Goal: Task Accomplishment & Management: Complete application form

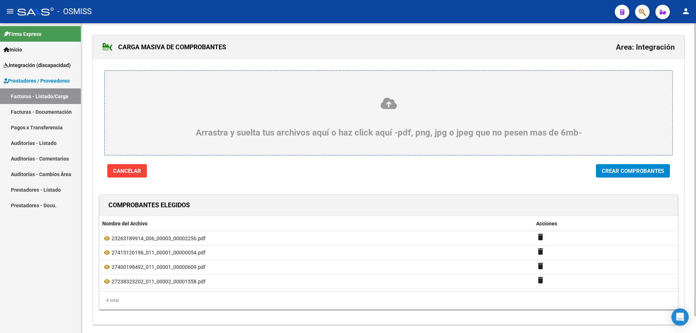
click at [638, 172] on span "Crear Comprobantes" at bounding box center [633, 171] width 62 height 7
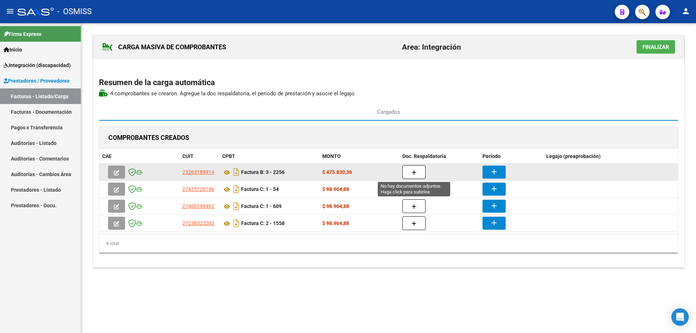
click at [411, 167] on button "button" at bounding box center [413, 172] width 23 height 14
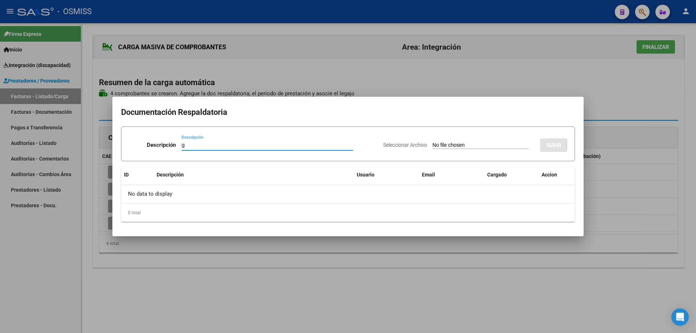
type input "g"
click at [436, 146] on input "Seleccionar Archivo" at bounding box center [480, 145] width 96 height 7
type input "C:\fakepath\Asistencia Del Gesso [DATE].pdf"
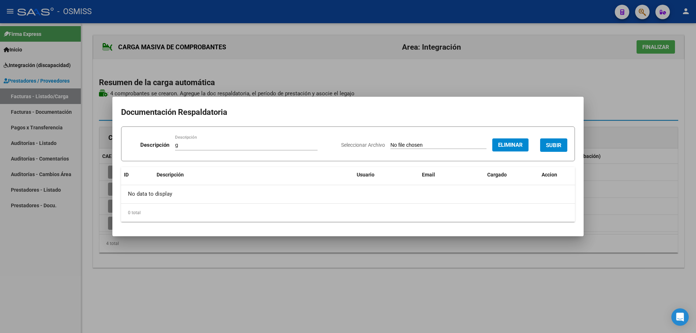
click at [550, 142] on span "SUBIR" at bounding box center [554, 145] width 16 height 7
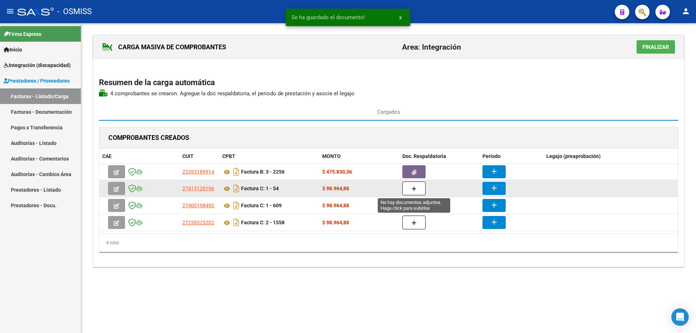
click at [420, 188] on button "button" at bounding box center [413, 189] width 23 height 14
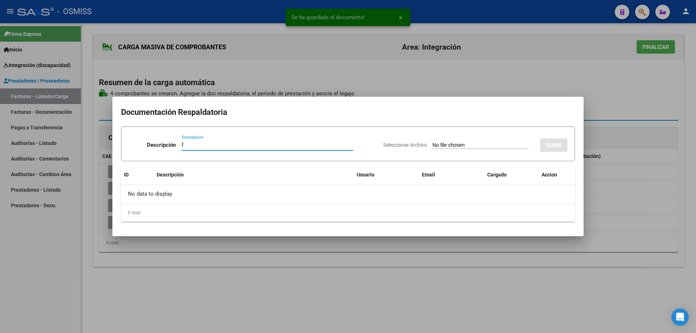
type input "f"
click at [452, 146] on input "Seleccionar Archivo" at bounding box center [480, 145] width 96 height 7
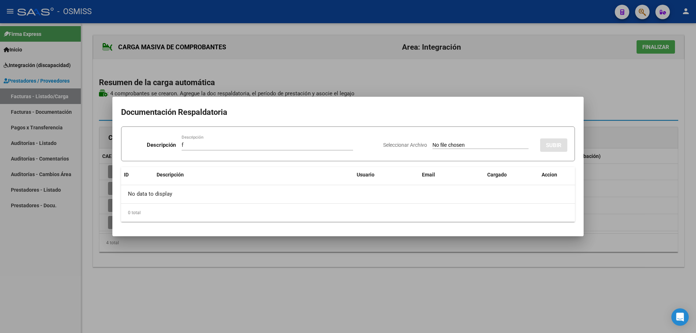
type input "C:\fakepath\ASISTENCIA SEP DEL GESSO.pdf"
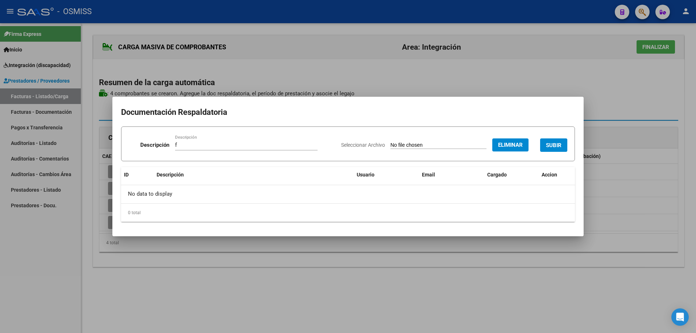
click at [551, 142] on span "SUBIR" at bounding box center [554, 145] width 16 height 7
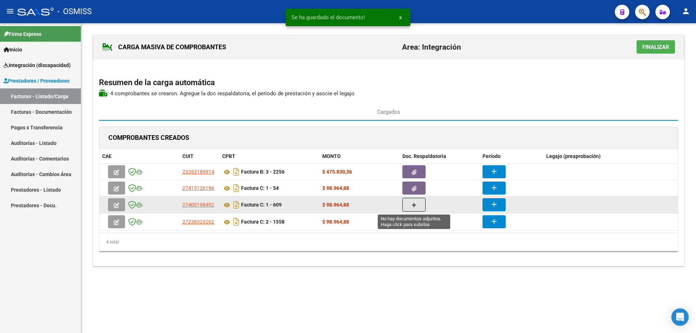
click at [414, 205] on icon "button" at bounding box center [413, 205] width 5 height 5
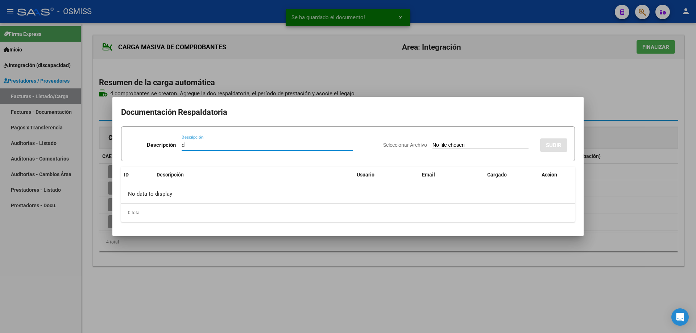
type input "d"
click at [439, 143] on input "Seleccionar Archivo" at bounding box center [480, 145] width 96 height 7
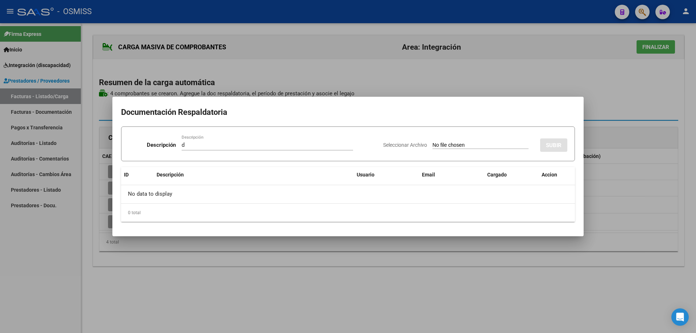
type input "C:\fakepath\PLANILLA DE ASISTENCIA.pdf"
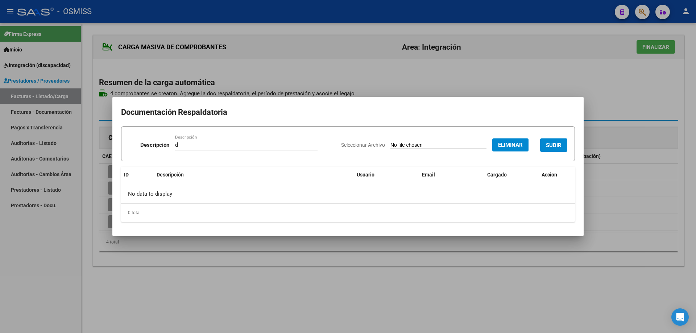
click at [553, 147] on span "SUBIR" at bounding box center [554, 145] width 16 height 7
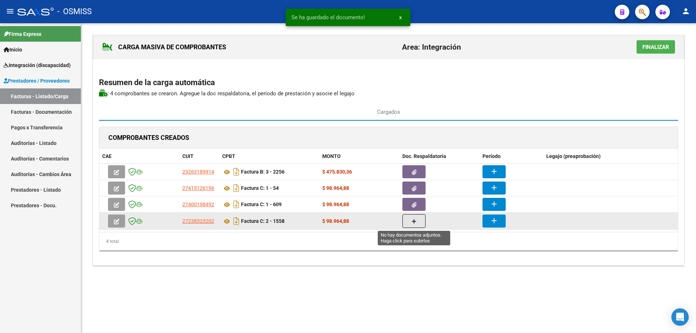
click at [422, 221] on button "button" at bounding box center [413, 221] width 23 height 14
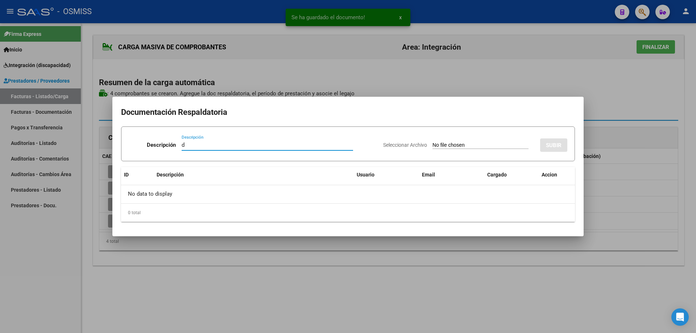
type input "d"
click at [457, 145] on input "Seleccionar Archivo" at bounding box center [480, 145] width 96 height 7
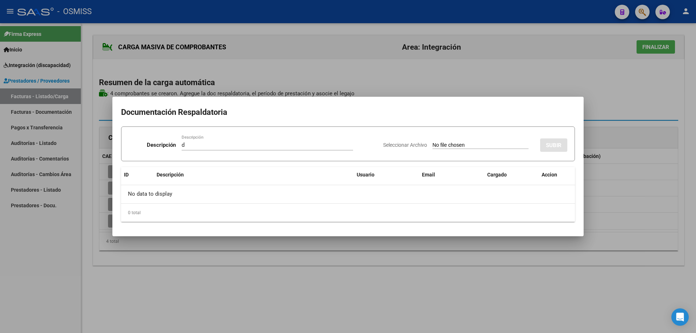
type input "C:\fakepath\DEL GESSO ISABELLA ASISTENCIA [DATE].pdf"
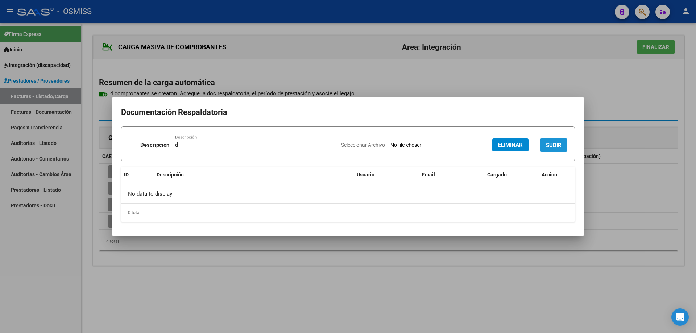
click at [549, 147] on span "SUBIR" at bounding box center [554, 145] width 16 height 7
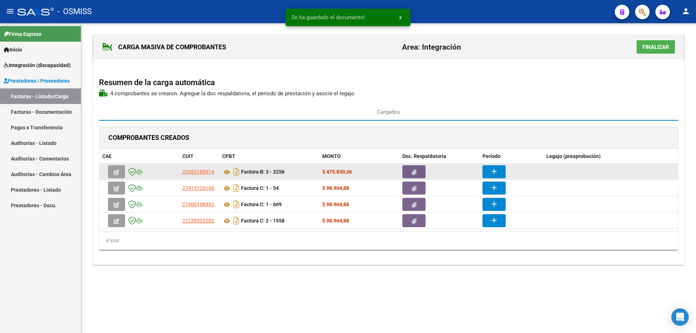
click at [500, 167] on button "add" at bounding box center [493, 171] width 23 height 13
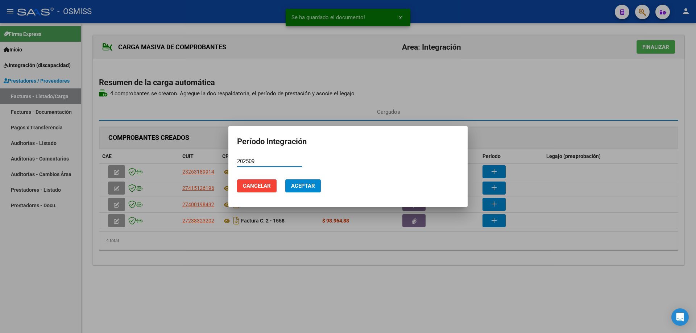
drag, startPoint x: 257, startPoint y: 162, endPoint x: 225, endPoint y: 157, distance: 32.2
click at [225, 157] on div "Se ha guardado el documento! x Período Integración 202509 Período (AAAAMM) Canc…" at bounding box center [348, 166] width 696 height 333
type input "202509"
click at [315, 191] on button "Aceptar" at bounding box center [303, 185] width 36 height 13
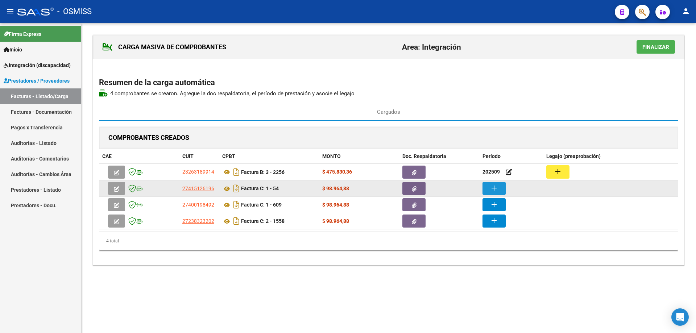
click at [500, 188] on button "add" at bounding box center [493, 188] width 23 height 13
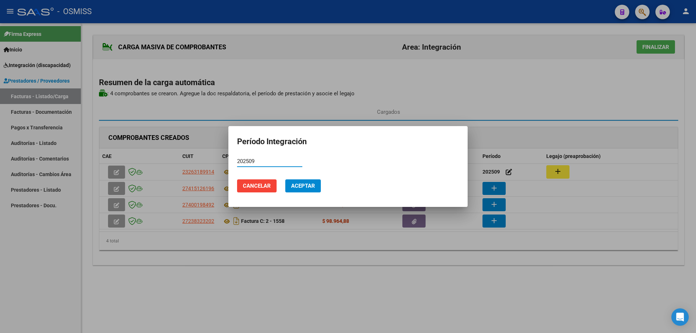
type input "202509"
click at [313, 190] on button "Aceptar" at bounding box center [303, 185] width 36 height 13
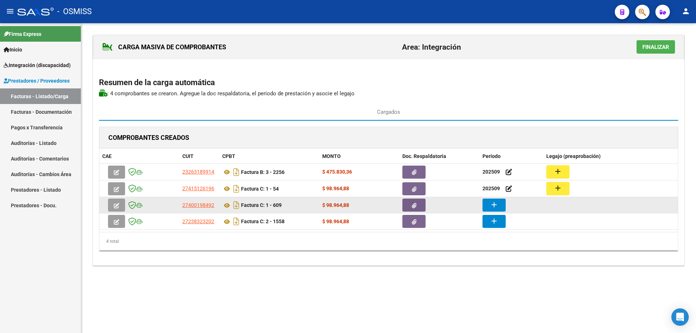
click at [500, 207] on button "add" at bounding box center [493, 205] width 23 height 13
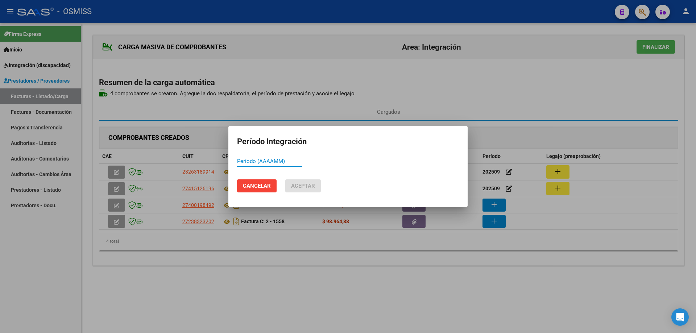
paste input "202509"
type input "202509"
click at [300, 187] on span "Aceptar" at bounding box center [303, 186] width 24 height 7
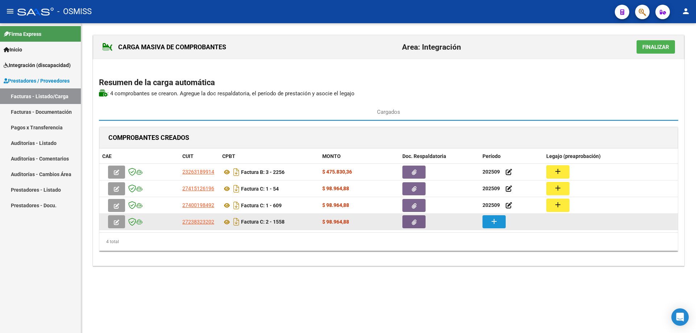
click at [494, 224] on mat-icon "add" at bounding box center [494, 221] width 9 height 9
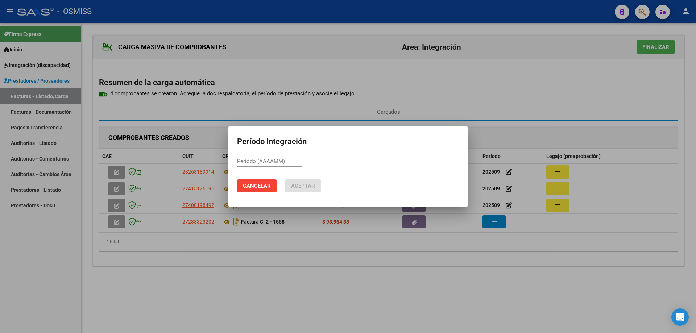
drag, startPoint x: 245, startPoint y: 157, endPoint x: 239, endPoint y: 162, distance: 8.0
click at [239, 162] on input "Período (AAAAMM)" at bounding box center [269, 161] width 65 height 7
paste input "202509"
type input "202509"
click at [307, 188] on span "Aceptar" at bounding box center [303, 186] width 24 height 7
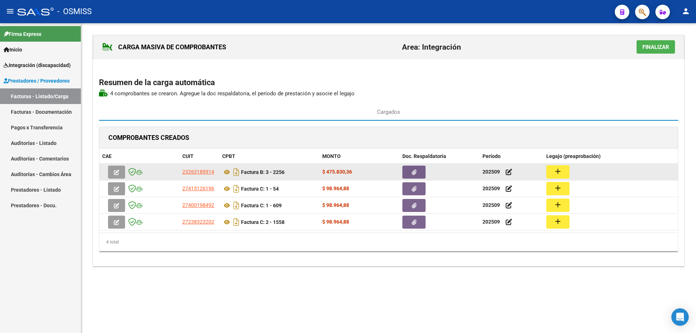
click at [556, 170] on mat-icon "add" at bounding box center [557, 171] width 9 height 9
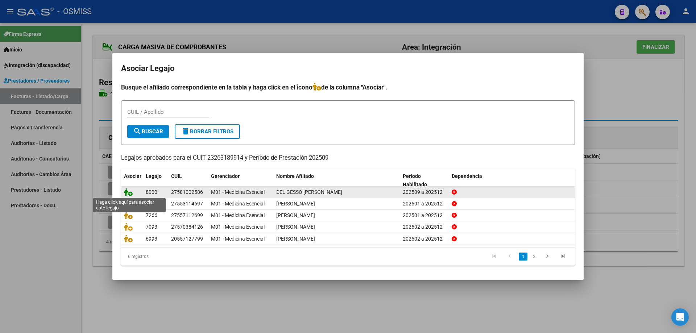
click at [127, 191] on icon at bounding box center [128, 192] width 9 height 8
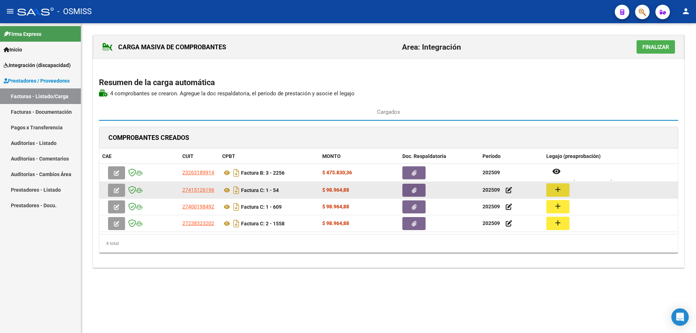
click at [552, 192] on button "add" at bounding box center [557, 189] width 23 height 13
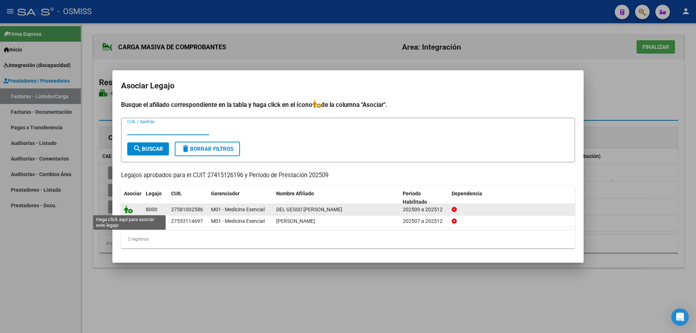
click at [128, 209] on icon at bounding box center [128, 209] width 9 height 8
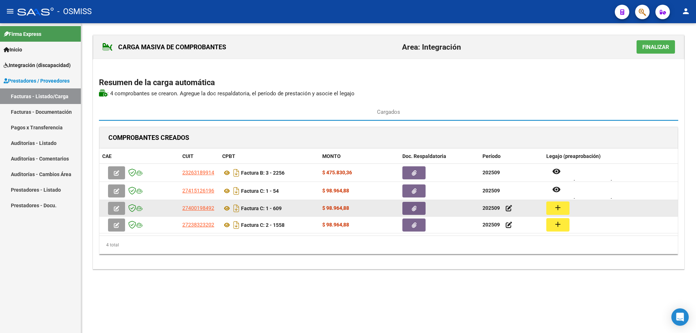
click at [562, 204] on button "add" at bounding box center [557, 207] width 23 height 13
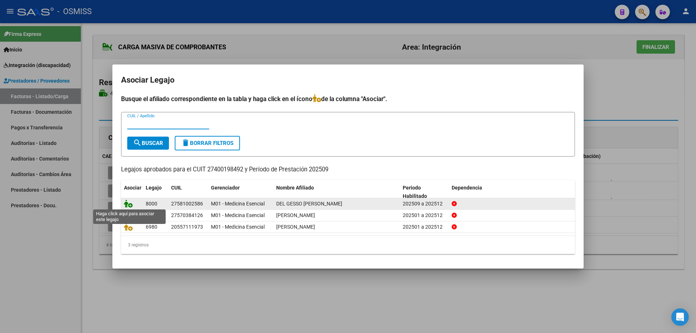
click at [129, 201] on icon at bounding box center [128, 204] width 9 height 8
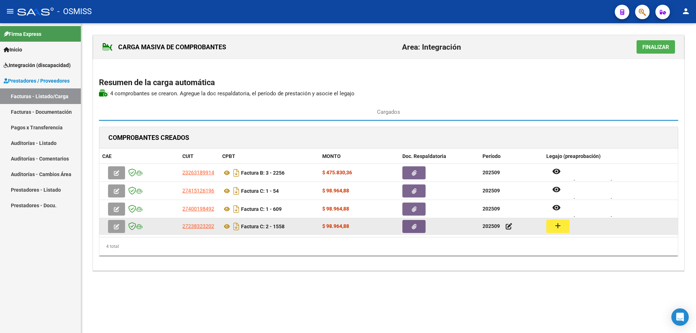
click at [549, 226] on button "add" at bounding box center [557, 226] width 23 height 13
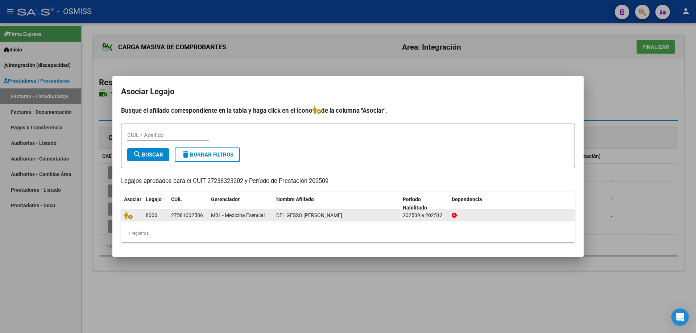
click at [124, 215] on datatable-body-cell at bounding box center [132, 215] width 22 height 11
click at [125, 216] on icon at bounding box center [128, 215] width 9 height 8
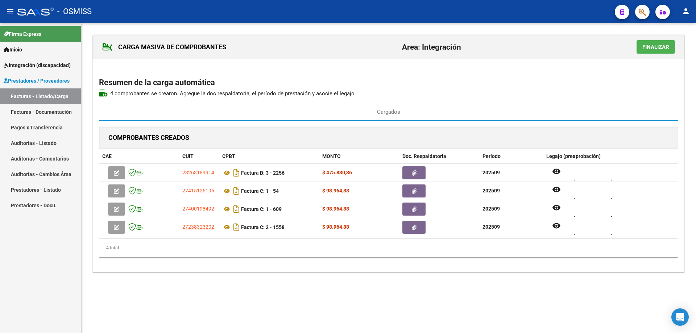
click at [642, 53] on button "Finalizar" at bounding box center [655, 46] width 38 height 13
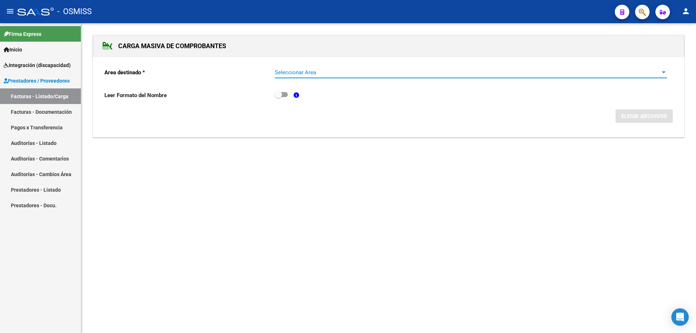
click at [342, 74] on span "Seleccionar Area" at bounding box center [468, 72] width 386 height 7
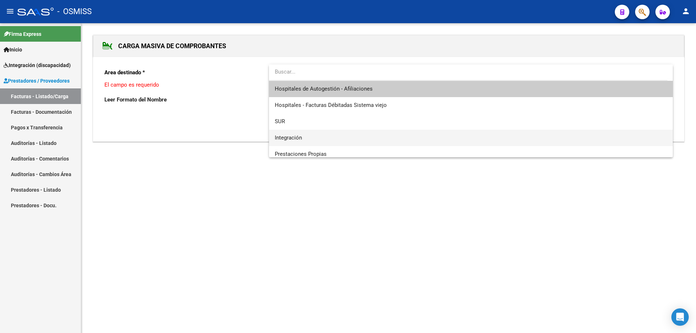
click at [321, 137] on span "Integración" at bounding box center [471, 138] width 392 height 16
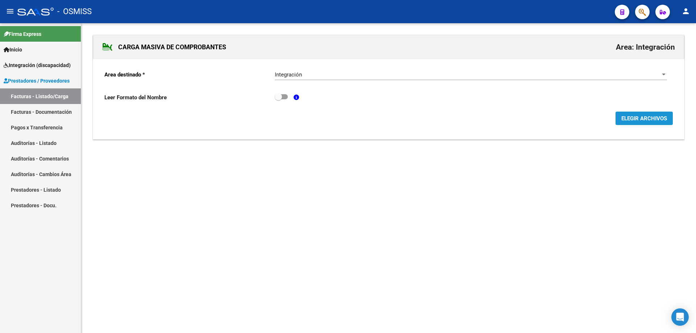
click at [657, 124] on button "ELEGIR ARCHIVOS" at bounding box center [643, 118] width 57 height 13
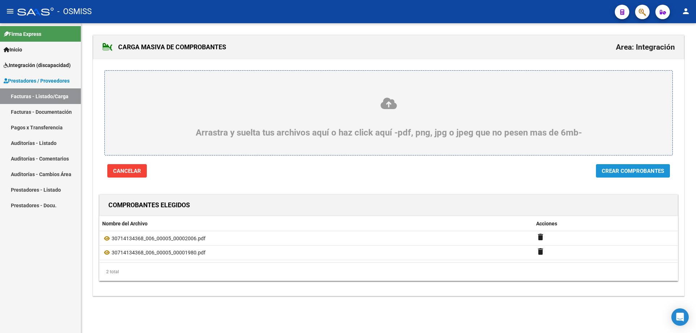
click at [641, 167] on span "Crear Comprobantes" at bounding box center [633, 170] width 62 height 7
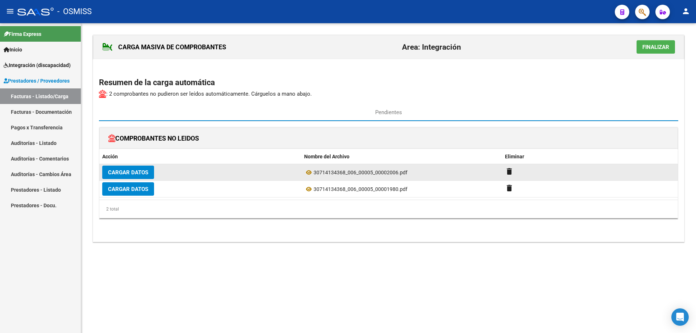
click at [136, 172] on span "Cargar Datos" at bounding box center [128, 172] width 40 height 7
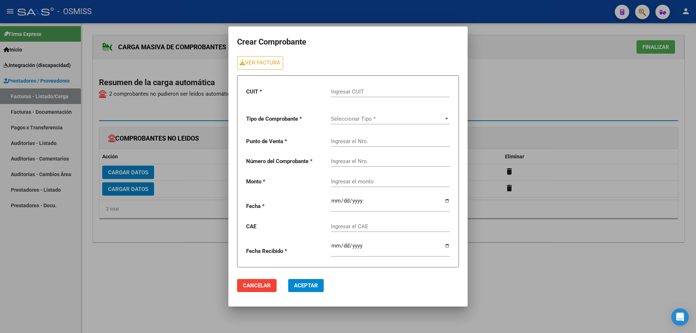
click at [345, 93] on input "Ingresar CUIT" at bounding box center [390, 91] width 119 height 7
type input "30-71413436-8"
click at [350, 121] on span "Seleccionar Tipo *" at bounding box center [387, 119] width 112 height 7
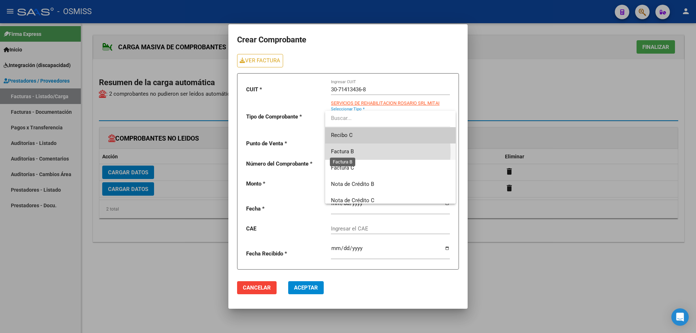
click at [352, 152] on span "Factura B" at bounding box center [342, 151] width 23 height 7
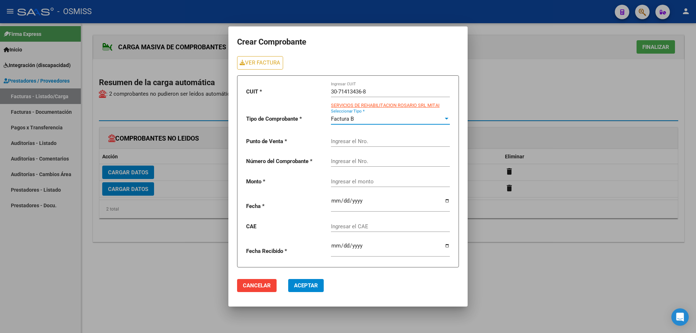
click at [351, 144] on input "Ingresar el Nro." at bounding box center [390, 141] width 119 height 7
click at [348, 159] on input "Ingresar el Nro." at bounding box center [390, 161] width 119 height 7
drag, startPoint x: 337, startPoint y: 141, endPoint x: 326, endPoint y: 141, distance: 11.2
click at [326, 141] on div "CUIT * 30-71413436-8 Ingresar CUIT SERVICIOS DE REHABILITACION ROSARIO SRL MITA…" at bounding box center [348, 171] width 222 height 192
type input "5"
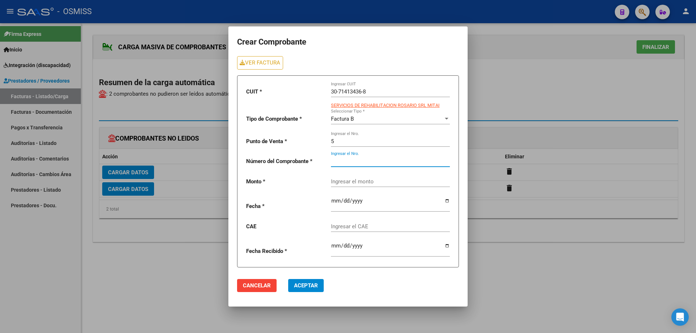
click at [353, 164] on input "Ingresar el Nro." at bounding box center [390, 161] width 119 height 7
type input "2006"
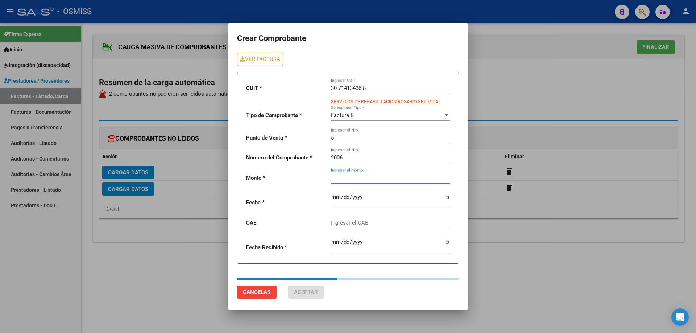
click at [352, 182] on div "Ingresar el monto" at bounding box center [390, 176] width 119 height 16
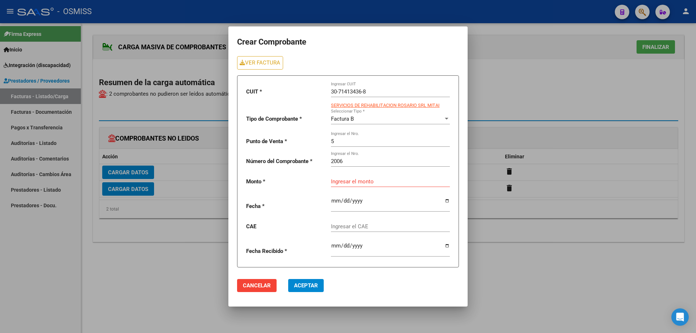
drag, startPoint x: 352, startPoint y: 182, endPoint x: 336, endPoint y: 181, distance: 16.3
paste input "435376.56"
type input "435376.56"
click at [333, 200] on input "date" at bounding box center [390, 204] width 119 height 12
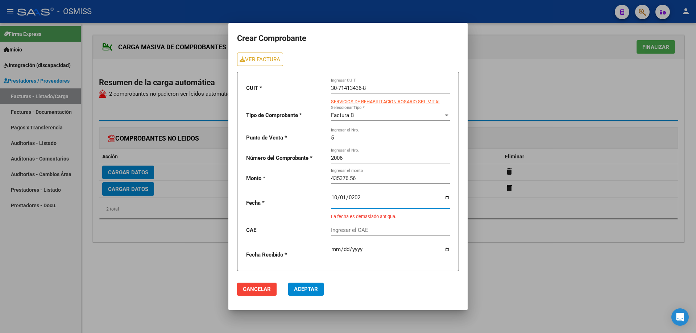
type input "[DATE]"
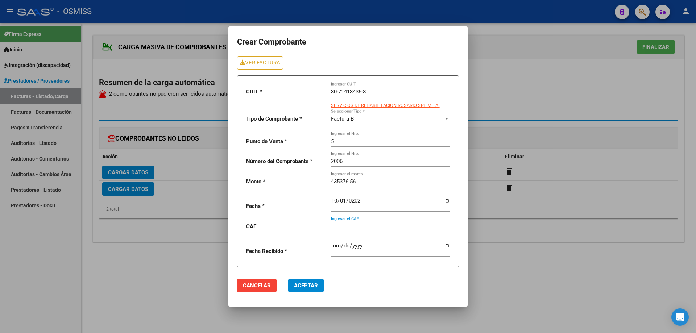
click at [362, 227] on input "Ingresar el CAE" at bounding box center [390, 226] width 119 height 7
paste input "75408178985399"
type input "75408178985399"
click at [319, 287] on button "Aceptar" at bounding box center [306, 285] width 36 height 13
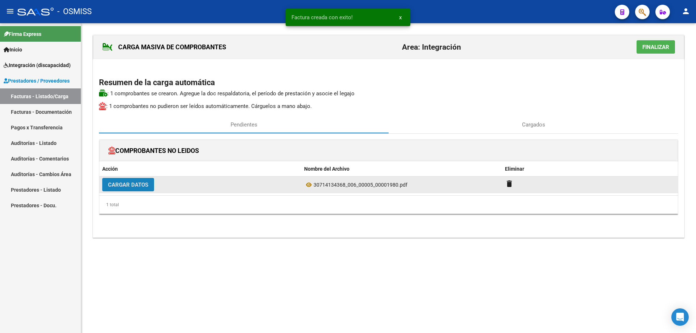
click at [148, 186] on span "Cargar Datos" at bounding box center [128, 185] width 40 height 7
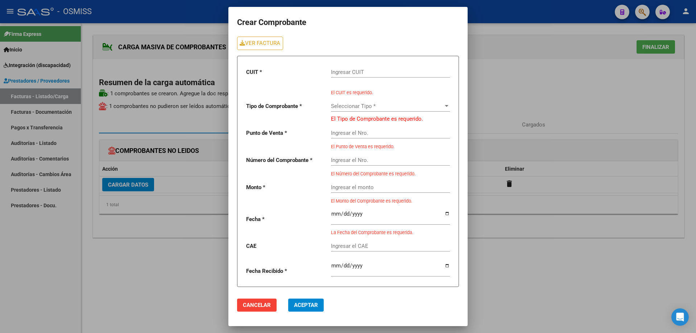
click at [354, 75] on input "Ingresar CUIT" at bounding box center [390, 72] width 119 height 7
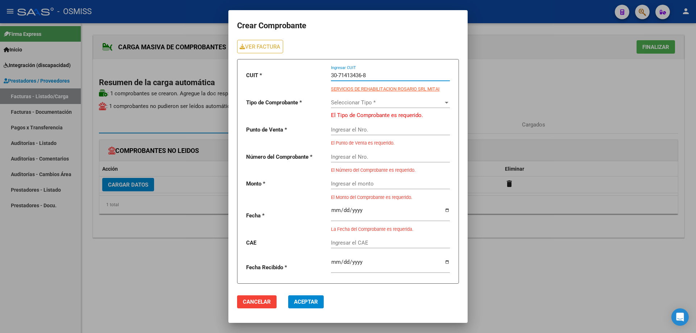
type input "30-71413436-8"
click at [352, 103] on span "Seleccionar Tipo *" at bounding box center [387, 102] width 112 height 7
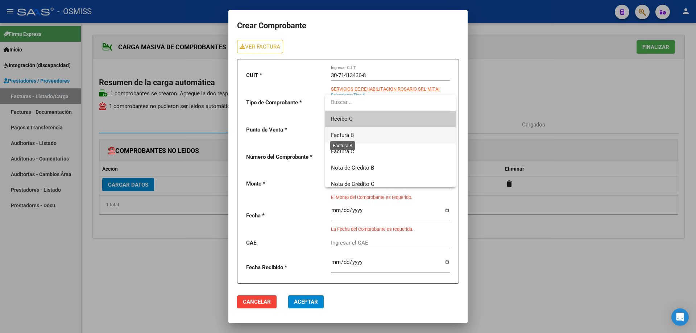
click at [353, 135] on span "Factura B" at bounding box center [342, 135] width 23 height 7
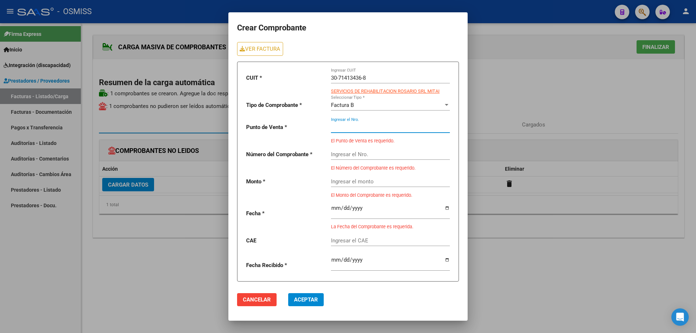
click at [350, 125] on input "Ingresar el Nro." at bounding box center [390, 127] width 119 height 7
click at [265, 52] on link "VER FACTURA" at bounding box center [260, 48] width 46 height 13
click at [349, 127] on input "Ingresar el Nro." at bounding box center [390, 127] width 119 height 7
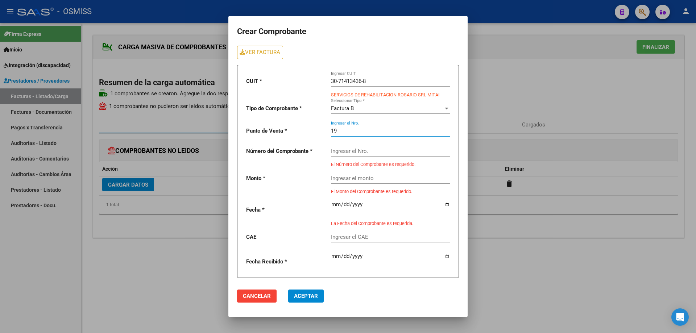
type input "1"
type input "4"
click at [348, 154] on div "Ingresar el Nro." at bounding box center [390, 149] width 119 height 16
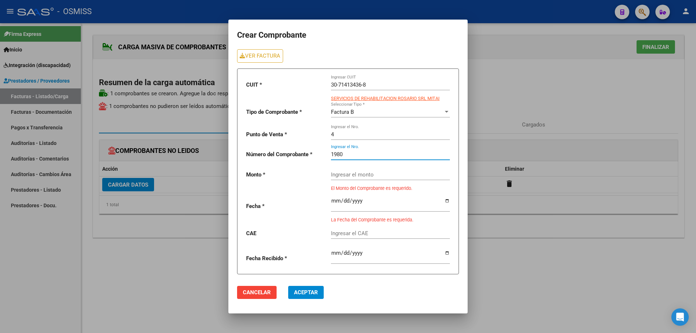
type input "1980"
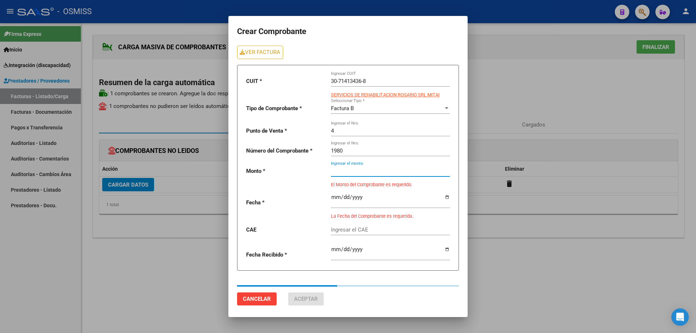
click at [354, 175] on div "Ingresar el monto" at bounding box center [390, 169] width 119 height 16
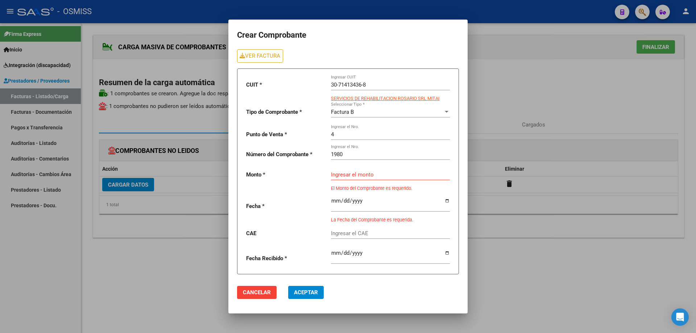
drag, startPoint x: 354, startPoint y: 175, endPoint x: 332, endPoint y: 176, distance: 21.4
paste input "475830.36"
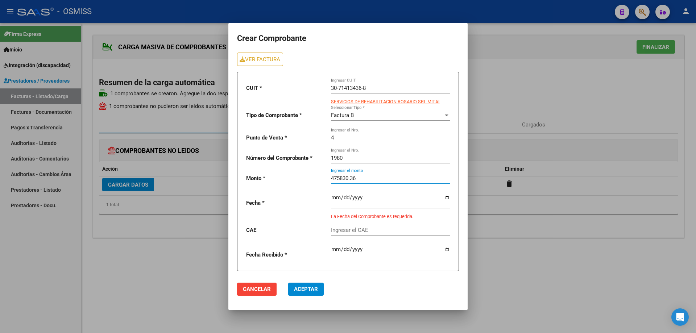
type input "475830.36"
drag, startPoint x: 336, startPoint y: 139, endPoint x: 324, endPoint y: 138, distance: 11.6
click at [324, 138] on div "CUIT * 30-71413436-8 Ingresar CUIT SERVICIOS DE REHABILITACION ROSARIO SRL MITA…" at bounding box center [348, 171] width 222 height 199
type input "5"
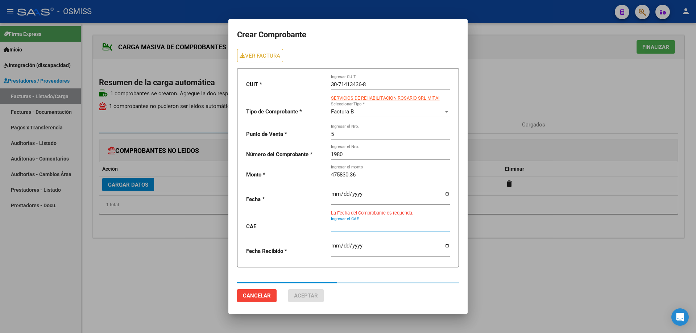
click at [343, 230] on div "Ingresar el CAE" at bounding box center [390, 224] width 119 height 16
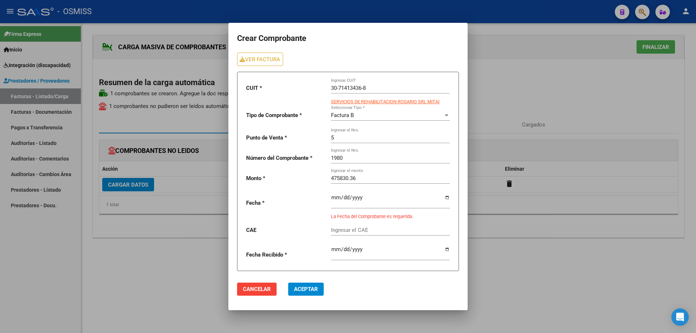
click at [336, 191] on div at bounding box center [390, 198] width 119 height 20
type input "[DATE]"
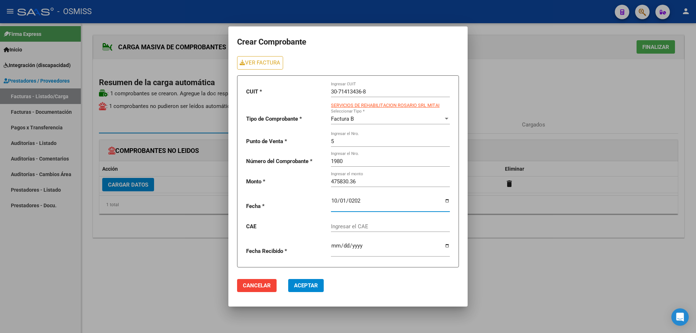
click at [346, 226] on input "Ingresar el CAE" at bounding box center [390, 226] width 119 height 7
paste input "75408131175644"
type input "75408131175644"
click at [314, 285] on span "Aceptar" at bounding box center [306, 285] width 24 height 7
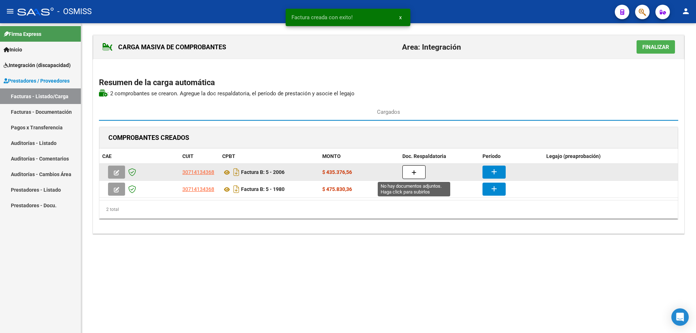
click at [409, 174] on button "button" at bounding box center [413, 172] width 23 height 14
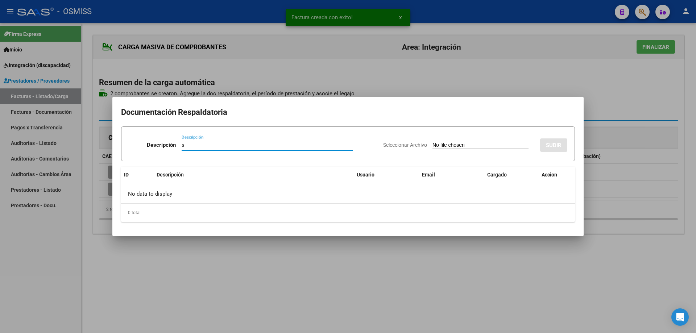
type input "s"
click at [433, 144] on input "Seleccionar Archivo" at bounding box center [480, 145] width 96 height 7
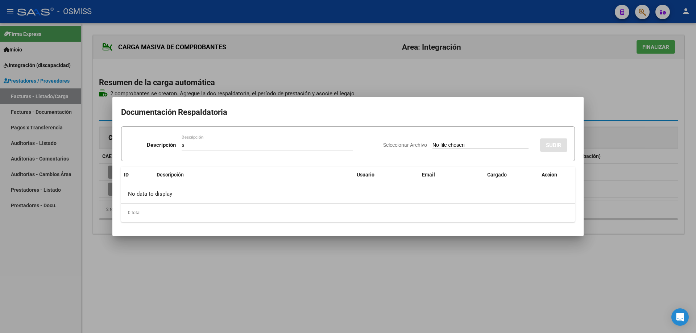
type input "C:\fakepath\Di [PERSON_NAME].pdf"
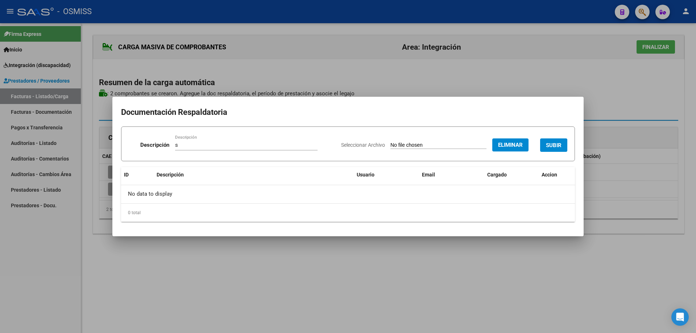
click at [549, 146] on span "SUBIR" at bounding box center [554, 145] width 16 height 7
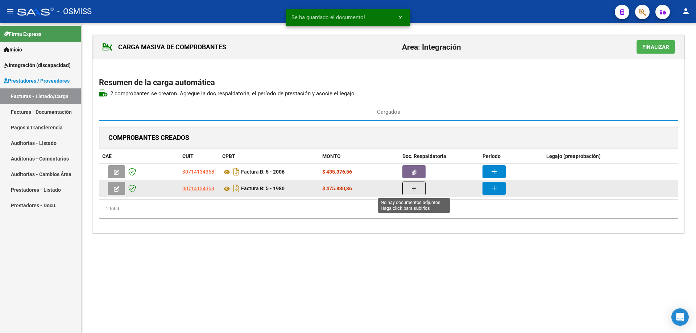
click at [424, 194] on button "button" at bounding box center [413, 189] width 23 height 14
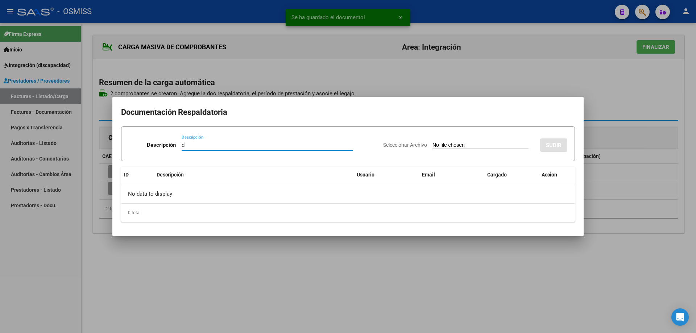
type input "d"
click at [432, 143] on input "Seleccionar Archivo" at bounding box center [480, 145] width 96 height 7
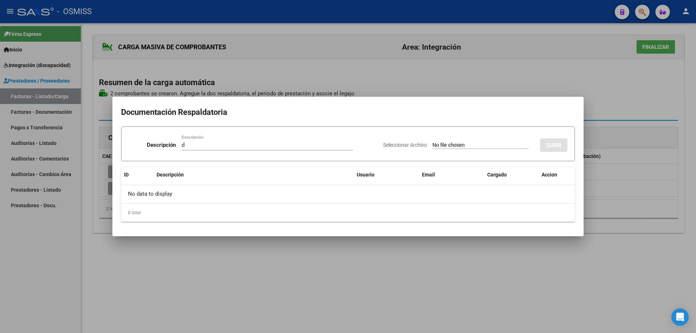
type input "C:\fakepath\DI [PERSON_NAME].pdf"
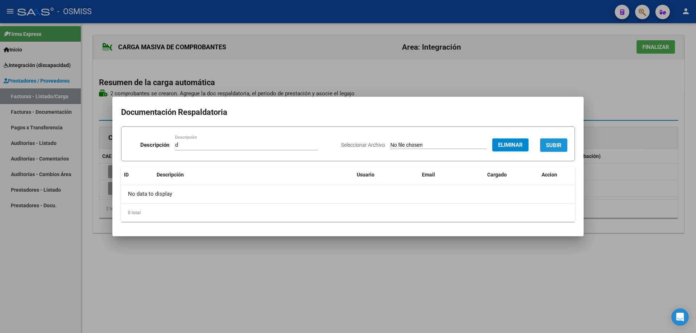
click at [555, 142] on span "SUBIR" at bounding box center [554, 145] width 16 height 7
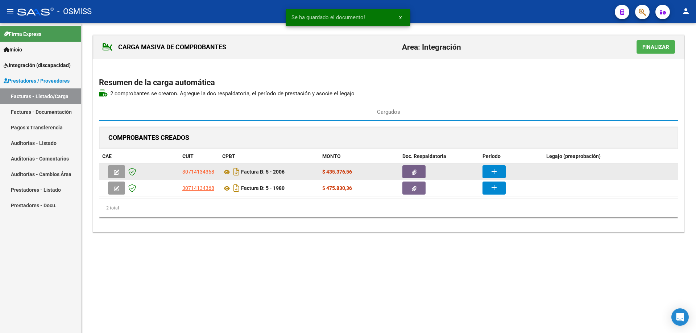
click at [494, 170] on mat-icon "add" at bounding box center [494, 171] width 9 height 9
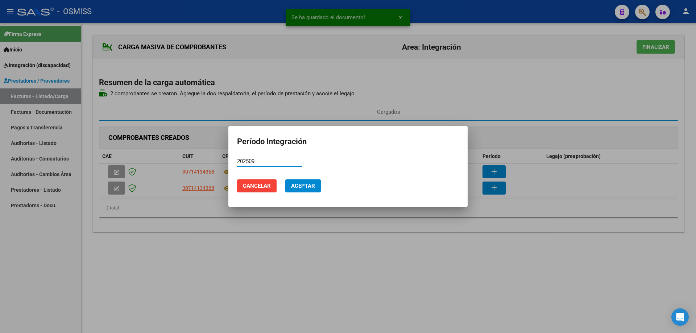
type input "202509"
click at [301, 184] on span "Aceptar" at bounding box center [303, 186] width 24 height 7
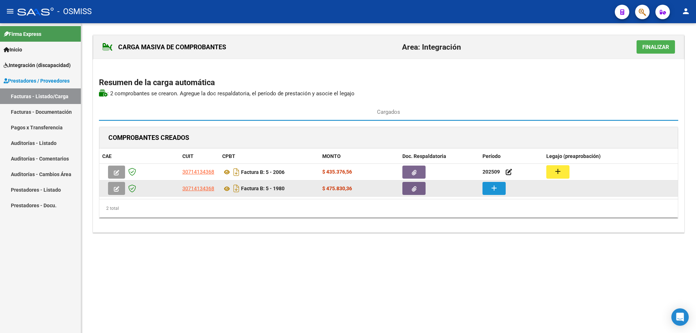
click at [499, 188] on button "add" at bounding box center [493, 188] width 23 height 13
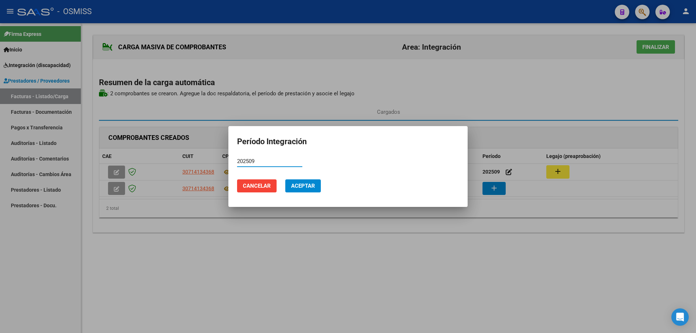
type input "202509"
click at [311, 183] on span "Aceptar" at bounding box center [303, 186] width 24 height 7
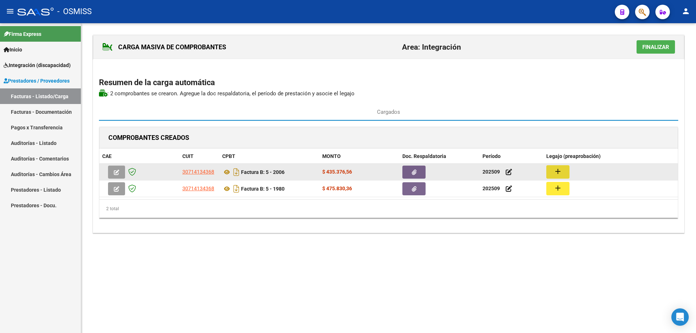
click at [558, 167] on mat-icon "add" at bounding box center [557, 171] width 9 height 9
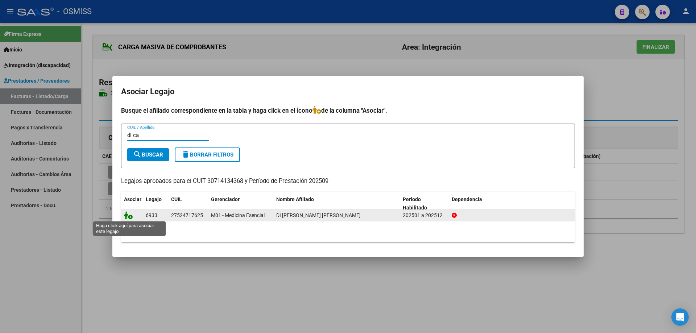
type input "di ca"
click at [128, 217] on icon at bounding box center [128, 215] width 9 height 8
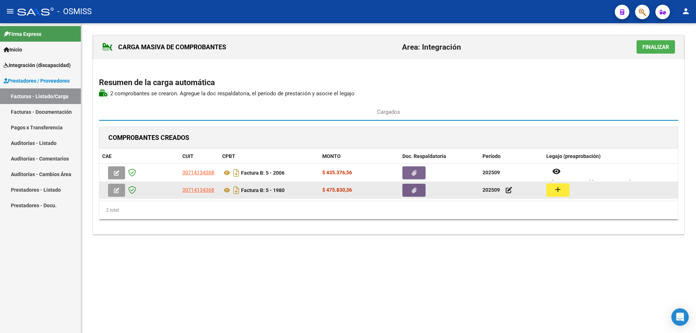
click at [563, 192] on button "add" at bounding box center [557, 189] width 23 height 13
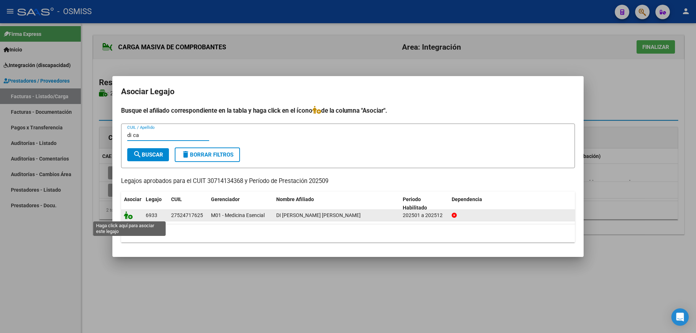
type input "di ca"
click at [126, 217] on icon at bounding box center [128, 215] width 9 height 8
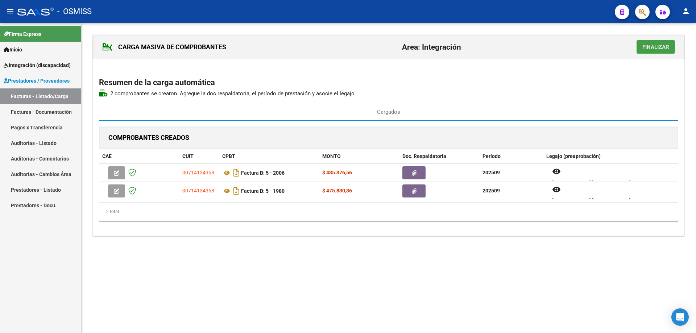
click at [646, 47] on span "Finalizar" at bounding box center [655, 47] width 27 height 7
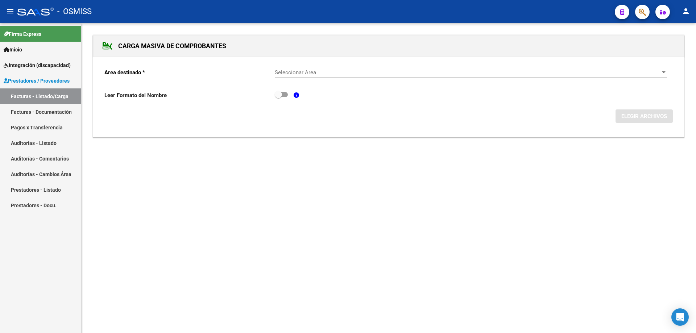
click at [334, 70] on span "Seleccionar Area" at bounding box center [468, 72] width 386 height 7
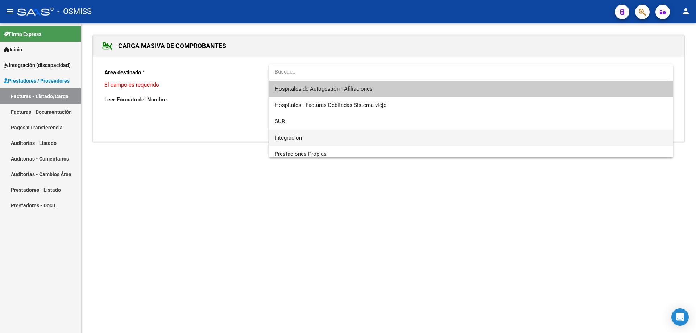
click at [312, 131] on span "Integración" at bounding box center [471, 138] width 392 height 16
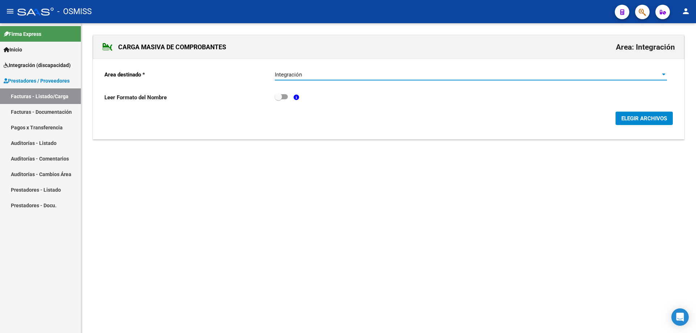
click at [631, 122] on button "ELEGIR ARCHIVOS" at bounding box center [643, 118] width 57 height 13
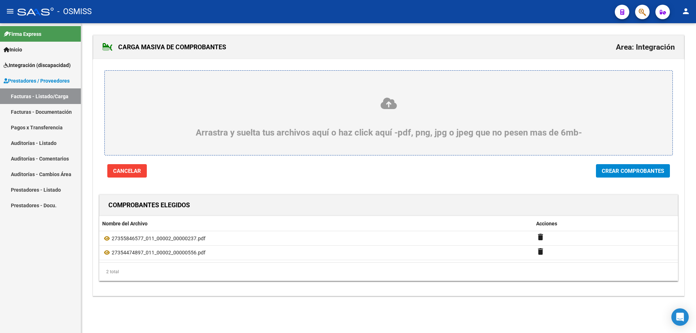
click at [634, 172] on span "Crear Comprobantes" at bounding box center [633, 171] width 62 height 7
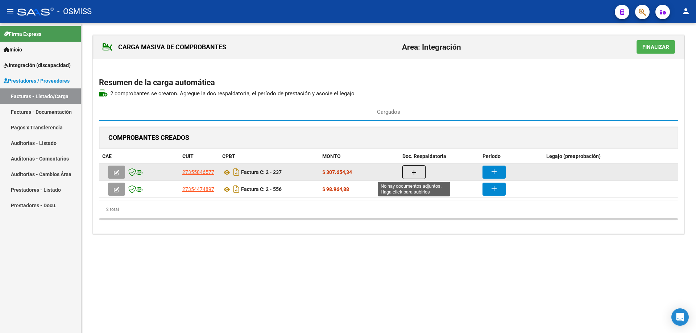
click at [413, 171] on icon "button" at bounding box center [413, 172] width 5 height 5
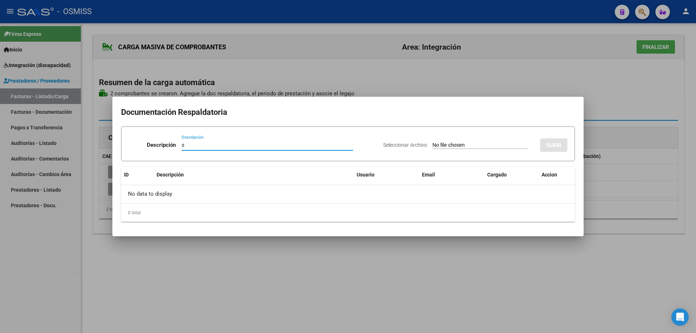
type input "s"
click at [433, 142] on input "Seleccionar Archivo" at bounding box center [480, 145] width 96 height 7
type input "C:\fakepath\asistencias [PERSON_NAME] septiembre.pdf"
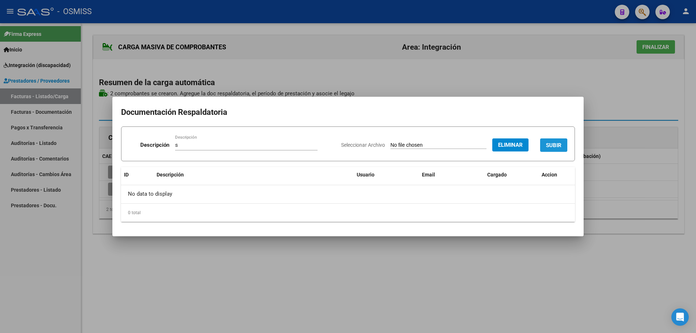
click at [554, 144] on span "SUBIR" at bounding box center [554, 145] width 16 height 7
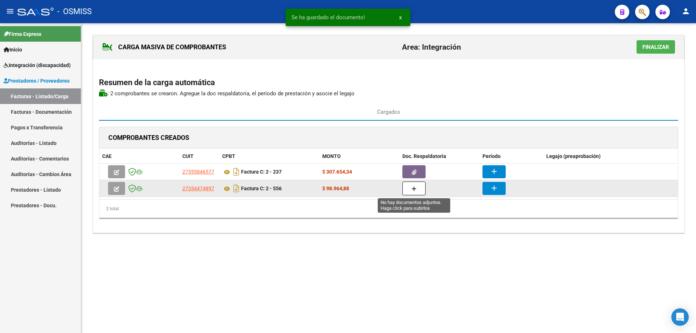
click at [421, 187] on button "button" at bounding box center [413, 189] width 23 height 14
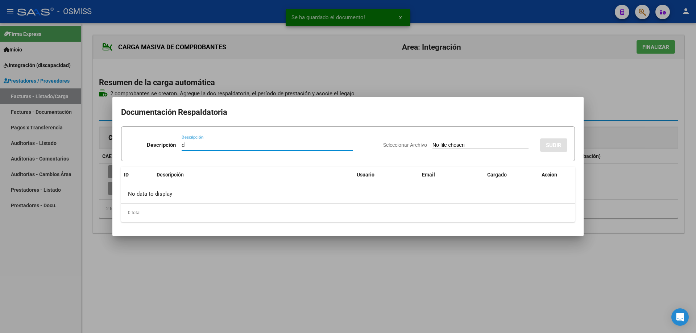
type input "d"
click at [432, 144] on input "Seleccionar Archivo" at bounding box center [480, 145] width 96 height 7
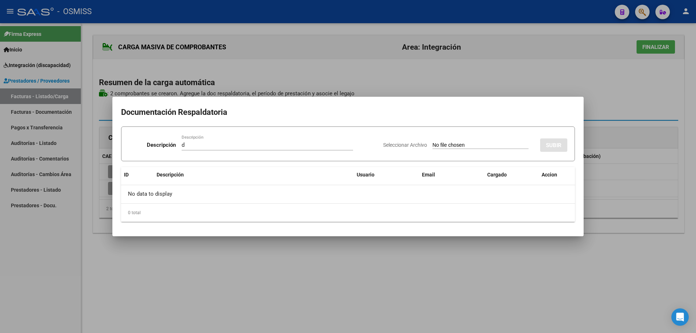
type input "C:\fakepath\CamScanner [DATE] 20.44.pdf"
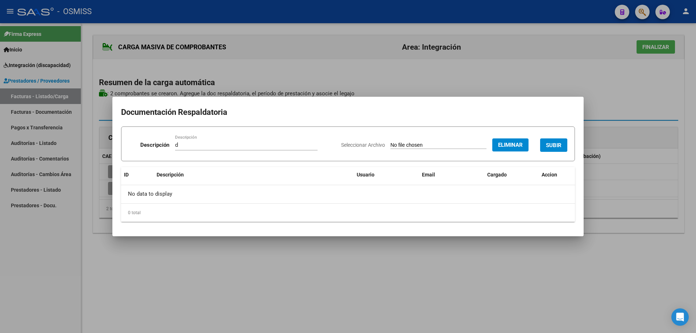
click at [557, 140] on button "SUBIR" at bounding box center [553, 144] width 27 height 13
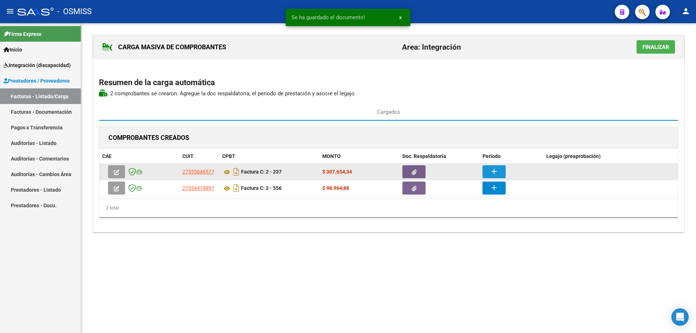
click at [494, 170] on mat-icon "add" at bounding box center [494, 171] width 9 height 9
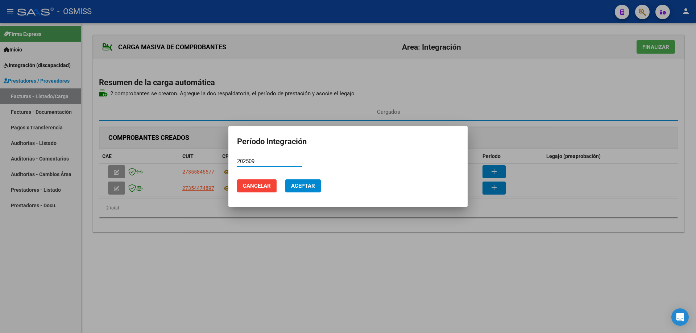
drag, startPoint x: 259, startPoint y: 161, endPoint x: 233, endPoint y: 160, distance: 26.1
click at [233, 160] on mat-dialog-content "202509 Período (AAAAMM)" at bounding box center [347, 165] width 239 height 18
type input "202509"
click at [303, 186] on span "Aceptar" at bounding box center [303, 186] width 24 height 7
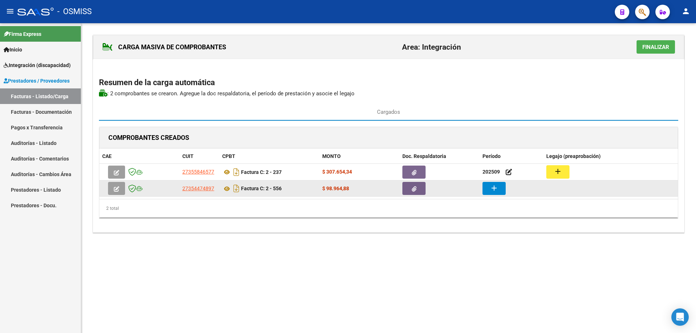
click at [494, 190] on mat-icon "add" at bounding box center [494, 188] width 9 height 9
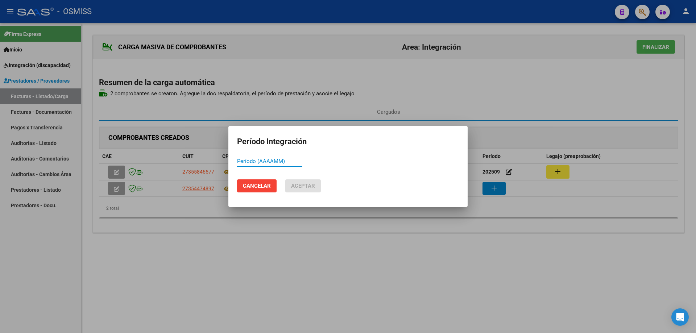
paste input "202509"
type input "202509"
click at [301, 187] on span "Aceptar" at bounding box center [303, 186] width 24 height 7
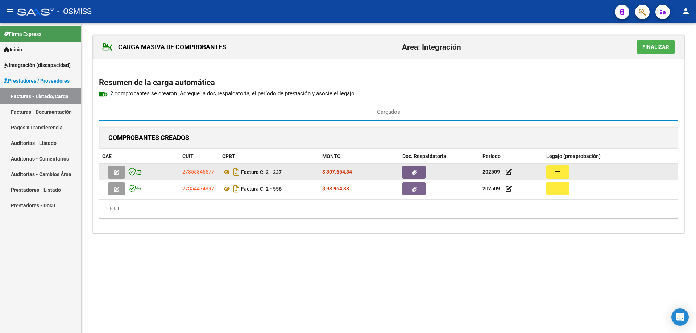
click at [560, 172] on mat-icon "add" at bounding box center [557, 171] width 9 height 9
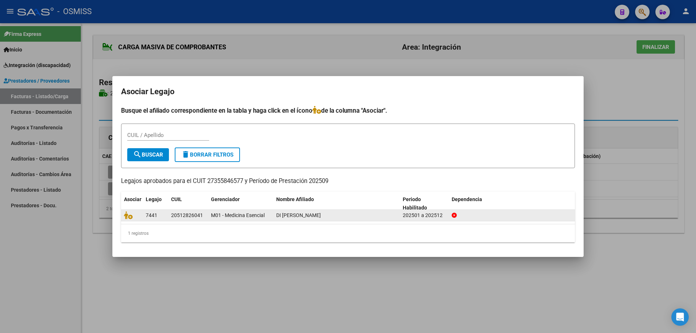
click at [124, 215] on datatable-body-cell at bounding box center [132, 215] width 22 height 11
click at [127, 215] on icon at bounding box center [128, 215] width 9 height 8
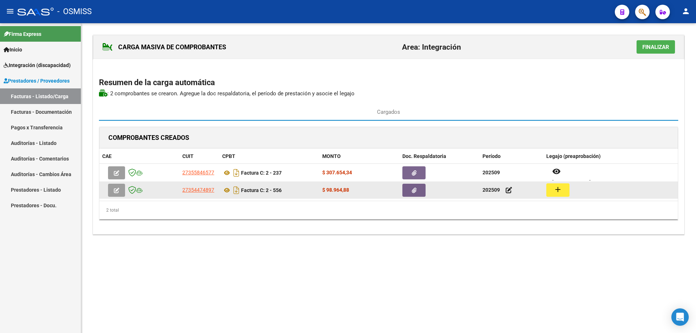
click at [561, 188] on mat-icon "add" at bounding box center [557, 189] width 9 height 9
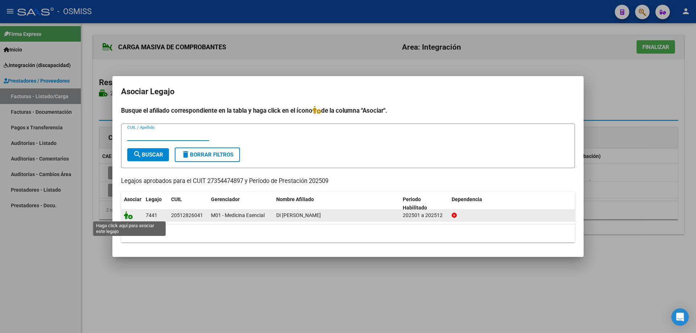
click at [127, 216] on icon at bounding box center [128, 215] width 9 height 8
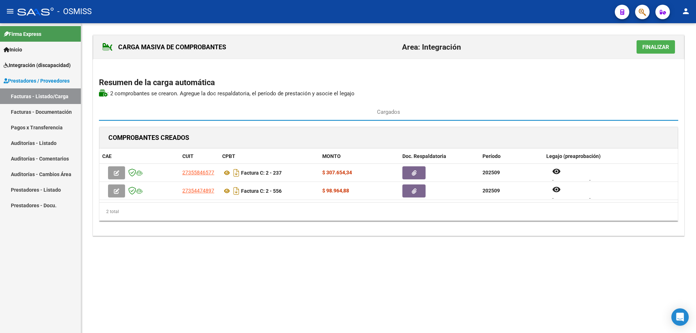
click at [652, 49] on span "Finalizar" at bounding box center [655, 47] width 27 height 7
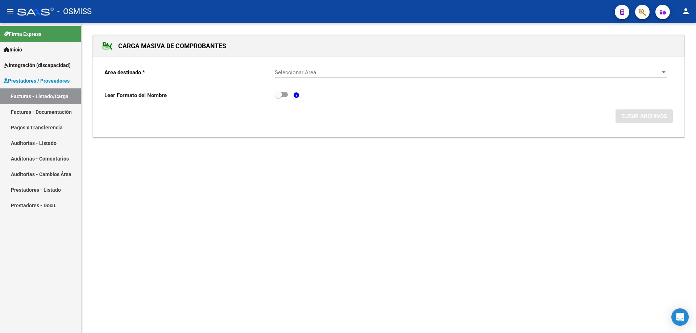
click at [309, 71] on span "Seleccionar Area" at bounding box center [468, 72] width 386 height 7
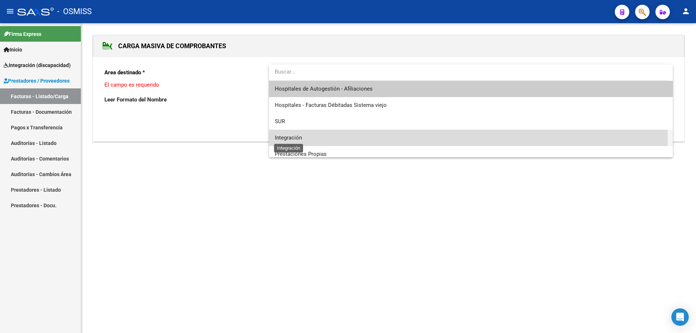
click at [298, 137] on span "Integración" at bounding box center [288, 137] width 27 height 7
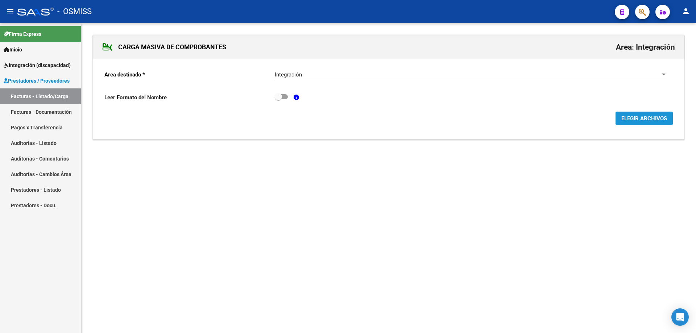
click at [639, 118] on span "ELEGIR ARCHIVOS" at bounding box center [644, 118] width 46 height 7
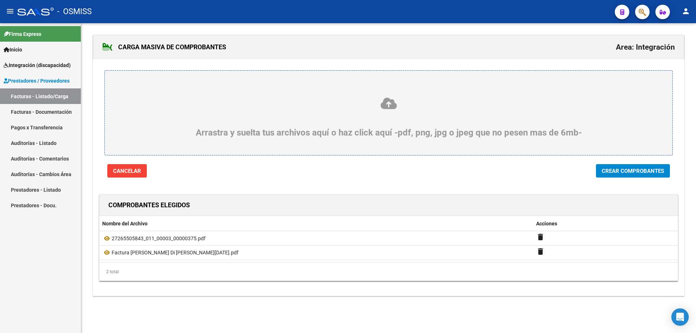
click at [628, 172] on span "Crear Comprobantes" at bounding box center [633, 171] width 62 height 7
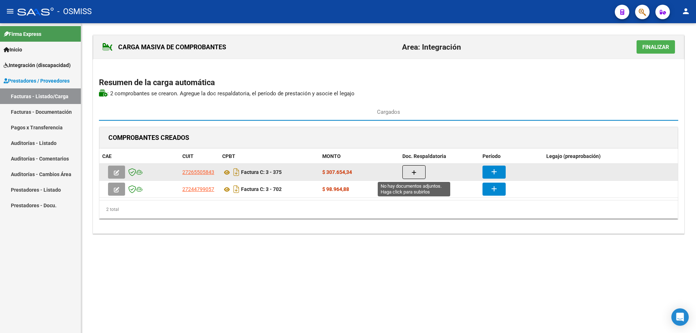
click at [424, 171] on button "button" at bounding box center [413, 172] width 23 height 14
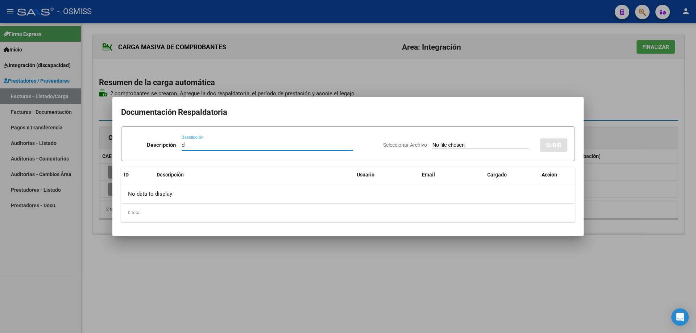
type input "d"
click at [432, 147] on input "Seleccionar Archivo" at bounding box center [480, 145] width 96 height 7
type input "C:\fakepath\CamScanner [DATE] 19.26.pdf"
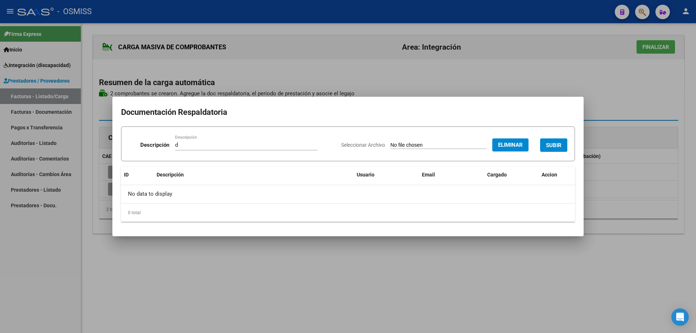
click at [554, 142] on span "SUBIR" at bounding box center [554, 145] width 16 height 7
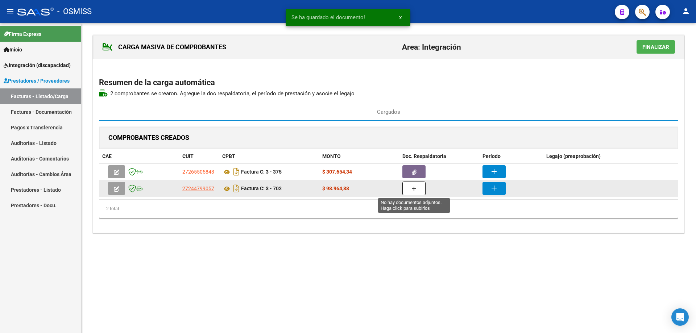
click at [411, 194] on button "button" at bounding box center [413, 189] width 23 height 14
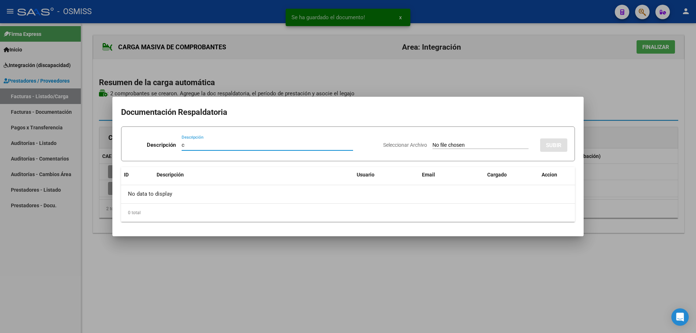
type input "c"
click at [432, 146] on input "Seleccionar Archivo" at bounding box center [480, 145] width 96 height 7
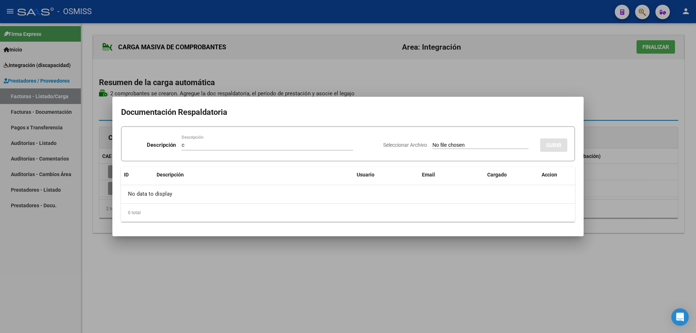
type input "C:\fakepath\ilovepdf_merged (10).pdf"
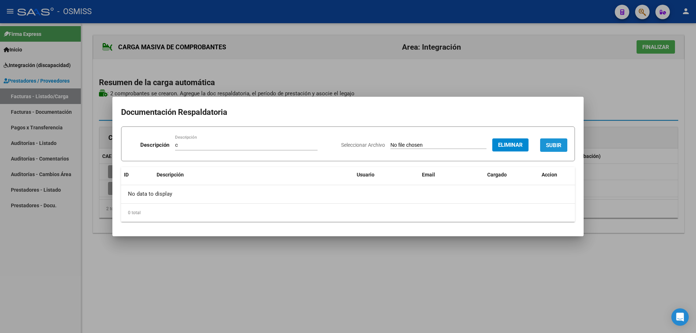
click at [559, 140] on button "SUBIR" at bounding box center [553, 144] width 27 height 13
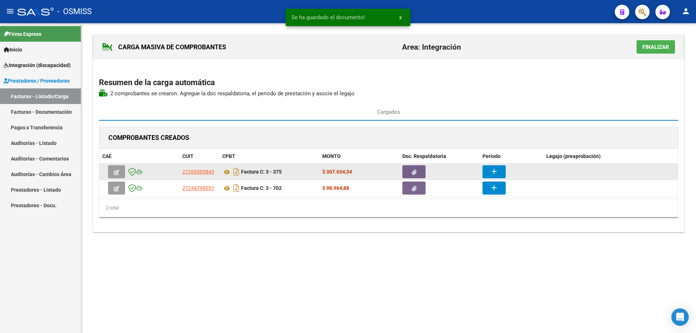
click at [490, 169] on mat-icon "add" at bounding box center [494, 171] width 9 height 9
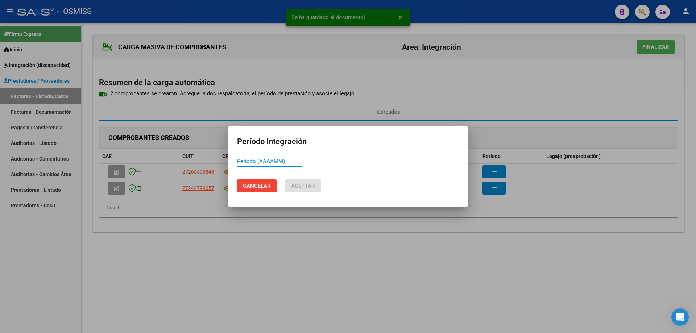
paste input "202509"
type input "202509"
click at [290, 184] on button "Aceptar" at bounding box center [303, 185] width 36 height 13
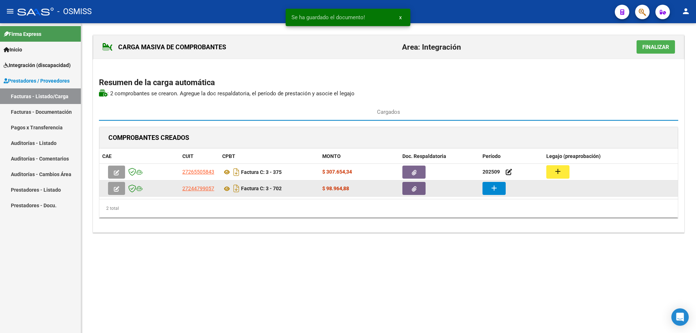
click at [493, 191] on mat-icon "add" at bounding box center [494, 188] width 9 height 9
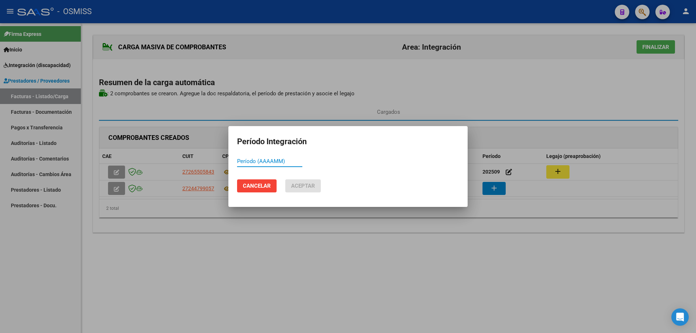
paste input "202509"
type input "202509"
click at [297, 186] on span "Aceptar" at bounding box center [303, 186] width 24 height 7
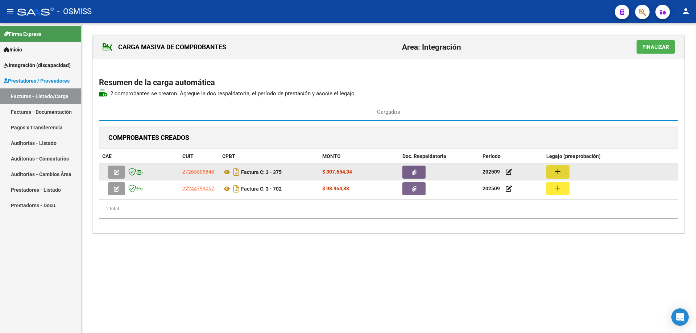
click at [569, 172] on button "add" at bounding box center [557, 171] width 23 height 13
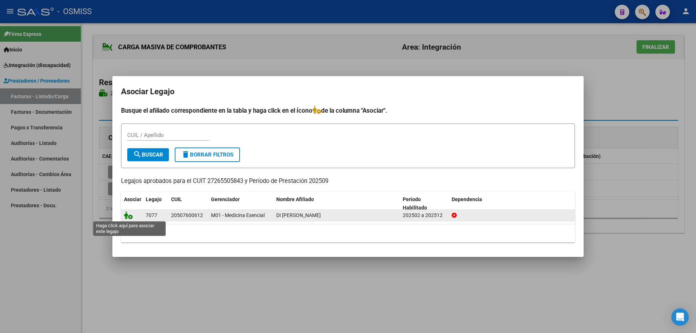
click at [127, 216] on icon at bounding box center [128, 215] width 9 height 8
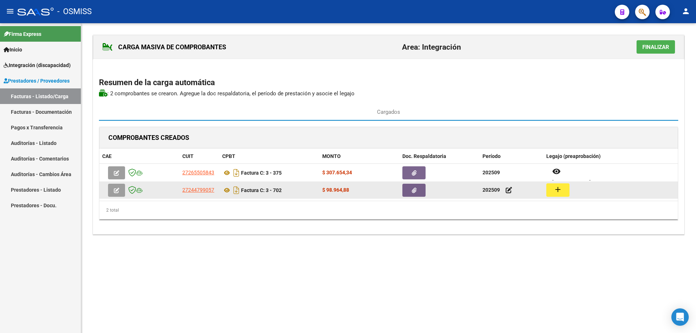
click at [560, 190] on mat-icon "add" at bounding box center [557, 189] width 9 height 9
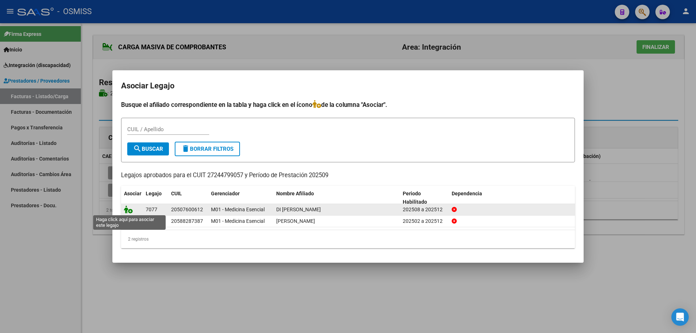
click at [128, 210] on icon at bounding box center [128, 209] width 9 height 8
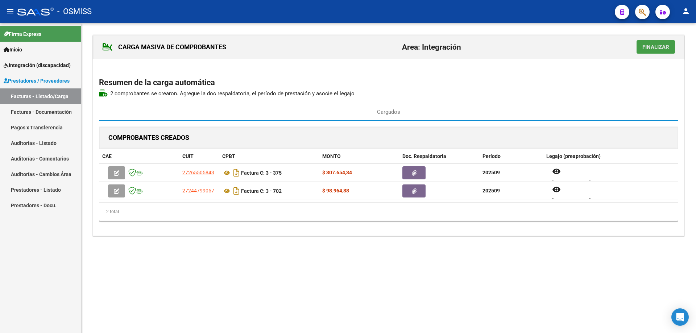
click at [662, 44] on span "Finalizar" at bounding box center [655, 47] width 27 height 7
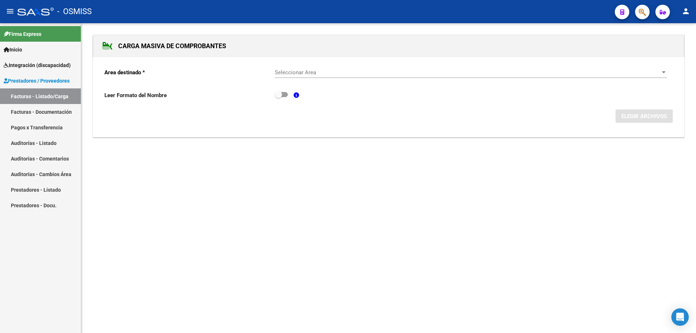
click at [291, 72] on span "Seleccionar Area" at bounding box center [468, 72] width 386 height 7
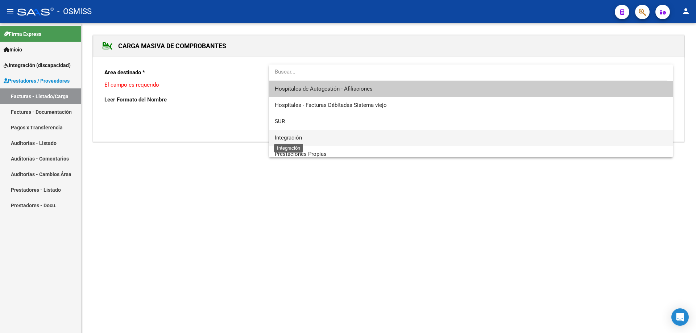
click at [298, 139] on span "Integración" at bounding box center [288, 137] width 27 height 7
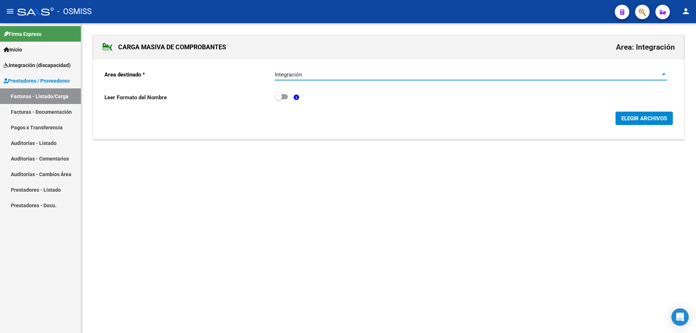
click at [637, 120] on span "ELEGIR ARCHIVOS" at bounding box center [644, 118] width 46 height 7
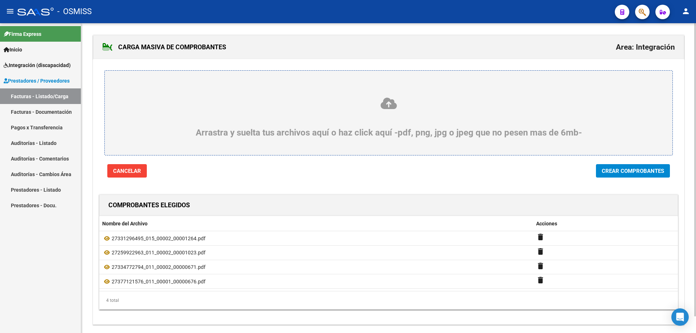
click at [631, 172] on span "Crear Comprobantes" at bounding box center [633, 171] width 62 height 7
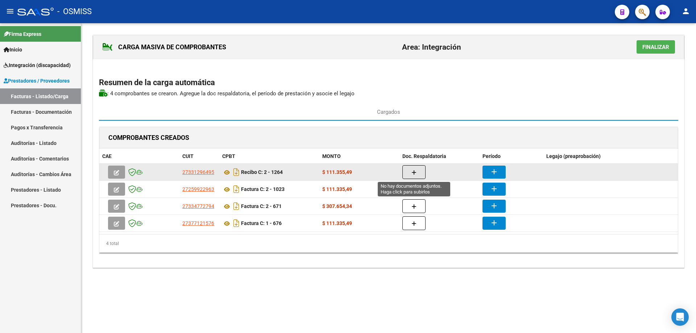
click at [415, 171] on icon "button" at bounding box center [413, 172] width 5 height 5
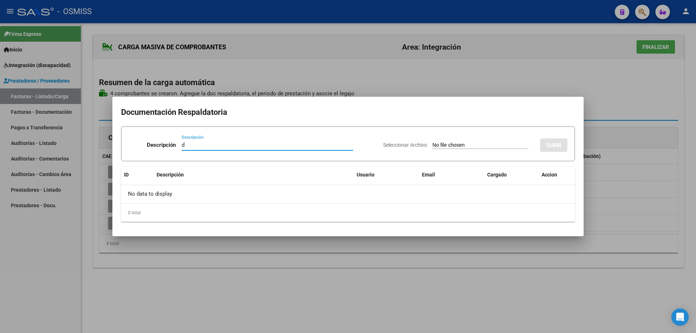
type input "d"
click at [432, 145] on input "Seleccionar Archivo" at bounding box center [480, 145] width 96 height 7
type input "C:\fakepath\[PERSON_NAME].pdf"
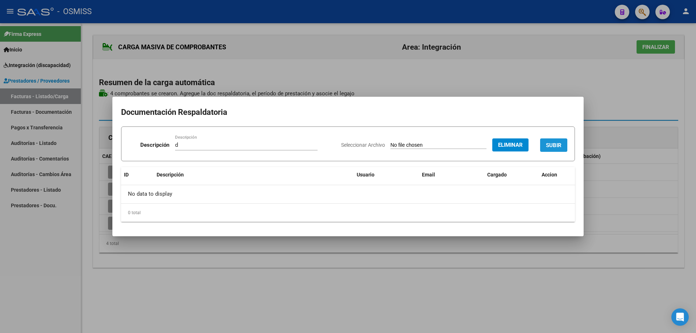
click at [555, 146] on span "SUBIR" at bounding box center [554, 145] width 16 height 7
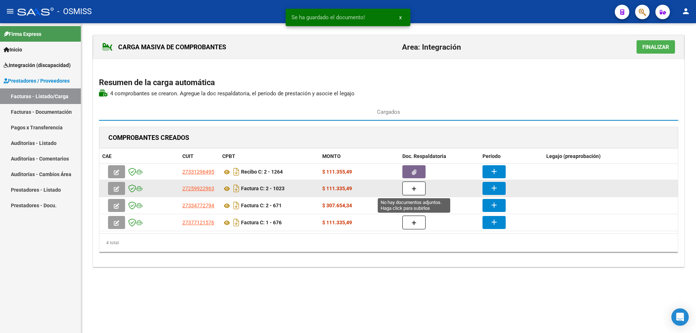
click at [419, 187] on button "button" at bounding box center [413, 189] width 23 height 14
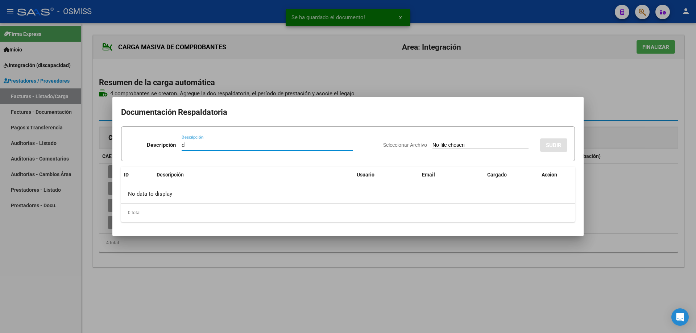
type input "d"
click at [444, 142] on app-file-uploader "Seleccionar Archivo" at bounding box center [458, 145] width 151 height 7
click at [432, 145] on input "Seleccionar Archivo" at bounding box center [480, 145] width 96 height 7
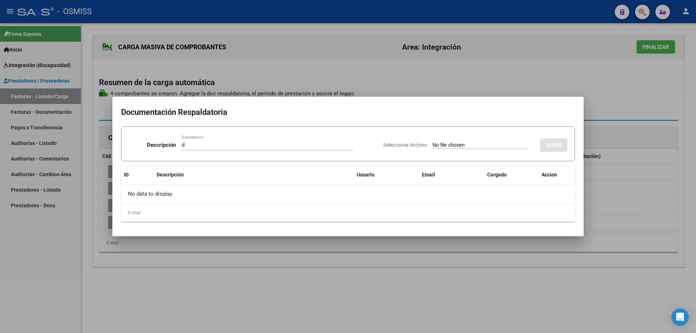
type input "C:\fakepath\[PERSON_NAME] 09.pdf"
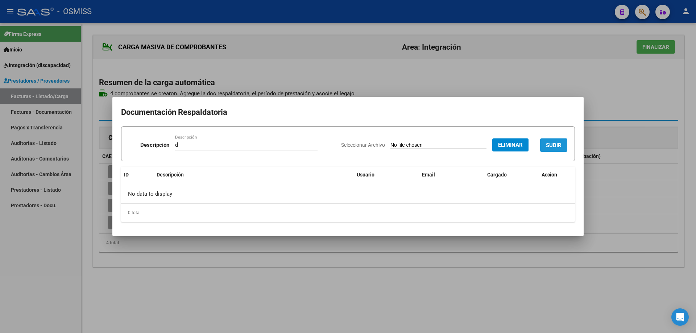
click at [561, 146] on span "SUBIR" at bounding box center [554, 145] width 16 height 7
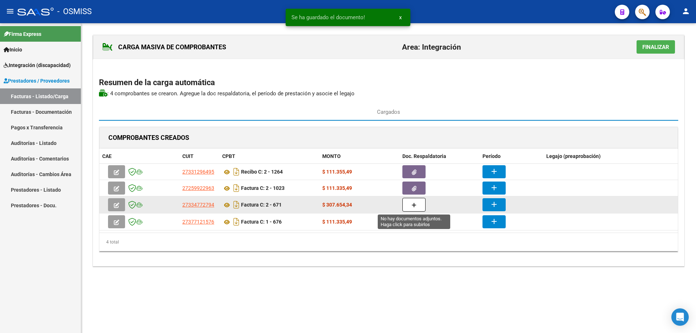
click at [416, 204] on icon "button" at bounding box center [413, 205] width 5 height 5
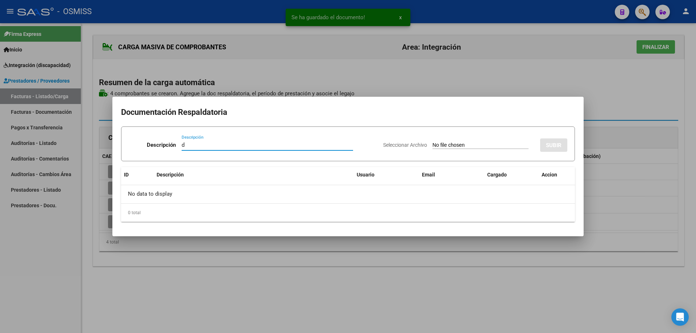
type input "d"
click at [432, 146] on input "Seleccionar Archivo" at bounding box center [480, 145] width 96 height 7
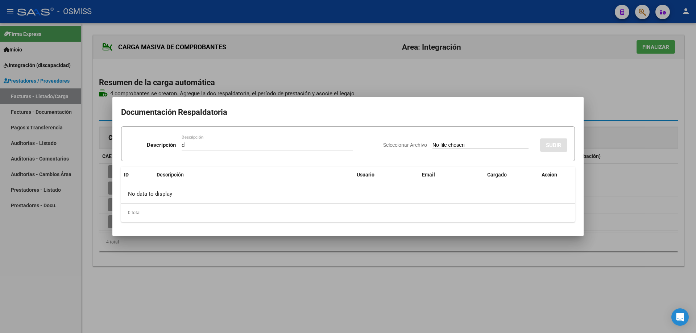
type input "C:\fakepath\autorización [PERSON_NAME](1).pdf"
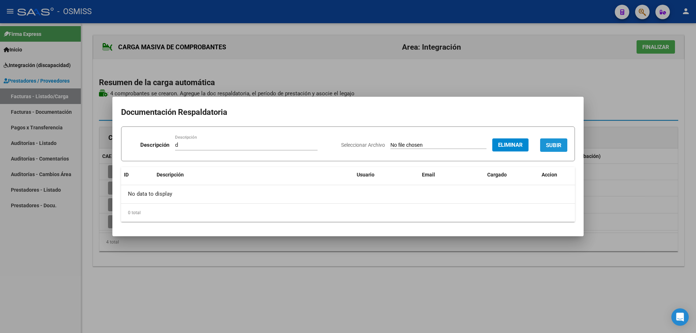
click at [556, 139] on button "SUBIR" at bounding box center [553, 144] width 27 height 13
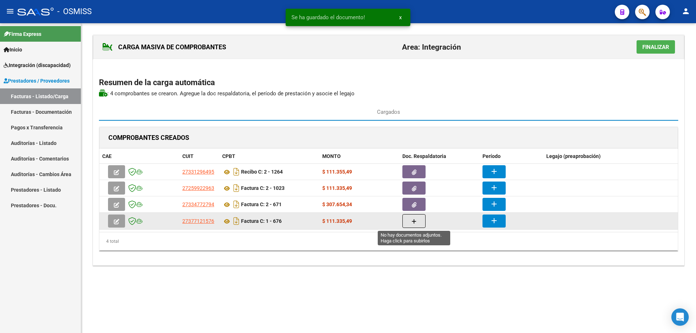
click at [420, 222] on button "button" at bounding box center [413, 221] width 23 height 14
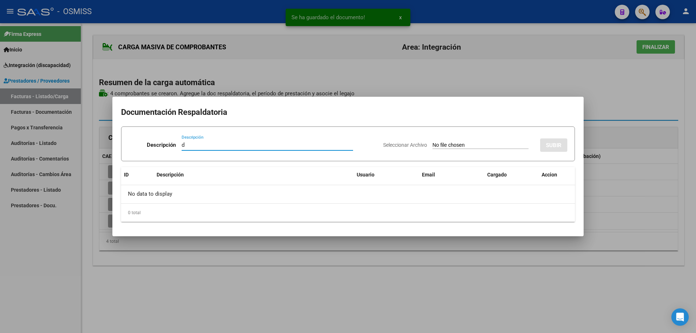
type input "d"
click at [432, 146] on input "Seleccionar Archivo" at bounding box center [480, 145] width 96 height 7
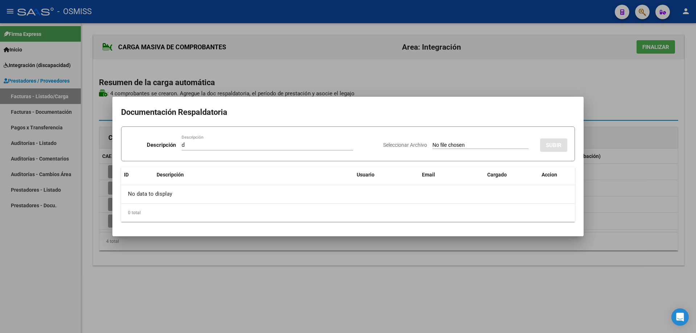
type input "C:\fakepath\Di [PERSON_NAME].pdf"
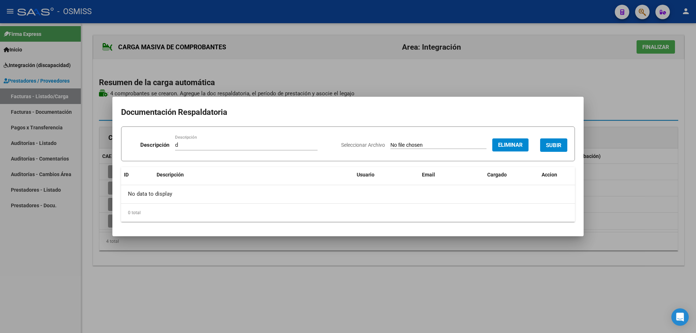
click at [553, 146] on span "SUBIR" at bounding box center [554, 145] width 16 height 7
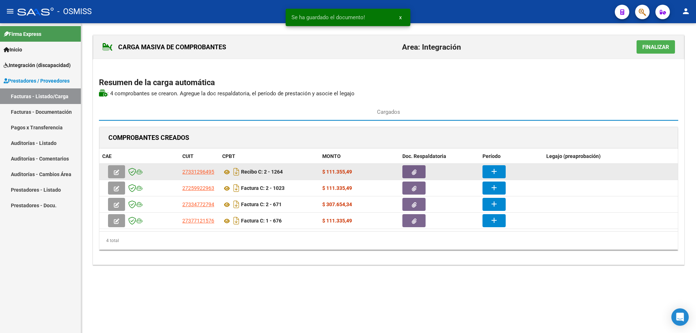
click at [502, 164] on datatable-body-cell "add" at bounding box center [511, 172] width 64 height 16
click at [488, 172] on button "add" at bounding box center [493, 171] width 23 height 13
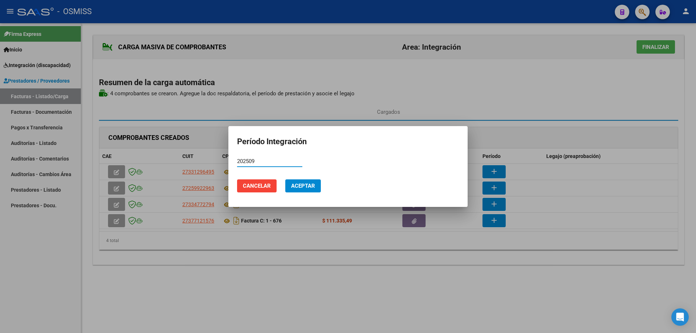
type input "202509"
click at [302, 186] on span "Aceptar" at bounding box center [303, 186] width 24 height 7
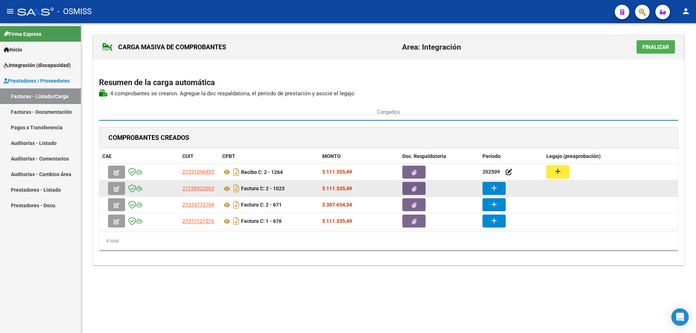
click at [499, 188] on button "add" at bounding box center [493, 188] width 23 height 13
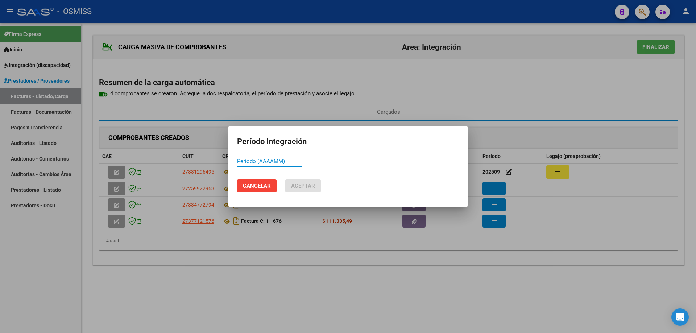
paste input "202509"
type input "202509"
drag, startPoint x: 312, startPoint y: 186, endPoint x: 348, endPoint y: 190, distance: 36.9
click at [311, 186] on span "Aceptar" at bounding box center [303, 186] width 24 height 7
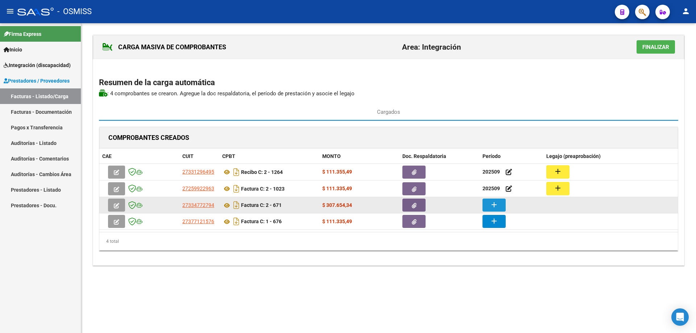
click at [495, 207] on mat-icon "add" at bounding box center [494, 204] width 9 height 9
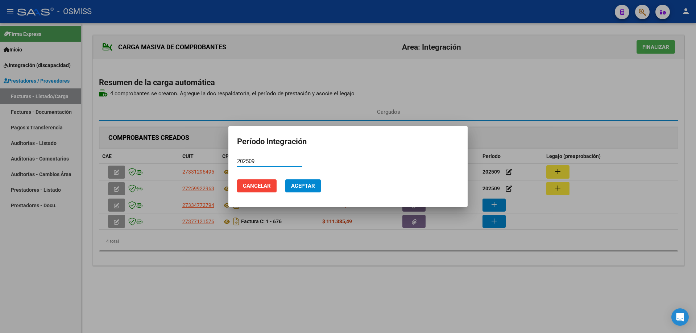
type input "202509"
click at [315, 188] on button "Aceptar" at bounding box center [303, 185] width 36 height 13
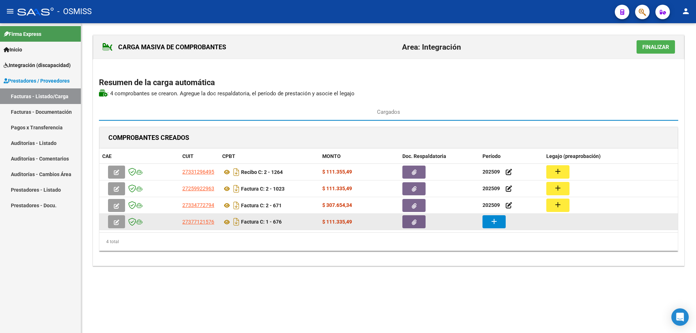
click at [493, 224] on mat-icon "add" at bounding box center [494, 221] width 9 height 9
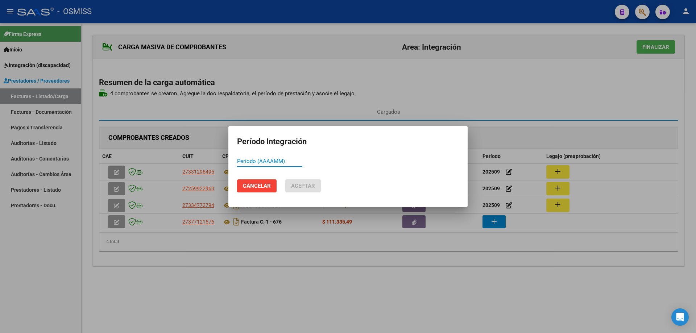
paste input "202509"
type input "202509"
click at [297, 188] on span "Aceptar" at bounding box center [303, 186] width 24 height 7
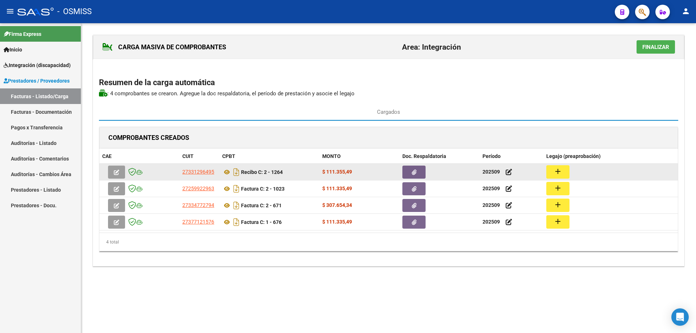
click at [557, 172] on mat-icon "add" at bounding box center [557, 171] width 9 height 9
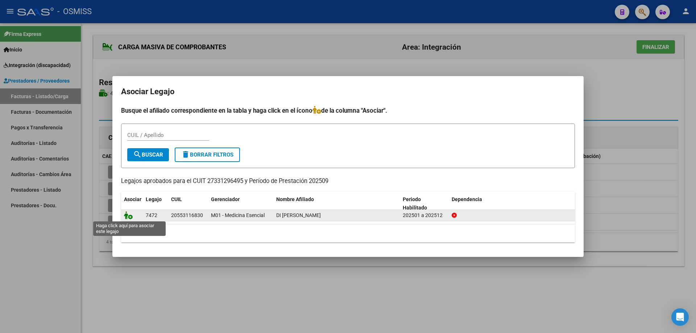
click at [129, 215] on icon at bounding box center [128, 215] width 9 height 8
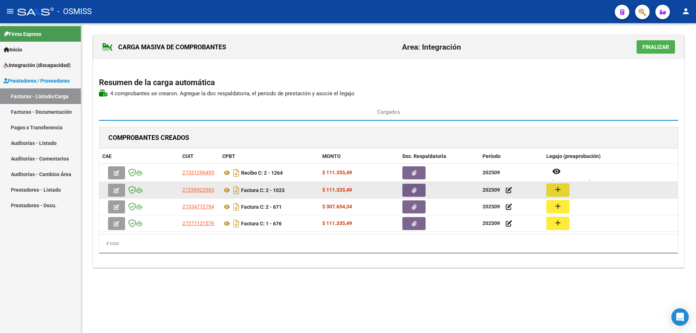
click at [558, 188] on mat-icon "add" at bounding box center [557, 189] width 9 height 9
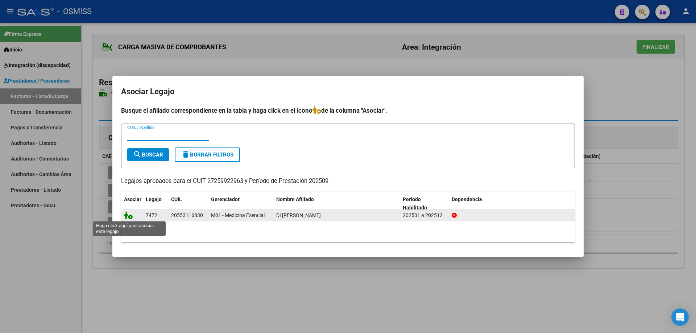
click at [129, 214] on icon at bounding box center [128, 215] width 9 height 8
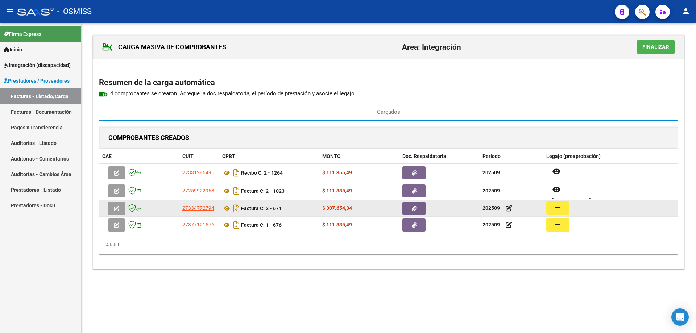
click at [560, 205] on mat-icon "add" at bounding box center [557, 207] width 9 height 9
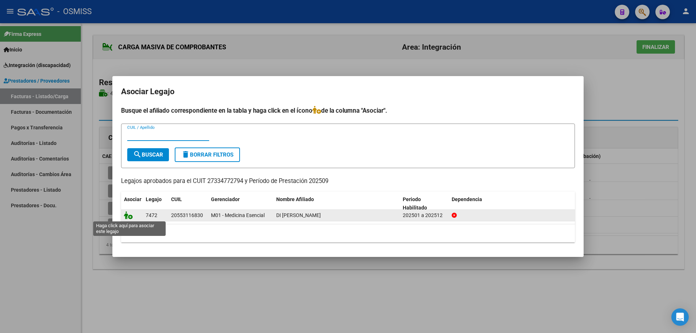
click at [130, 214] on icon at bounding box center [128, 215] width 9 height 8
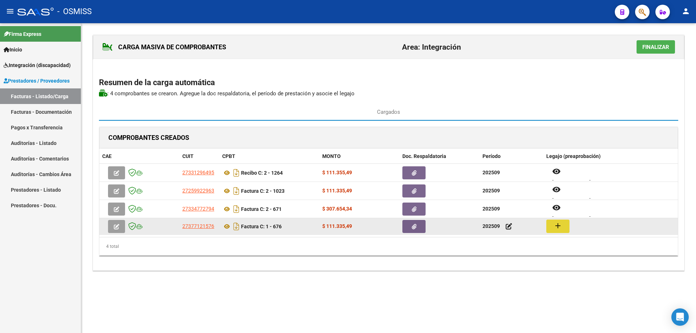
click at [556, 223] on mat-icon "add" at bounding box center [557, 225] width 9 height 9
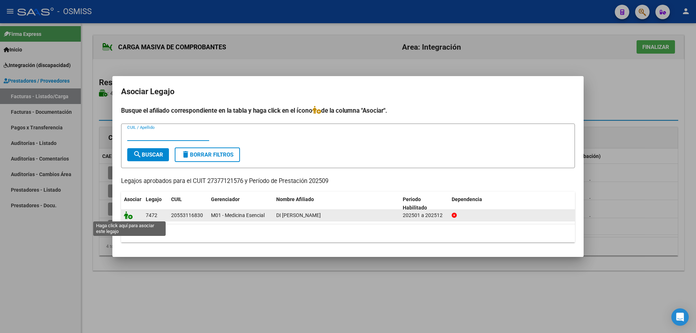
click at [126, 216] on icon at bounding box center [128, 215] width 9 height 8
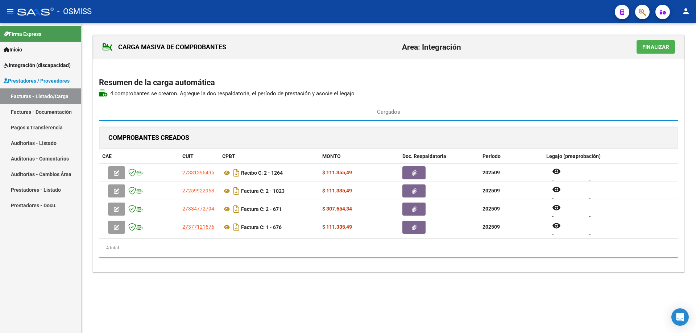
click at [647, 52] on button "Finalizar" at bounding box center [655, 46] width 38 height 13
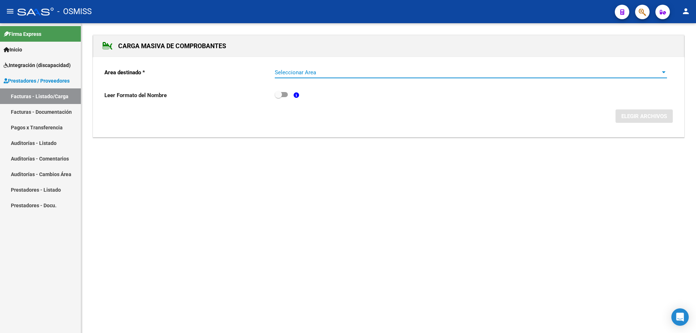
click at [312, 70] on span "Seleccionar Area" at bounding box center [468, 72] width 386 height 7
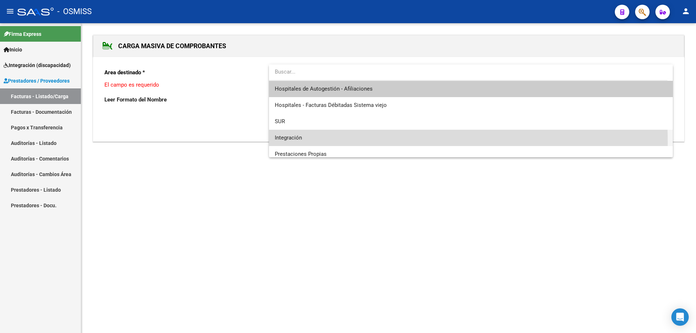
click at [305, 141] on span "Integración" at bounding box center [471, 138] width 392 height 16
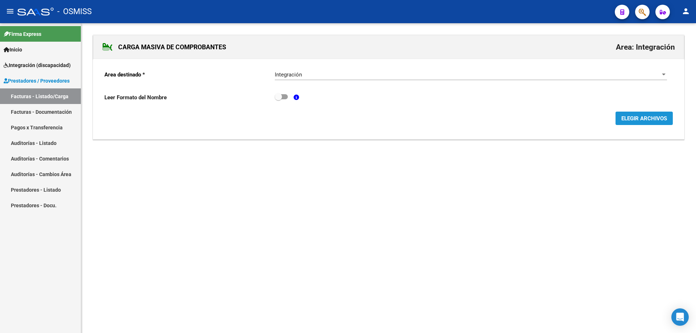
click at [640, 123] on button "ELEGIR ARCHIVOS" at bounding box center [643, 118] width 57 height 13
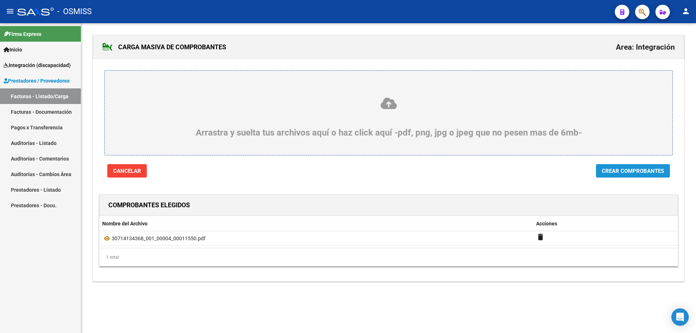
click at [617, 172] on span "Crear Comprobantes" at bounding box center [633, 171] width 62 height 7
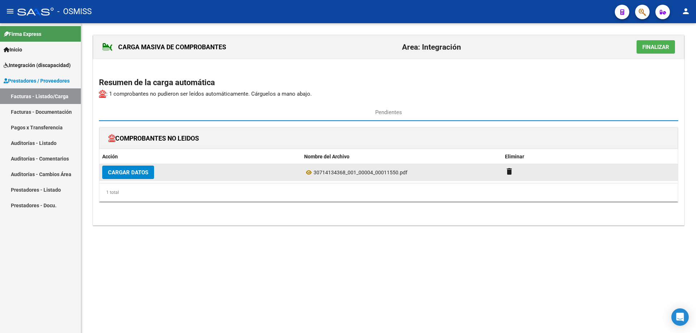
click at [149, 172] on button "Cargar Datos" at bounding box center [128, 172] width 52 height 13
click at [145, 174] on span "Cargar Datos" at bounding box center [128, 172] width 40 height 7
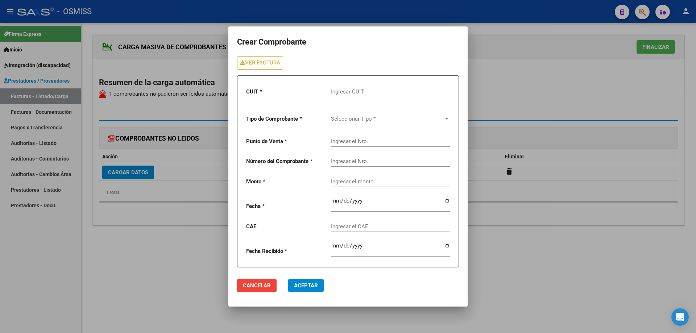
click at [377, 89] on input "Ingresar CUIT" at bounding box center [390, 91] width 119 height 7
type input "30-71413436-8"
click at [369, 120] on span "Seleccionar Tipo *" at bounding box center [387, 119] width 112 height 7
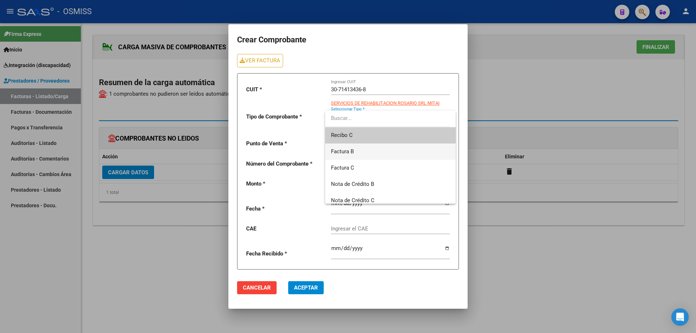
click at [358, 151] on span "Factura B" at bounding box center [390, 152] width 119 height 16
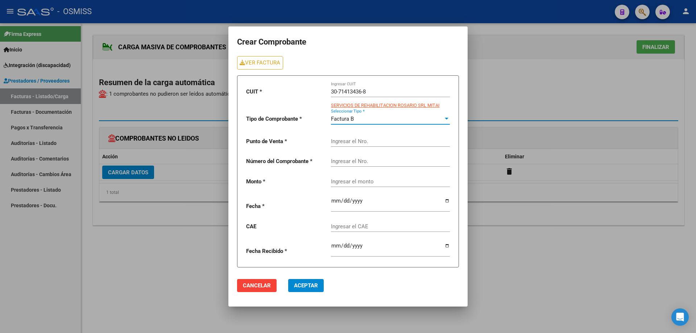
click at [352, 141] on input "Ingresar el Nro." at bounding box center [390, 141] width 119 height 7
type input "4"
click at [346, 161] on input "Ingresar el Nro." at bounding box center [390, 161] width 119 height 7
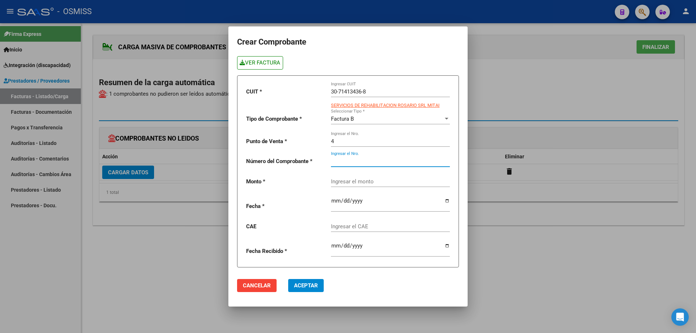
click at [260, 66] on link "VER FACTURA" at bounding box center [260, 62] width 46 height 13
click at [369, 158] on input "Ingresar el Nro." at bounding box center [390, 161] width 119 height 7
type input "11550"
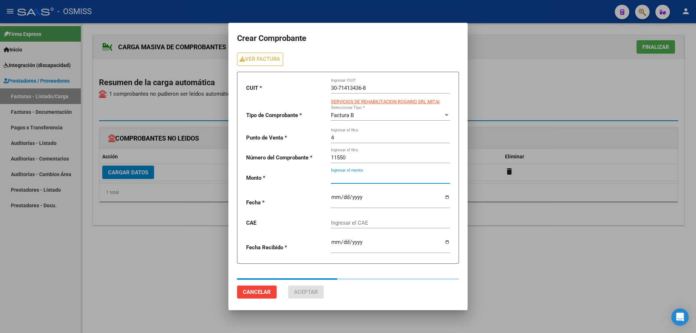
click at [366, 183] on div "Ingresar el monto" at bounding box center [390, 176] width 119 height 16
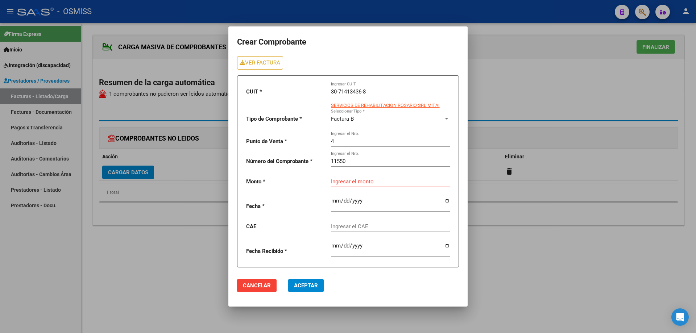
drag, startPoint x: 365, startPoint y: 177, endPoint x: 342, endPoint y: 178, distance: 23.2
click at [342, 178] on div "Ingresar el monto" at bounding box center [390, 179] width 119 height 16
paste input "435376.56"
type input "435376.56"
click at [334, 203] on input "date" at bounding box center [390, 204] width 119 height 12
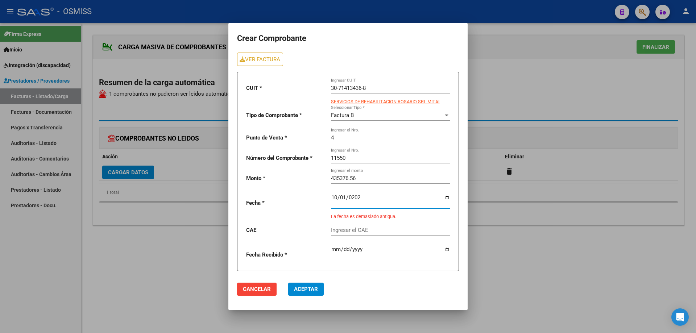
type input "[DATE]"
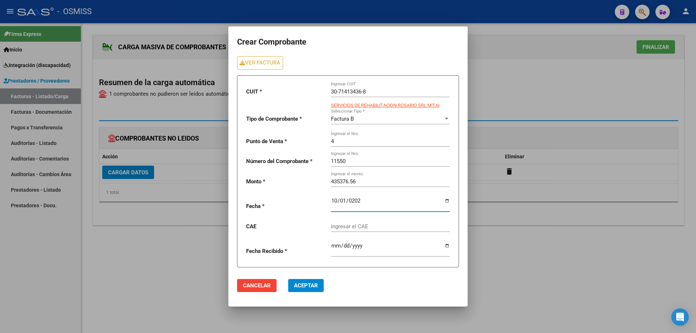
click at [353, 231] on div "Ingresar el CAE" at bounding box center [390, 224] width 119 height 16
paste input "75408177043838"
type input "75408177043838"
click at [299, 292] on mat-dialog-actions "Cancelar Aceptar" at bounding box center [348, 285] width 222 height 25
click at [298, 291] on button "Aceptar" at bounding box center [306, 285] width 36 height 13
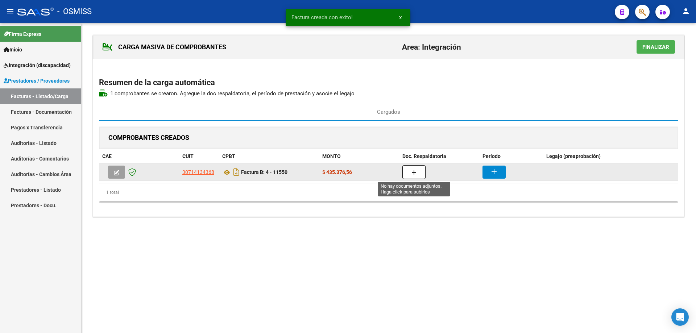
click at [416, 172] on button "button" at bounding box center [413, 172] width 23 height 14
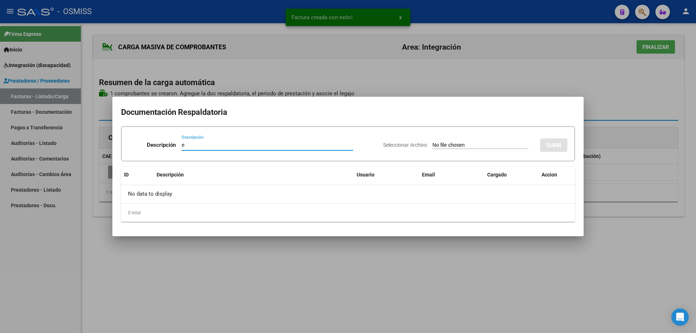
type input "e"
click at [445, 145] on input "Seleccionar Archivo" at bounding box center [480, 145] width 96 height 7
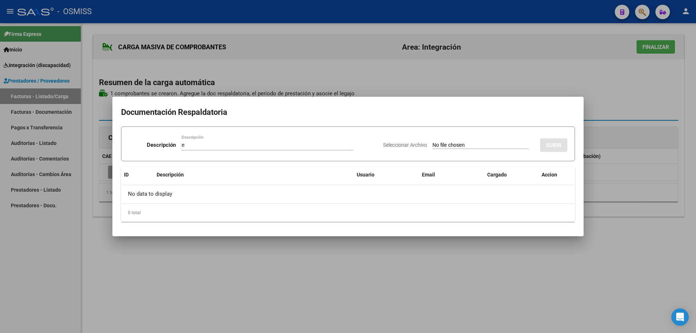
type input "C:\fakepath\[PERSON_NAME] [PERSON_NAME].pdf"
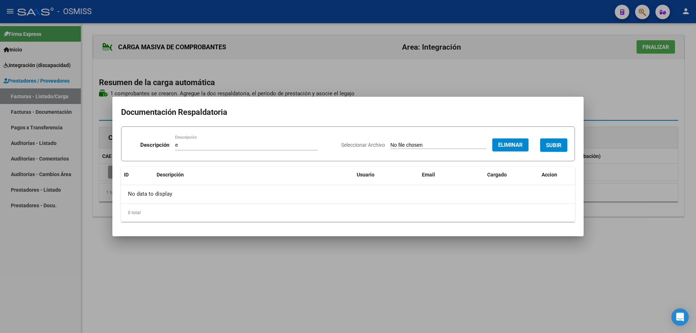
click at [546, 142] on span "SUBIR" at bounding box center [554, 145] width 16 height 7
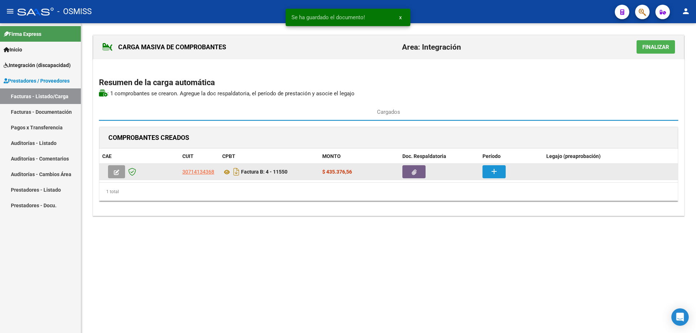
click at [498, 170] on button "add" at bounding box center [493, 171] width 23 height 13
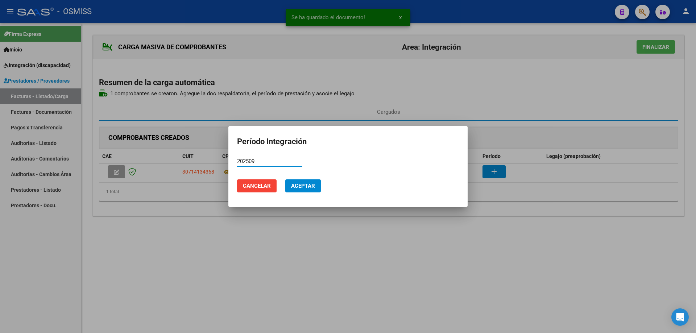
type input "202509"
click at [307, 184] on span "Aceptar" at bounding box center [303, 186] width 24 height 7
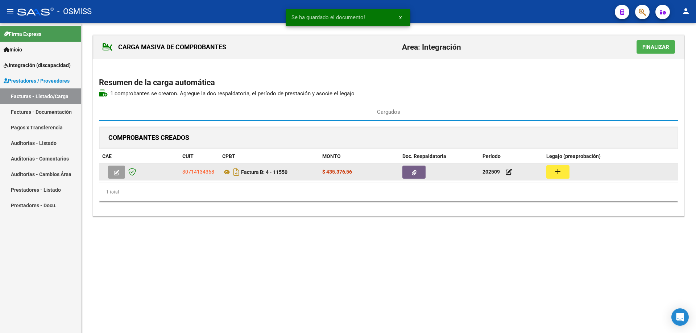
click at [560, 174] on button "add" at bounding box center [557, 171] width 23 height 13
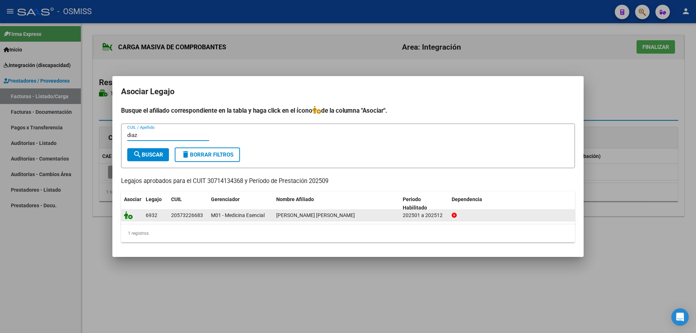
type input "diaz"
click at [128, 216] on icon at bounding box center [128, 215] width 9 height 8
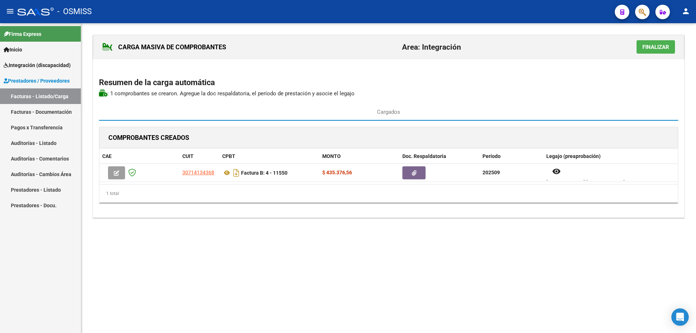
click at [641, 47] on button "Finalizar" at bounding box center [655, 46] width 38 height 13
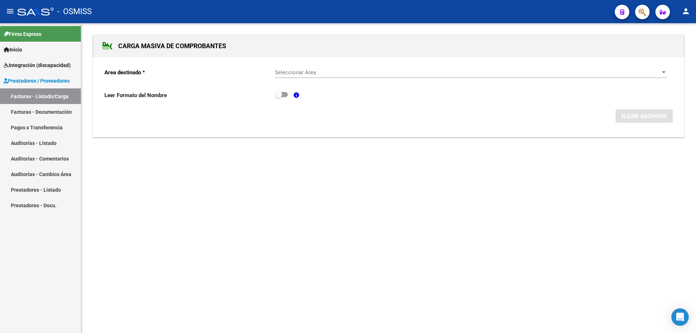
click at [354, 73] on span "Seleccionar Area" at bounding box center [468, 72] width 386 height 7
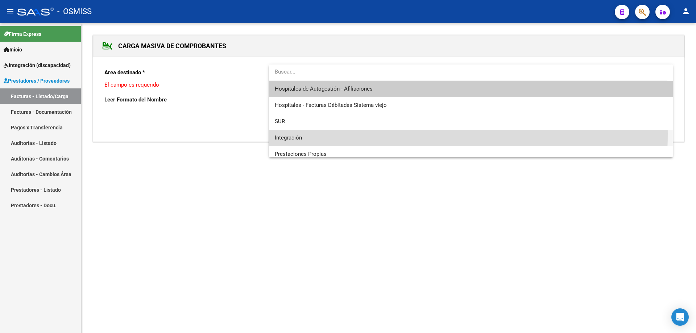
click at [315, 134] on span "Integración" at bounding box center [471, 138] width 392 height 16
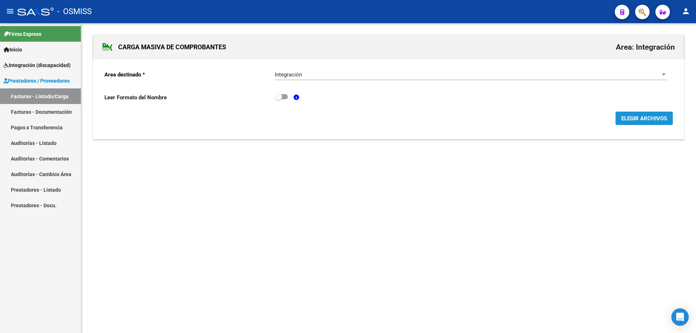
click at [629, 121] on span "ELEGIR ARCHIVOS" at bounding box center [644, 118] width 46 height 7
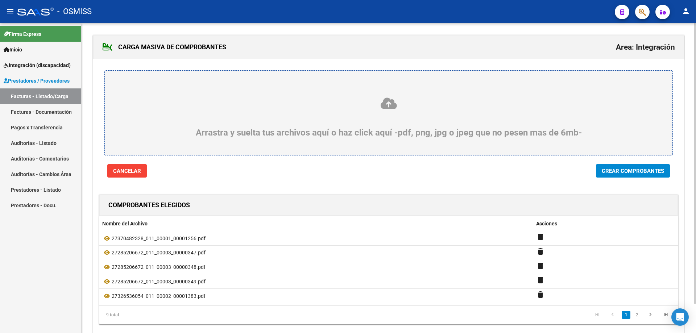
click at [610, 169] on span "Crear Comprobantes" at bounding box center [633, 171] width 62 height 7
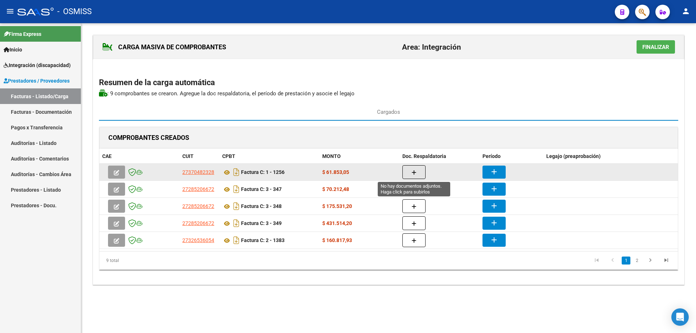
click at [409, 176] on button "button" at bounding box center [413, 172] width 23 height 14
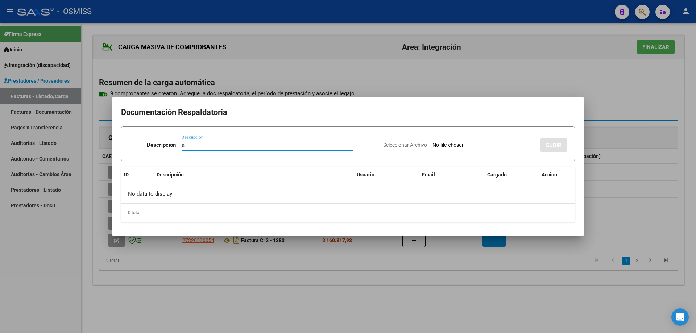
type input "a"
click at [450, 146] on input "Seleccionar Archivo" at bounding box center [480, 145] width 96 height 7
type input "C:\fakepath\[PERSON_NAME] septiembre.pdf"
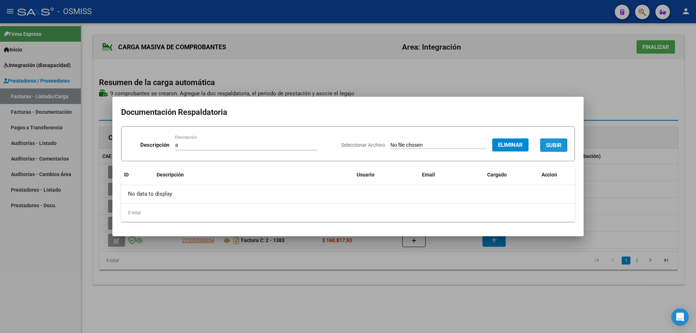
click at [560, 143] on span "SUBIR" at bounding box center [554, 145] width 16 height 7
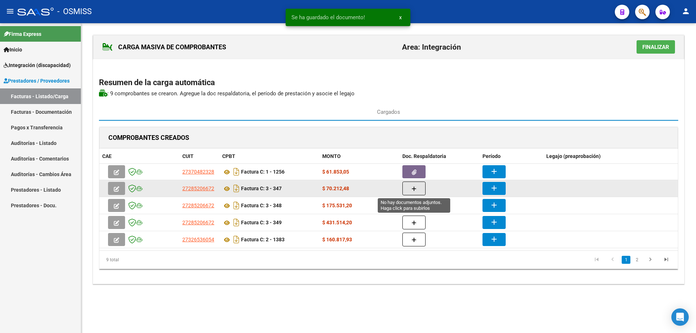
click at [419, 184] on button "button" at bounding box center [413, 189] width 23 height 14
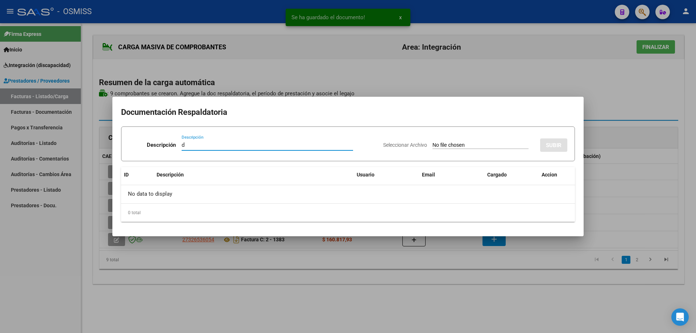
type input "d"
click at [432, 145] on input "Seleccionar Archivo" at bounding box center [480, 145] width 96 height 7
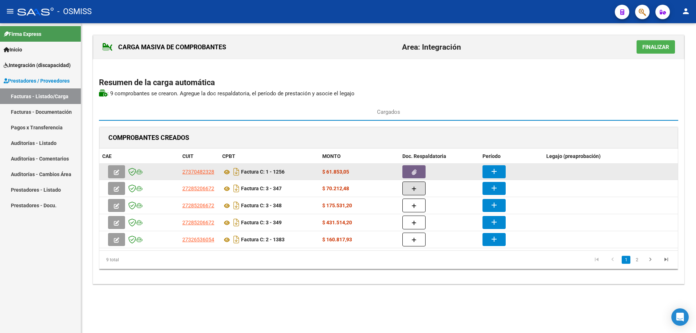
click at [418, 170] on button "button" at bounding box center [413, 171] width 23 height 13
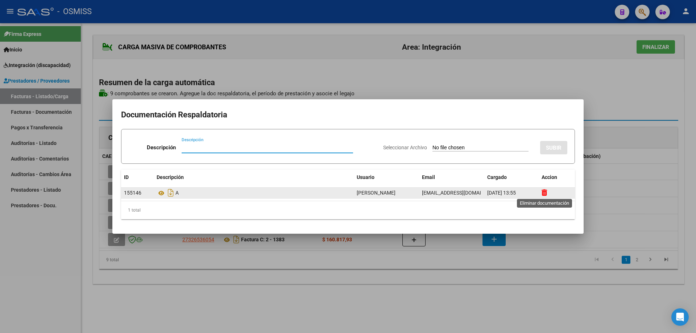
click at [545, 194] on icon at bounding box center [543, 192] width 5 height 7
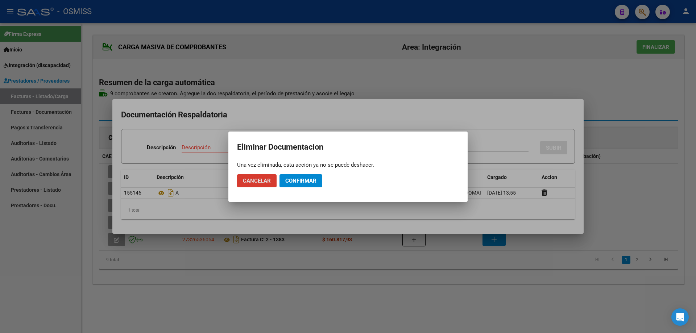
click at [303, 183] on span "Confirmar" at bounding box center [300, 181] width 31 height 7
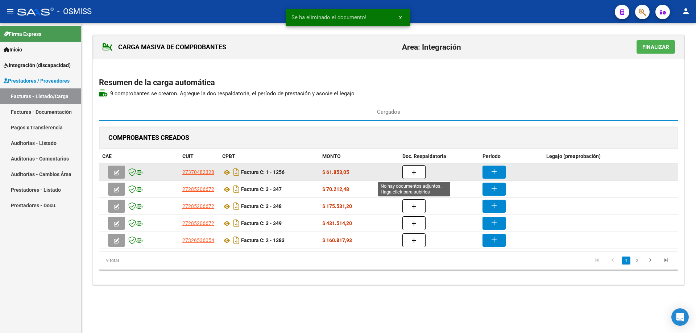
click at [419, 167] on button "button" at bounding box center [413, 172] width 23 height 14
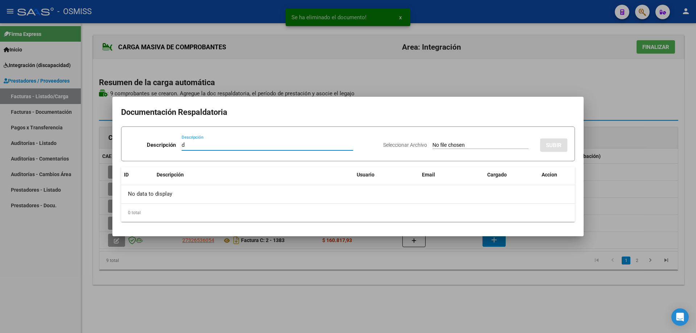
type input "d"
click at [432, 144] on input "Seleccionar Archivo" at bounding box center [480, 145] width 96 height 7
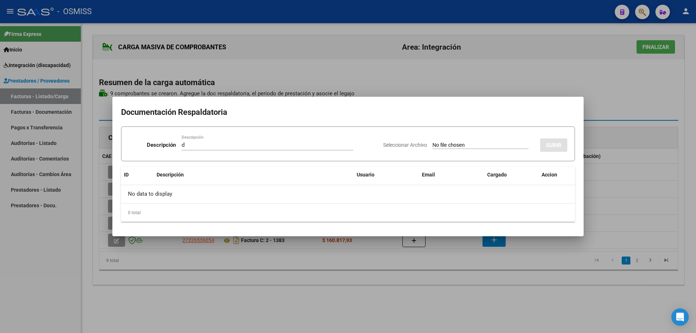
type input "C:\fakepath\[PERSON_NAME] septiembre.pdf"
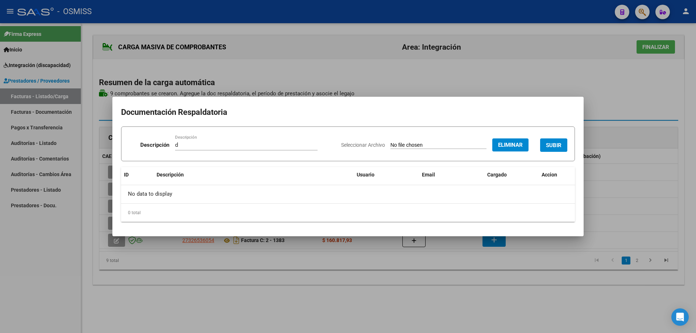
drag, startPoint x: 547, startPoint y: 142, endPoint x: 542, endPoint y: 145, distance: 6.0
click at [547, 142] on span "SUBIR" at bounding box center [554, 145] width 16 height 7
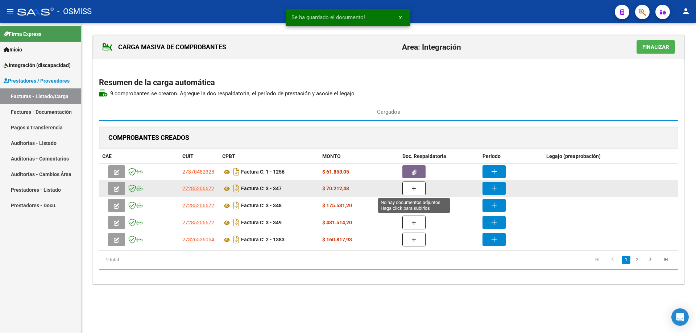
click at [416, 187] on icon "button" at bounding box center [413, 188] width 5 height 5
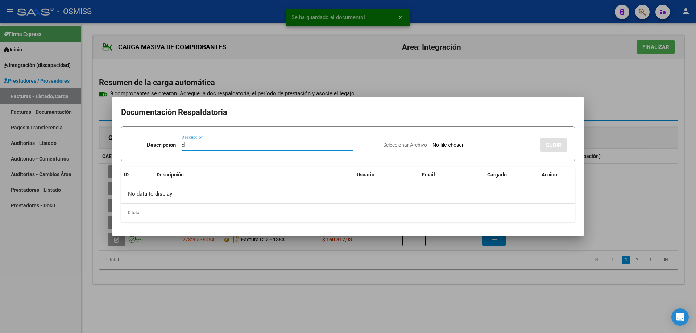
type input "d"
click at [432, 143] on input "Seleccionar Archivo" at bounding box center [480, 145] width 96 height 7
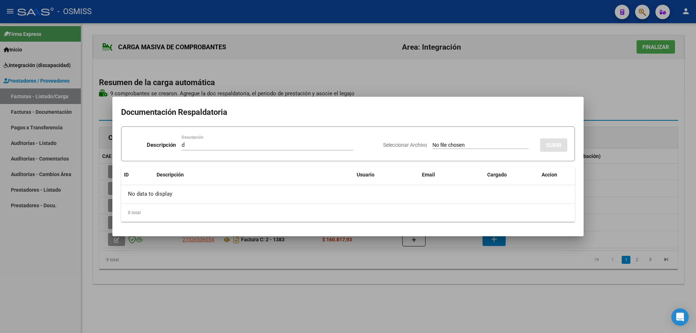
type input "C:\fakepath\CamScanner [DATE] 16.23.pdf"
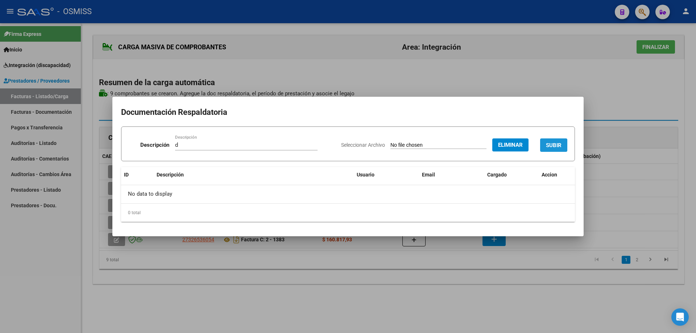
click at [552, 142] on span "SUBIR" at bounding box center [554, 145] width 16 height 7
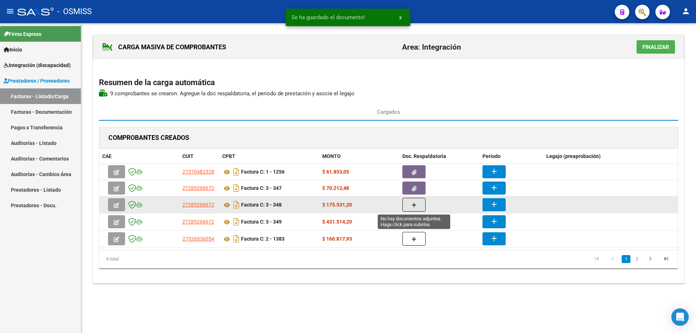
click at [413, 204] on icon "button" at bounding box center [413, 205] width 5 height 5
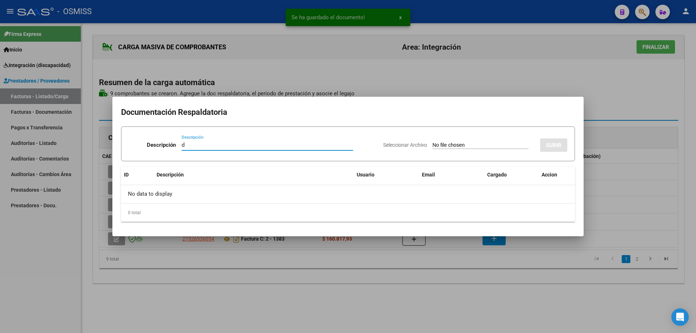
type input "d"
click at [437, 145] on input "Seleccionar Archivo" at bounding box center [480, 145] width 96 height 7
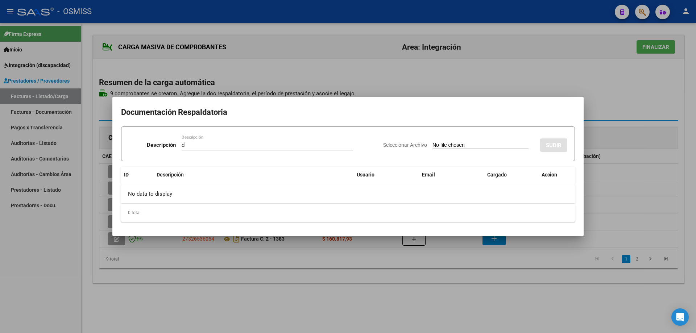
type input "C:\fakepath\CamScanner [DATE] 16.13.pdf"
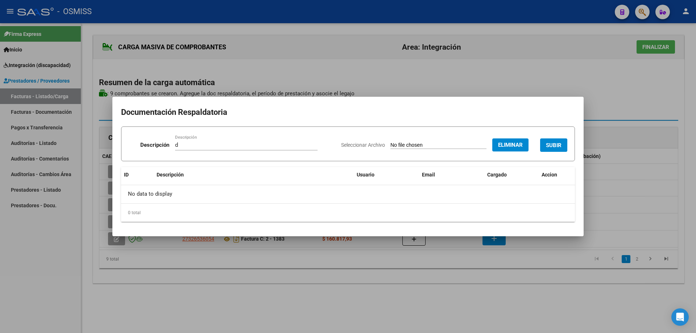
click at [560, 142] on span "SUBIR" at bounding box center [554, 145] width 16 height 7
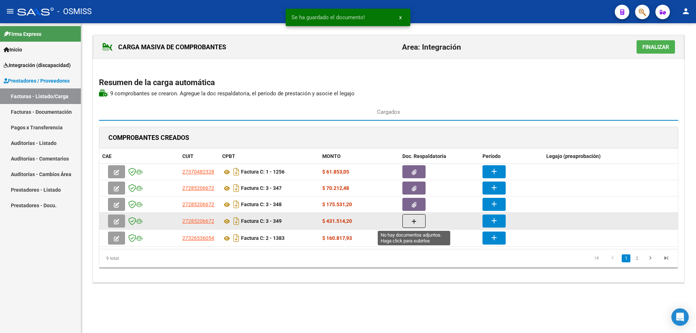
click at [422, 221] on button "button" at bounding box center [413, 221] width 23 height 14
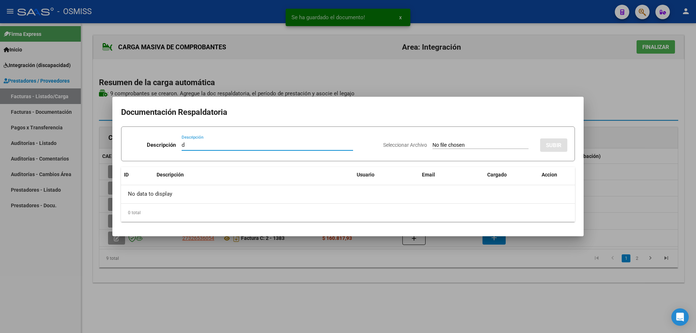
type input "d"
click at [432, 148] on input "Seleccionar Archivo" at bounding box center [480, 145] width 96 height 7
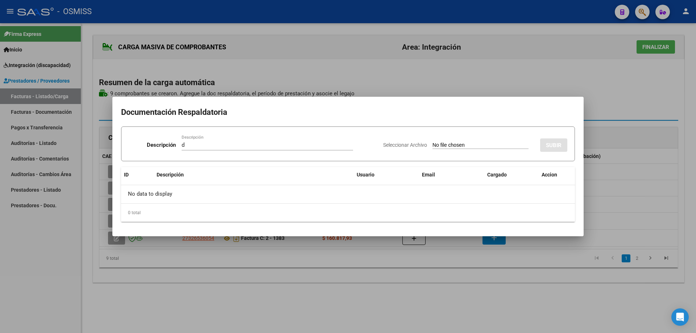
type input "C:\fakepath\CamScanner [DATE] 16.26.pdf"
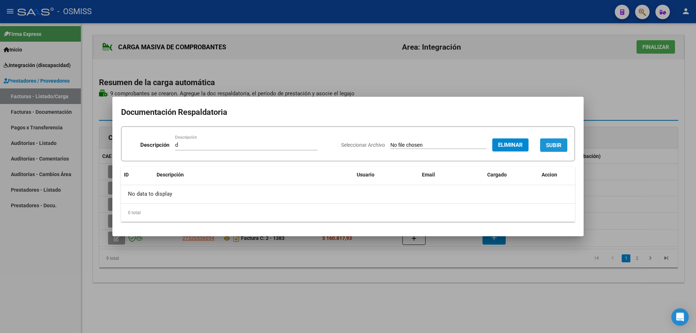
click at [560, 145] on span "SUBIR" at bounding box center [554, 145] width 16 height 7
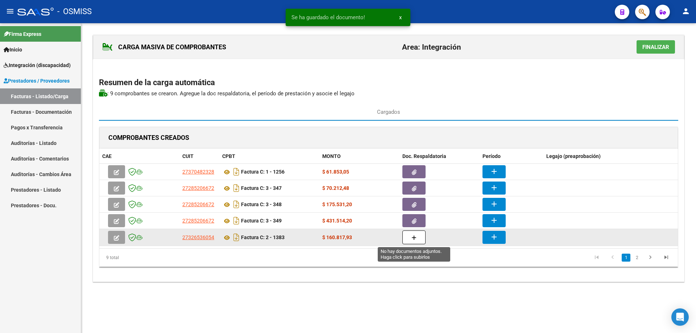
click at [417, 239] on button "button" at bounding box center [413, 237] width 23 height 14
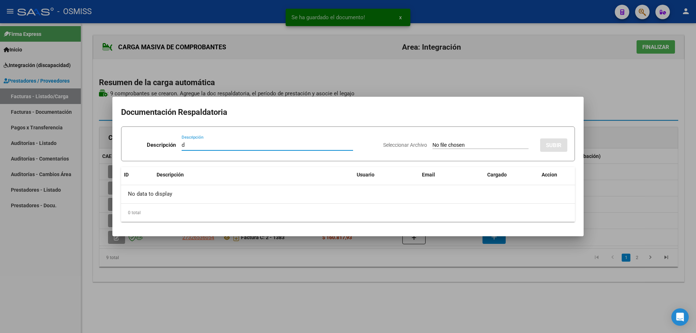
type input "d"
click at [433, 147] on input "Seleccionar Archivo" at bounding box center [480, 145] width 96 height 7
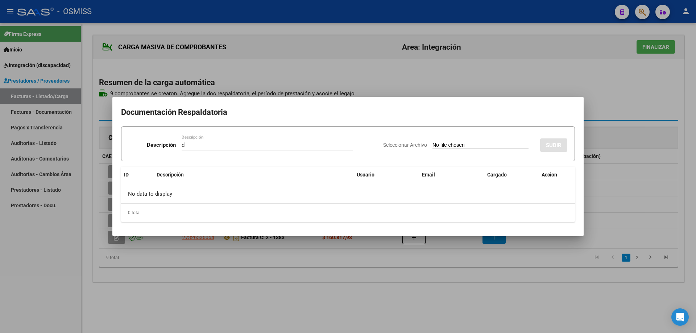
type input "C:\fakepath\[PERSON_NAME] asist set 25.pdf"
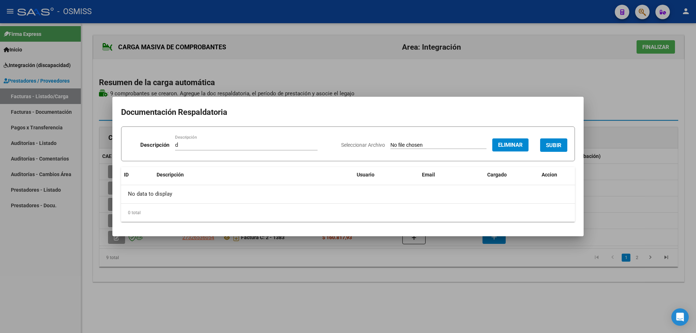
click at [559, 141] on button "SUBIR" at bounding box center [553, 144] width 27 height 13
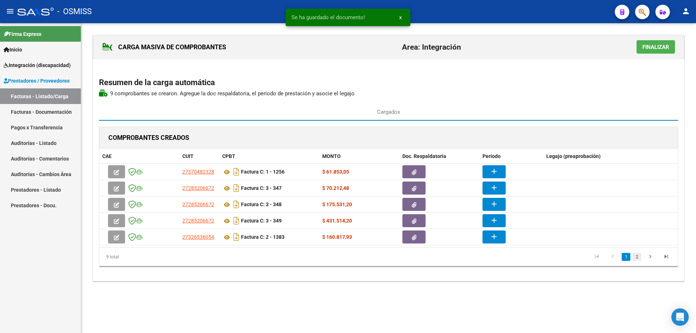
click at [637, 258] on link "2" at bounding box center [636, 257] width 9 height 8
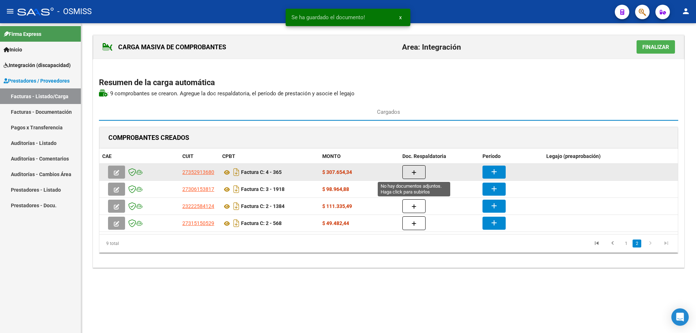
click at [418, 170] on button "button" at bounding box center [413, 172] width 23 height 14
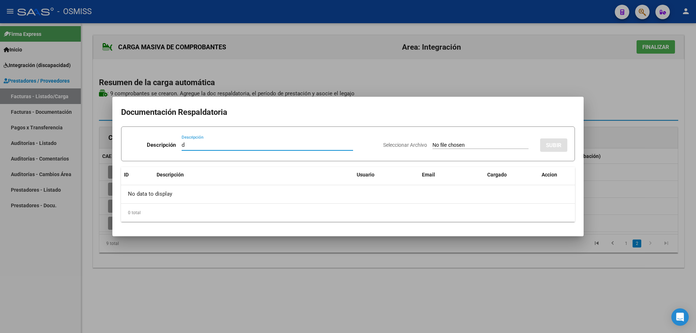
type input "d"
click at [432, 145] on input "Seleccionar Archivo" at bounding box center [480, 145] width 96 height 7
type input "C:\fakepath\[PERSON_NAME] [DATE].pdf"
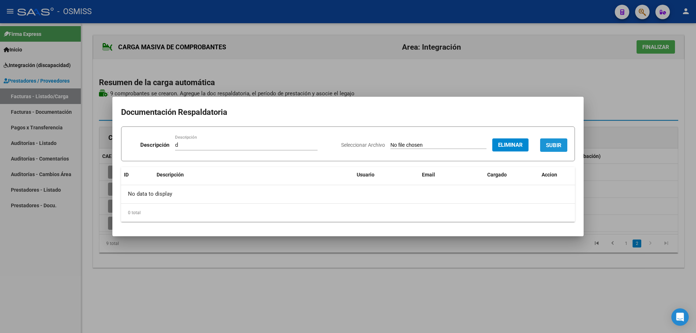
click at [558, 142] on span "SUBIR" at bounding box center [554, 145] width 16 height 7
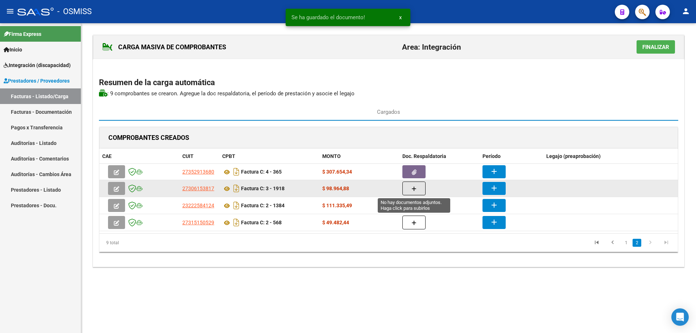
click at [418, 186] on button "button" at bounding box center [413, 189] width 23 height 14
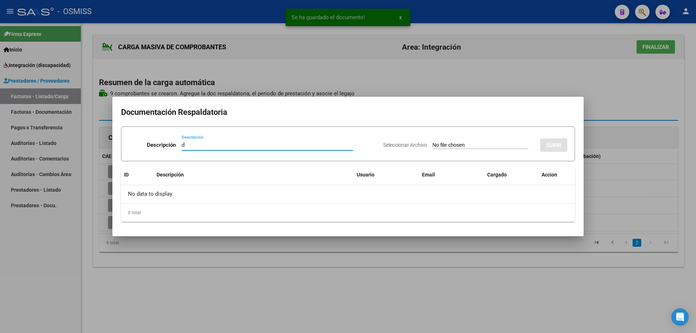
type input "d"
click at [446, 142] on app-file-uploader "Seleccionar Archivo" at bounding box center [458, 145] width 151 height 7
click at [446, 144] on input "Seleccionar Archivo" at bounding box center [480, 145] width 96 height 7
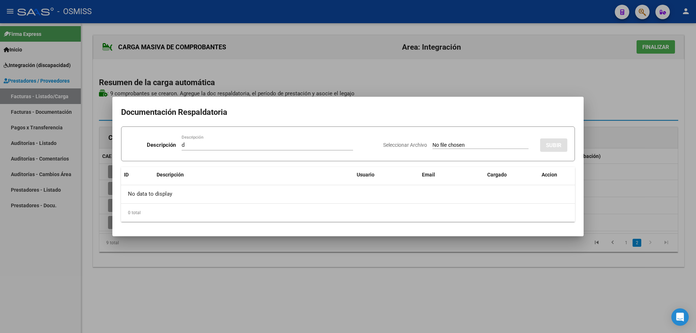
type input "C:\fakepath\Planilla [PERSON_NAME] [DATE] y consentimiento.pdf"
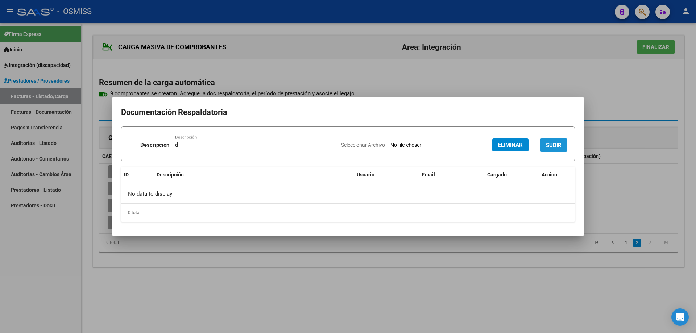
click at [552, 142] on span "SUBIR" at bounding box center [554, 145] width 16 height 7
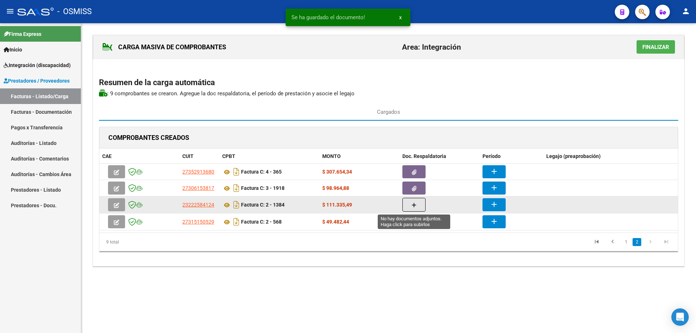
click at [415, 204] on icon "button" at bounding box center [413, 205] width 5 height 5
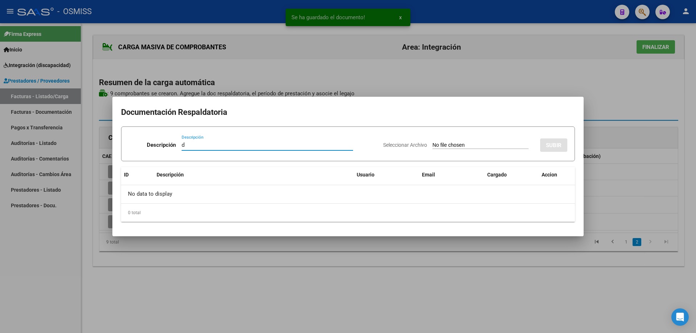
type input "d"
click at [432, 144] on input "Seleccionar Archivo" at bounding box center [480, 145] width 96 height 7
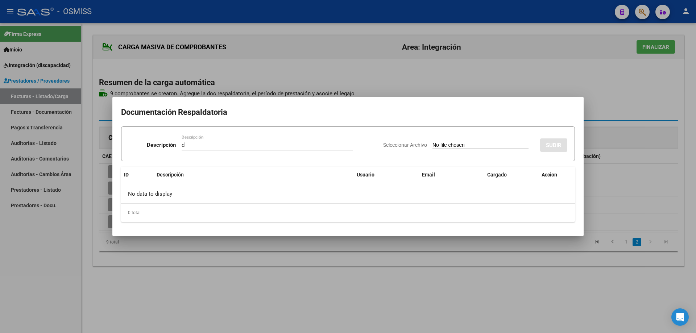
type input "C:\fakepath\Asistencia [DATE].pdf"
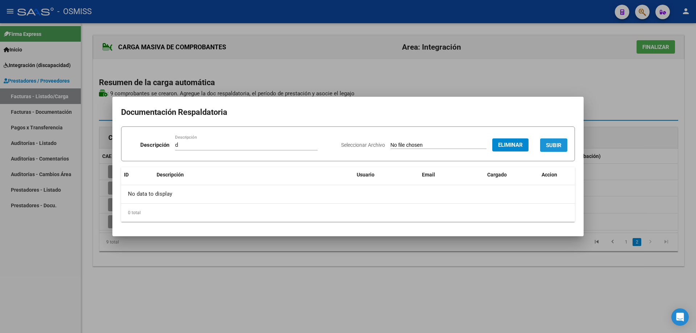
click at [553, 144] on span "SUBIR" at bounding box center [554, 145] width 16 height 7
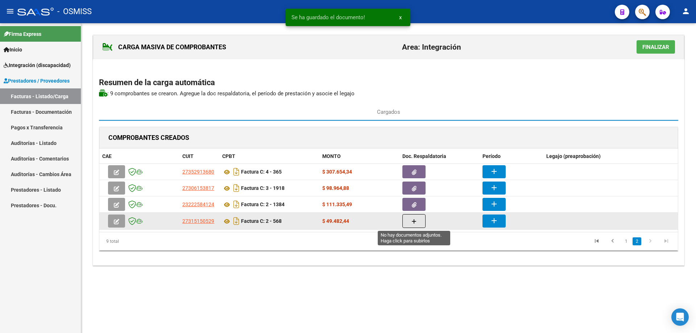
click at [411, 223] on button "button" at bounding box center [413, 221] width 23 height 14
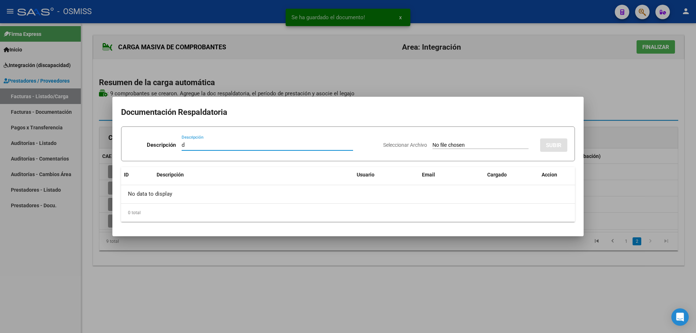
type input "d"
click at [432, 142] on input "Seleccionar Archivo" at bounding box center [480, 145] width 96 height 7
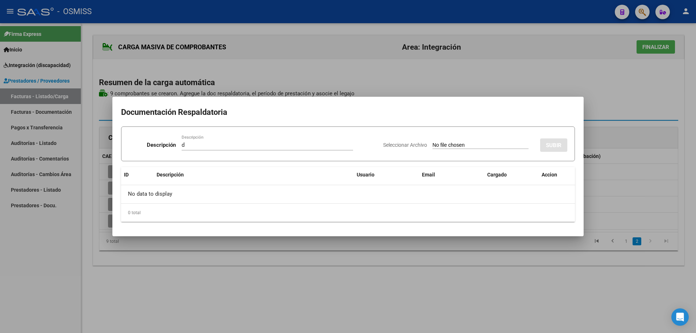
type input "C:\fakepath\Planilla [PERSON_NAME] [DATE].pdf"
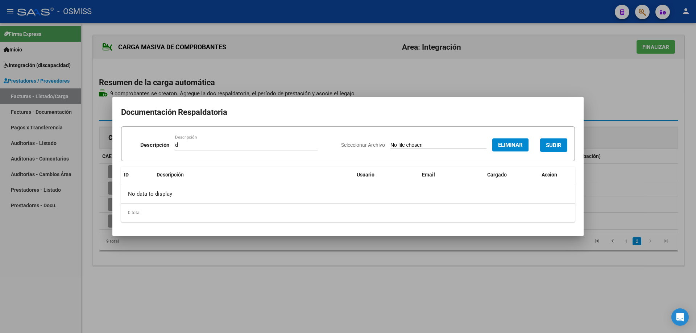
click at [554, 143] on span "SUBIR" at bounding box center [554, 145] width 16 height 7
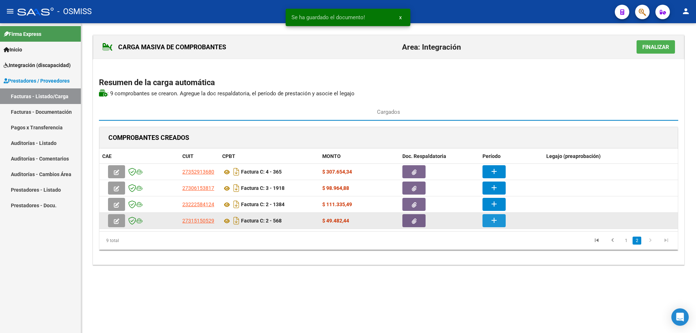
click at [496, 221] on mat-icon "add" at bounding box center [494, 220] width 9 height 9
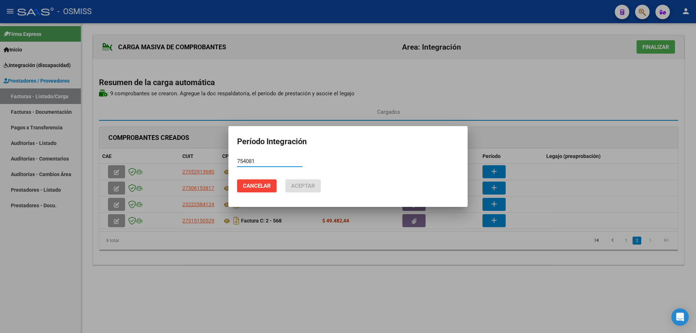
drag, startPoint x: 274, startPoint y: 164, endPoint x: 220, endPoint y: 159, distance: 53.5
click at [220, 159] on div "Período Integración 754081 Período (AAAAMM) Cancelar Aceptar" at bounding box center [348, 166] width 696 height 333
drag, startPoint x: 266, startPoint y: 163, endPoint x: 208, endPoint y: 164, distance: 57.6
click at [208, 164] on div "Período Integración 202509 Período (AAAAMM) Cancelar Aceptar" at bounding box center [348, 166] width 696 height 333
type input "202509"
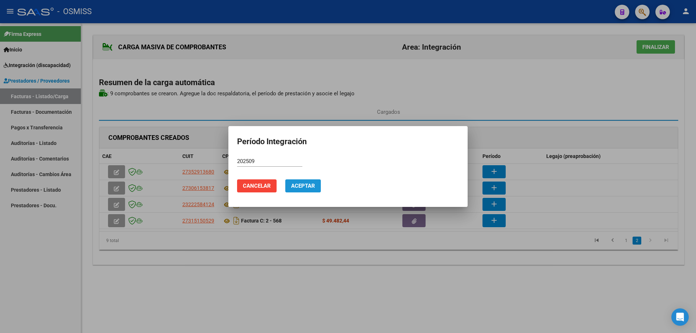
click at [304, 186] on span "Aceptar" at bounding box center [303, 186] width 24 height 7
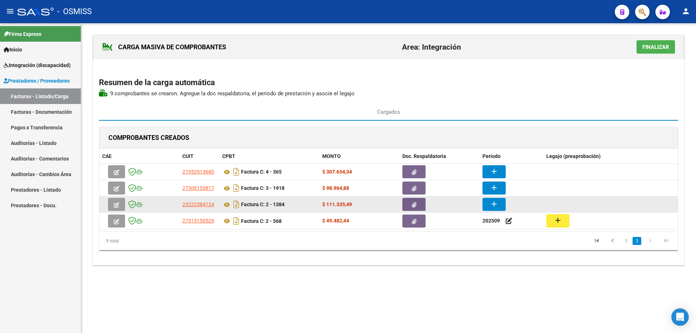
click at [493, 206] on mat-icon "add" at bounding box center [494, 204] width 9 height 9
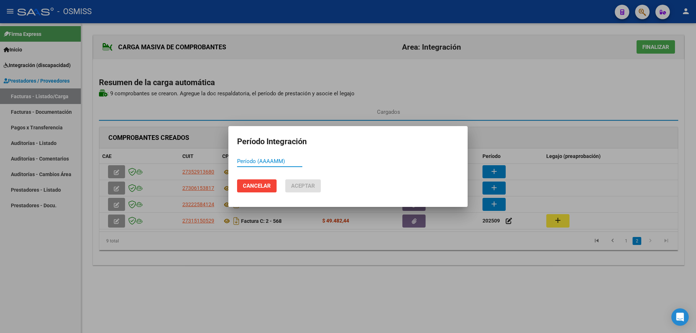
paste input "202509"
type input "202509"
click at [302, 186] on span "Aceptar" at bounding box center [303, 186] width 24 height 7
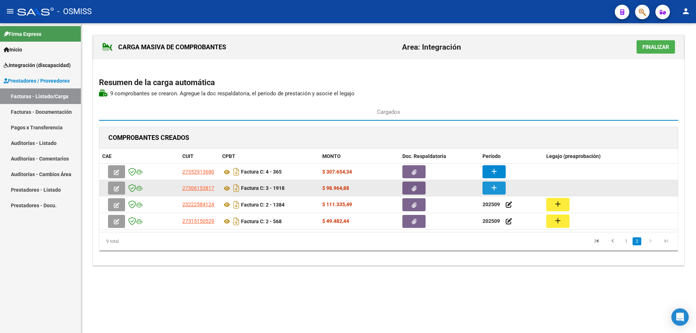
click at [491, 189] on mat-icon "add" at bounding box center [494, 187] width 9 height 9
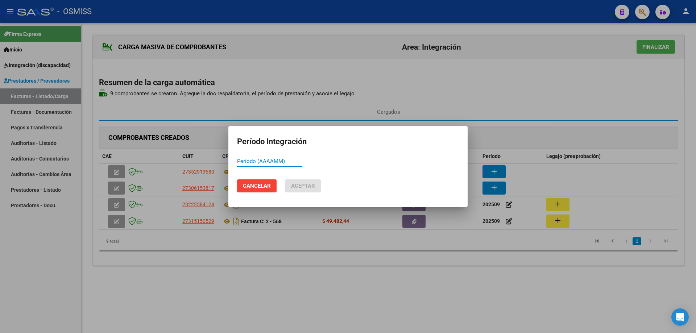
paste input "202509"
type input "202509"
click at [294, 189] on span "Aceptar" at bounding box center [303, 186] width 24 height 7
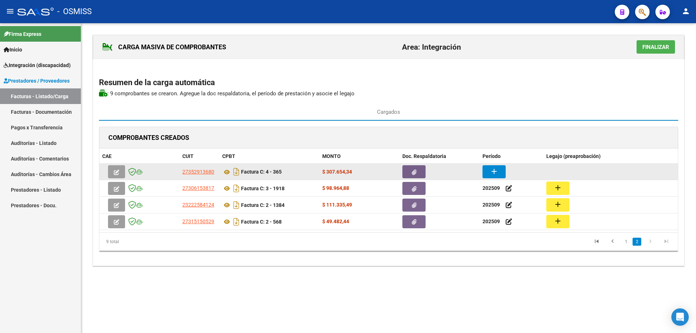
click at [502, 171] on button "add" at bounding box center [493, 171] width 23 height 13
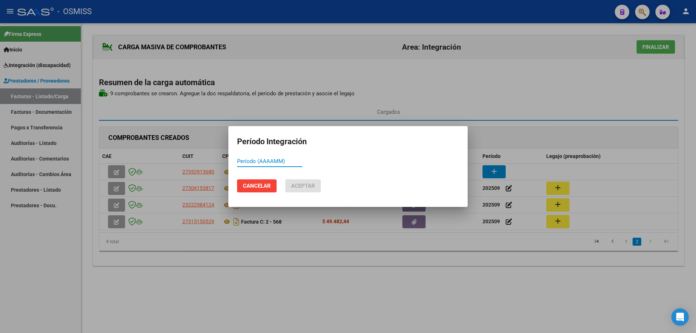
paste input "202509"
type input "202509"
click at [292, 188] on span "Aceptar" at bounding box center [303, 186] width 24 height 7
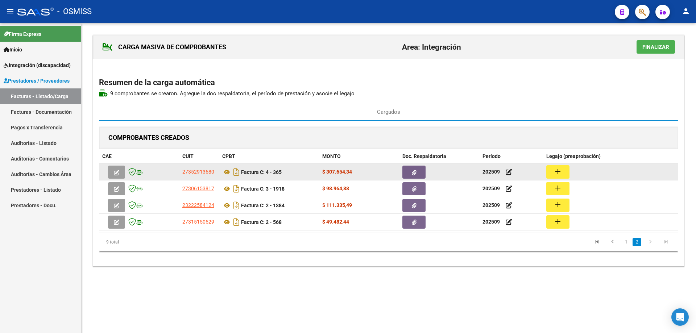
click at [558, 170] on mat-icon "add" at bounding box center [557, 171] width 9 height 9
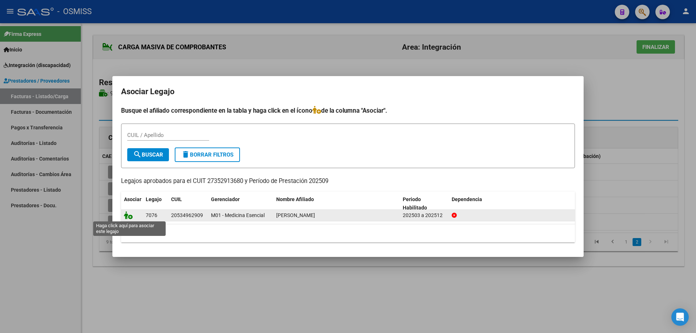
click at [126, 214] on icon at bounding box center [128, 215] width 9 height 8
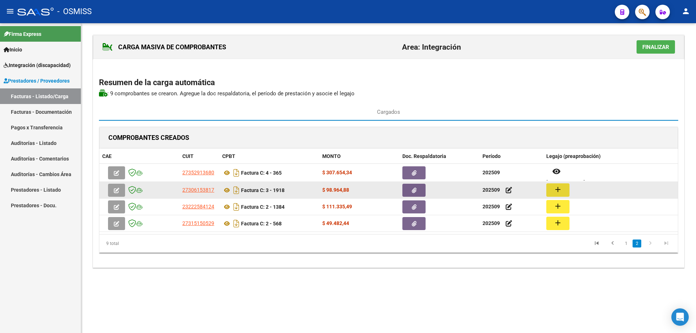
click at [556, 190] on mat-icon "add" at bounding box center [557, 189] width 9 height 9
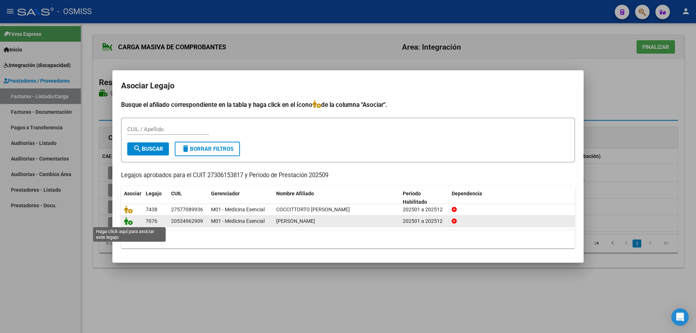
click at [129, 220] on icon at bounding box center [128, 221] width 9 height 8
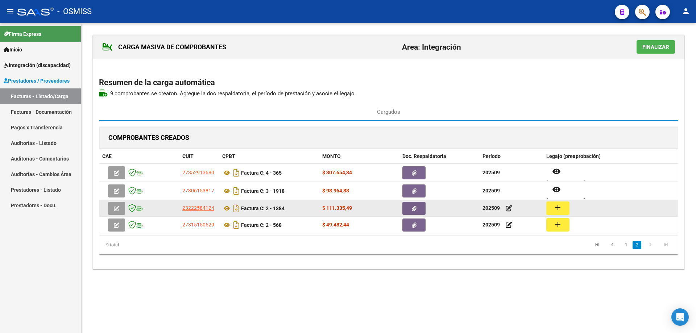
click at [554, 206] on mat-icon "add" at bounding box center [557, 207] width 9 height 9
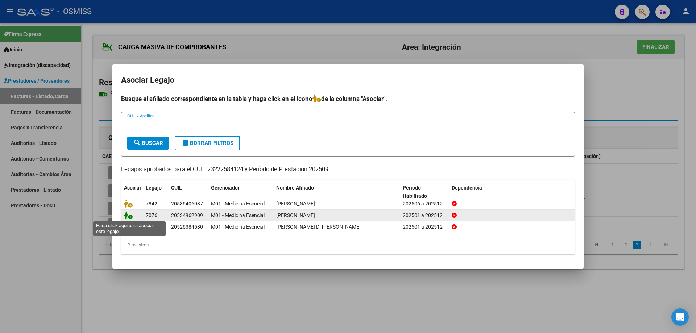
click at [129, 215] on icon at bounding box center [128, 215] width 9 height 8
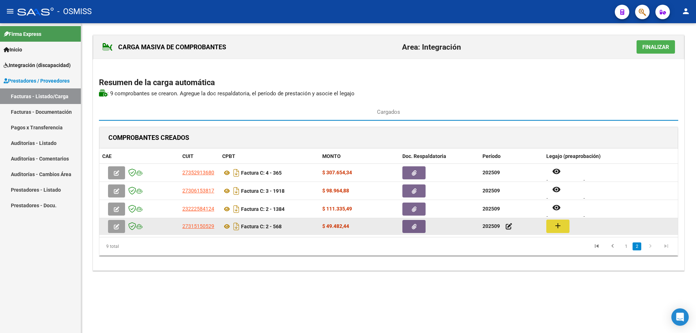
click at [562, 224] on button "add" at bounding box center [557, 226] width 23 height 13
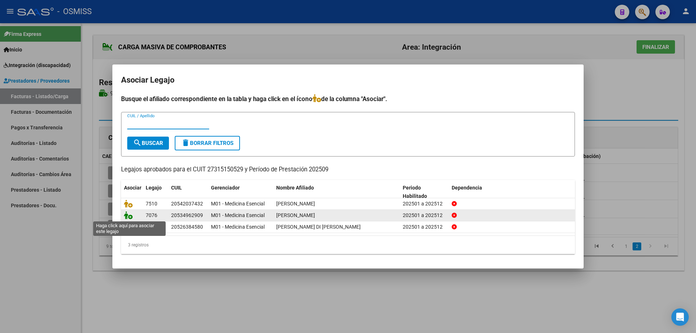
click at [129, 215] on icon at bounding box center [128, 215] width 9 height 8
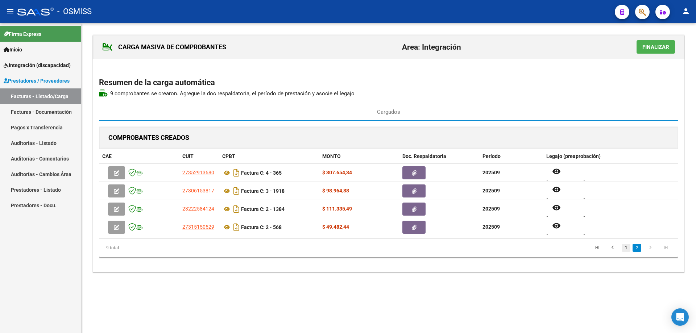
click at [625, 249] on link "1" at bounding box center [625, 248] width 9 height 8
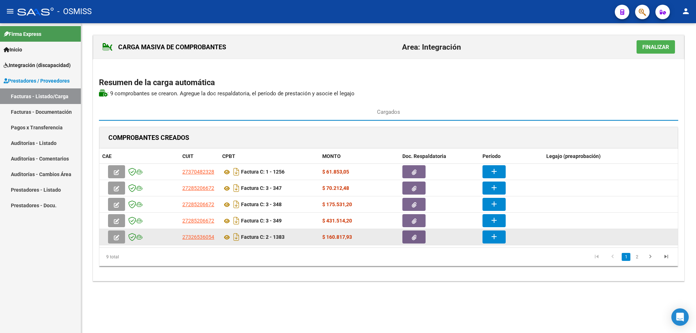
click at [502, 240] on button "add" at bounding box center [493, 236] width 23 height 13
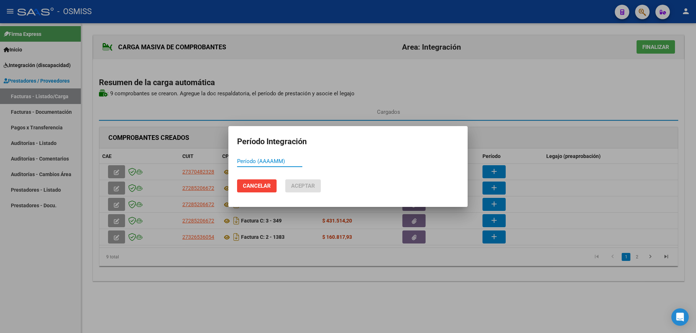
paste input "202509"
type input "202509"
click at [298, 188] on span "Aceptar" at bounding box center [303, 186] width 24 height 7
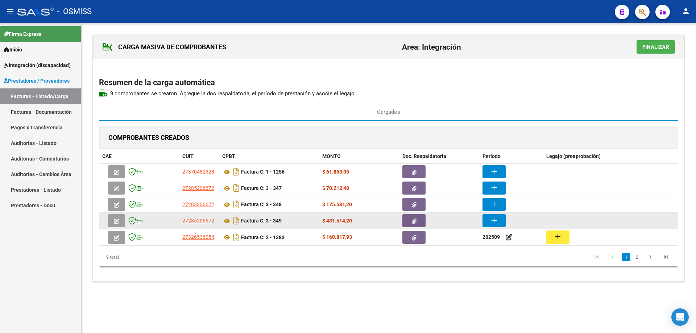
click at [492, 218] on mat-icon "add" at bounding box center [494, 220] width 9 height 9
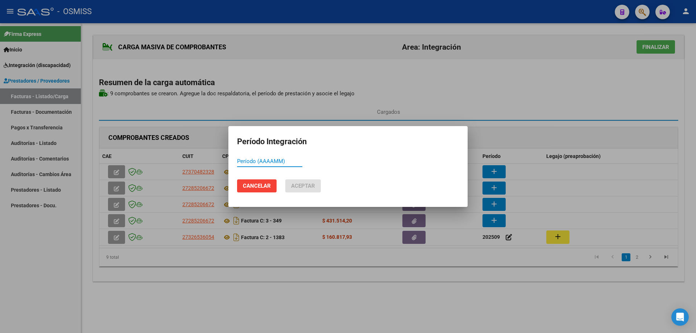
paste input "202509"
type input "202509"
drag, startPoint x: 300, startPoint y: 184, endPoint x: 412, endPoint y: 204, distance: 113.7
click at [299, 184] on span "Aceptar" at bounding box center [303, 186] width 24 height 7
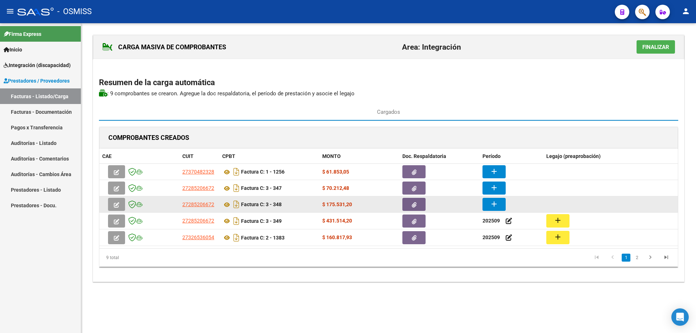
click at [497, 206] on mat-icon "add" at bounding box center [494, 204] width 9 height 9
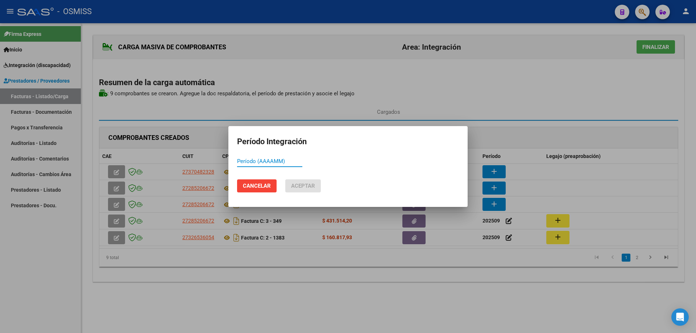
paste input "202509"
type input "202509"
click at [299, 184] on span "Aceptar" at bounding box center [303, 186] width 24 height 7
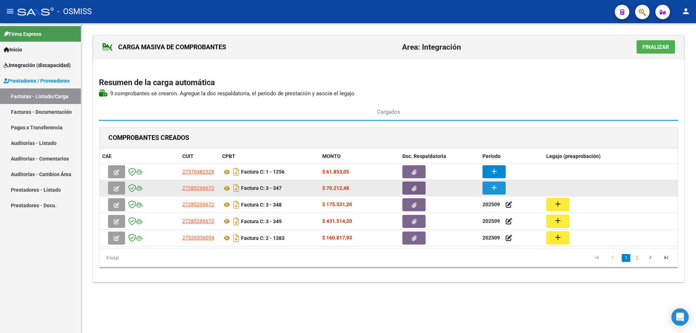
click at [499, 188] on button "add" at bounding box center [493, 188] width 23 height 13
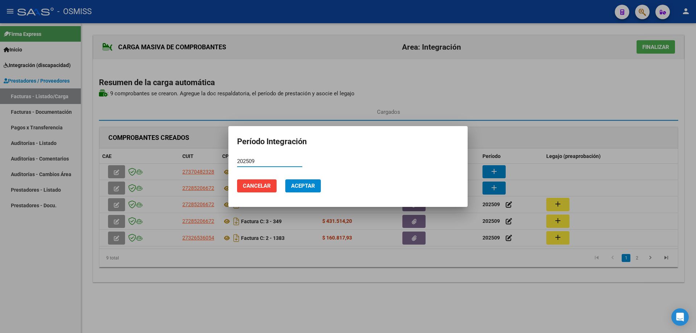
type input "202509"
click at [290, 186] on button "Aceptar" at bounding box center [303, 185] width 36 height 13
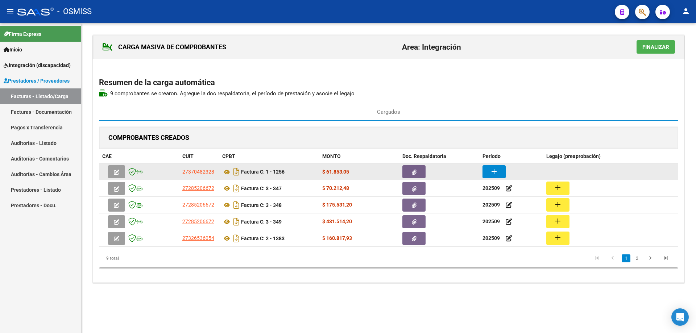
click at [491, 170] on mat-icon "add" at bounding box center [494, 171] width 9 height 9
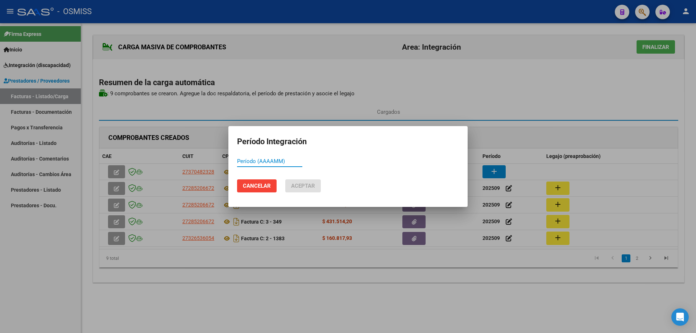
paste input "202509"
type input "202509"
click at [299, 183] on span "Aceptar" at bounding box center [303, 186] width 24 height 7
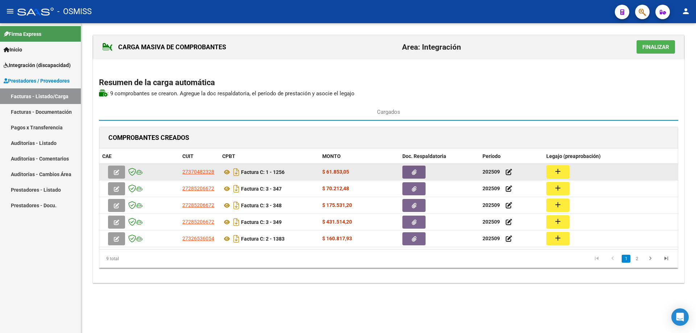
click at [562, 170] on button "add" at bounding box center [557, 171] width 23 height 13
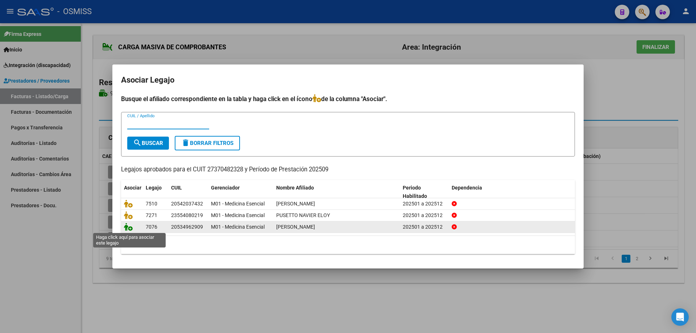
click at [129, 226] on icon at bounding box center [128, 227] width 9 height 8
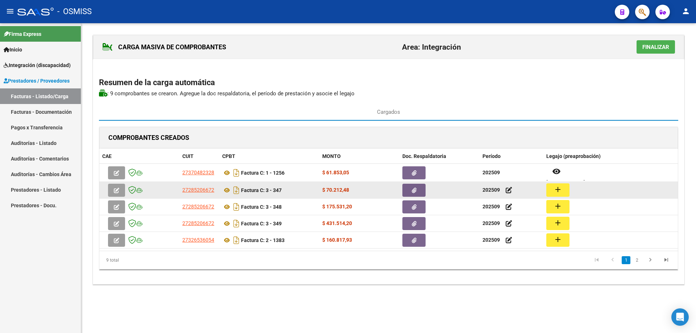
click at [564, 190] on button "add" at bounding box center [557, 189] width 23 height 13
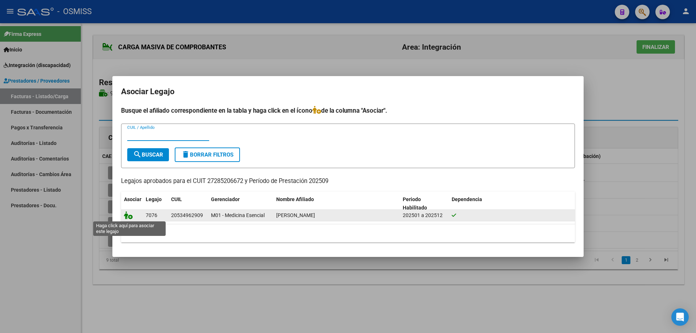
click at [127, 217] on icon at bounding box center [128, 215] width 9 height 8
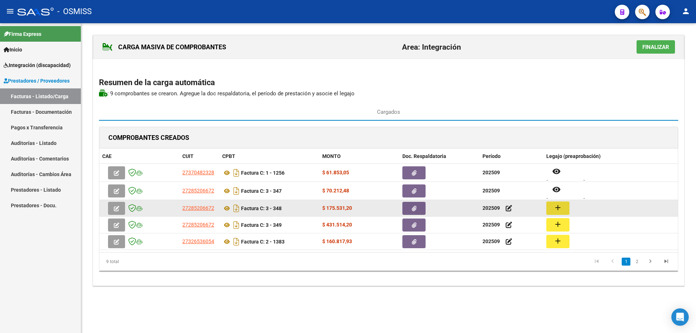
click at [560, 207] on mat-icon "add" at bounding box center [557, 207] width 9 height 9
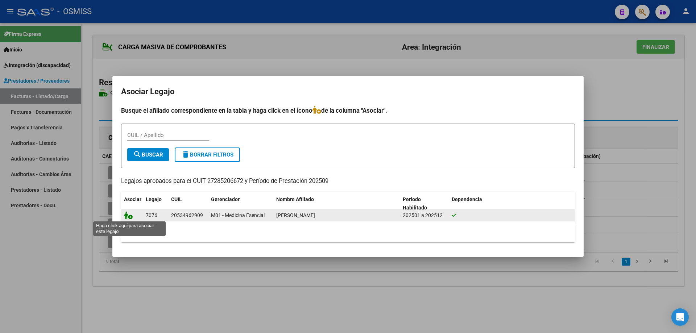
click at [129, 213] on icon at bounding box center [128, 215] width 9 height 8
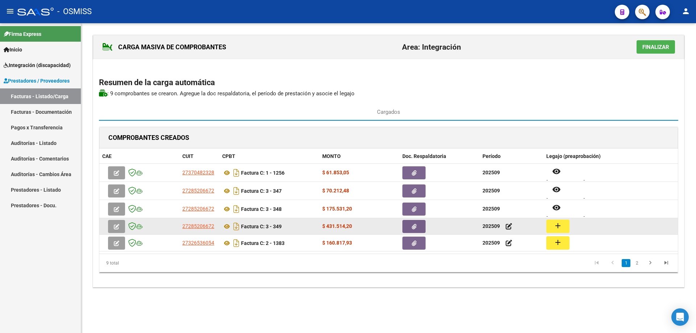
click at [558, 224] on mat-icon "add" at bounding box center [557, 225] width 9 height 9
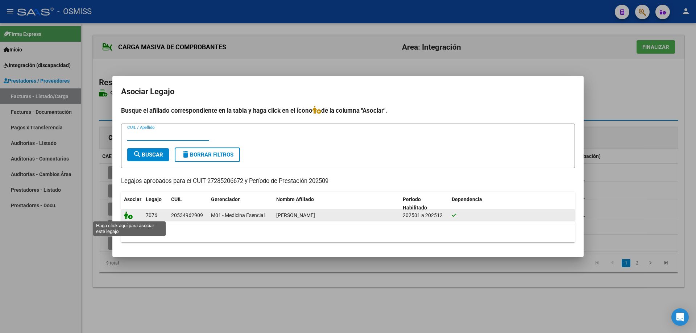
click at [126, 217] on icon at bounding box center [128, 215] width 9 height 8
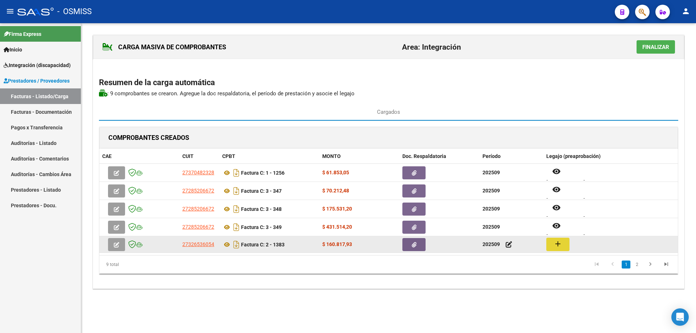
click at [565, 245] on button "add" at bounding box center [557, 244] width 23 height 13
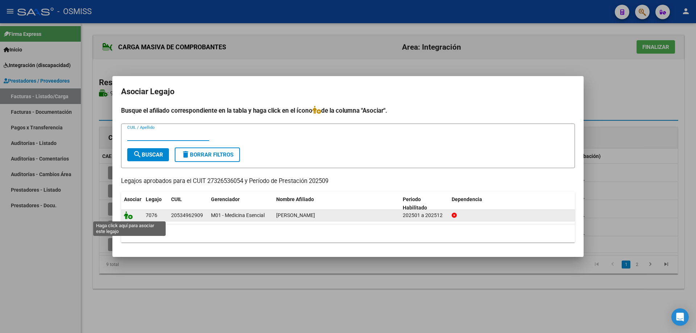
click at [130, 215] on icon at bounding box center [128, 215] width 9 height 8
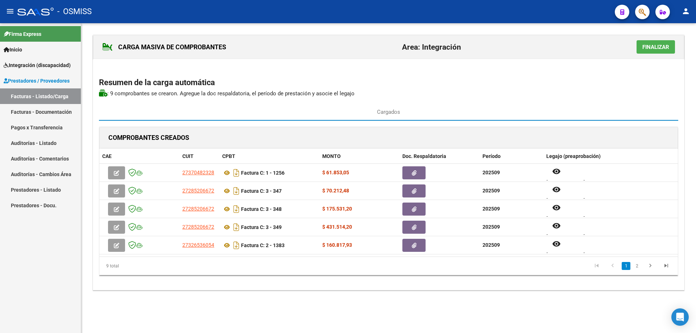
click at [651, 46] on span "Finalizar" at bounding box center [655, 47] width 27 height 7
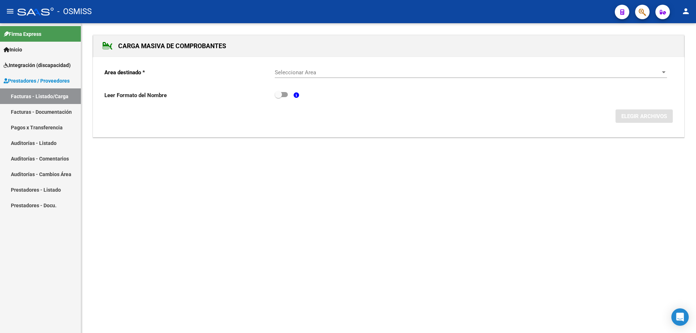
click at [337, 76] on div "Seleccionar Area Seleccionar Area" at bounding box center [471, 70] width 392 height 16
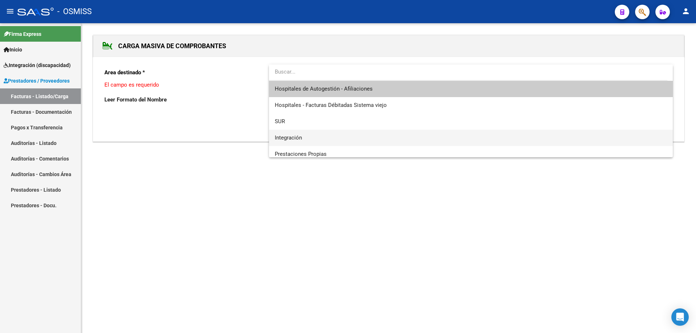
click at [313, 136] on span "Integración" at bounding box center [471, 138] width 392 height 16
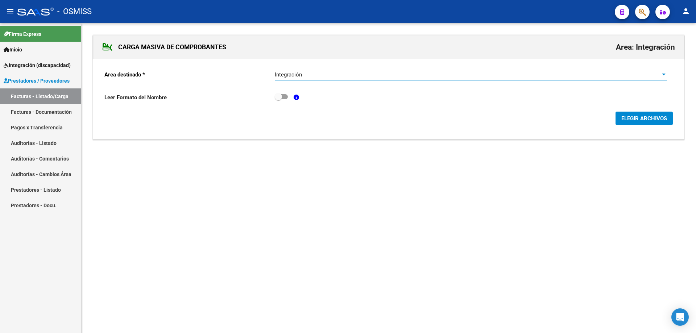
click at [639, 119] on span "ELEGIR ARCHIVOS" at bounding box center [644, 118] width 46 height 7
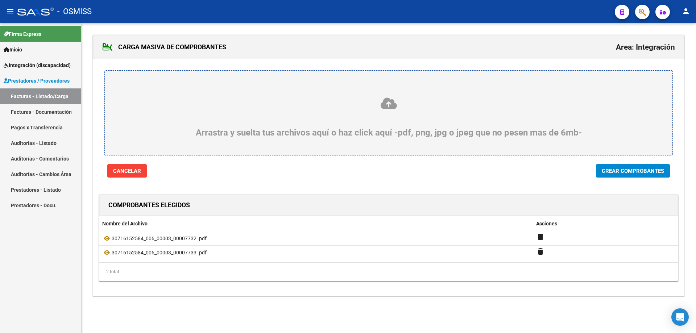
click at [636, 171] on span "Crear Comprobantes" at bounding box center [633, 171] width 62 height 7
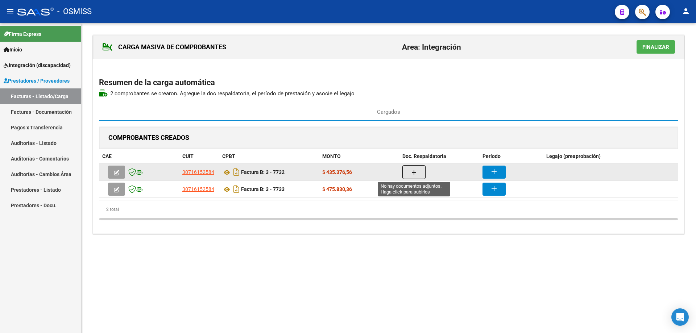
click at [418, 172] on button "button" at bounding box center [413, 172] width 23 height 14
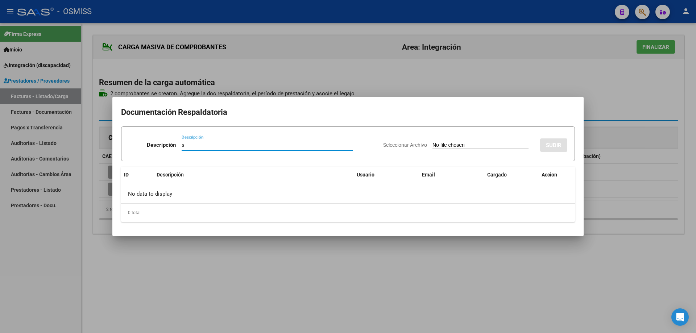
type input "s"
click at [432, 145] on input "Seleccionar Archivo" at bounding box center [480, 145] width 96 height 7
type input "C:\fakepath\09-2025 Planillas _20250930.pdf"
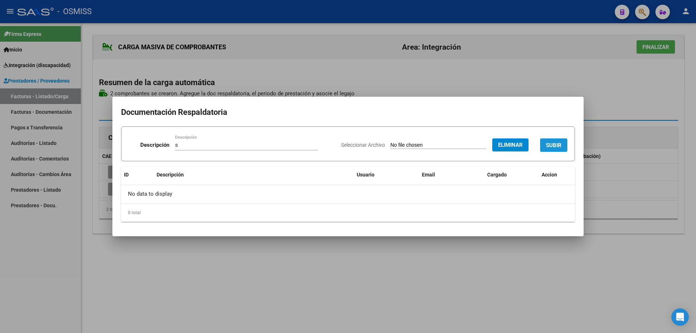
click at [549, 144] on span "SUBIR" at bounding box center [554, 145] width 16 height 7
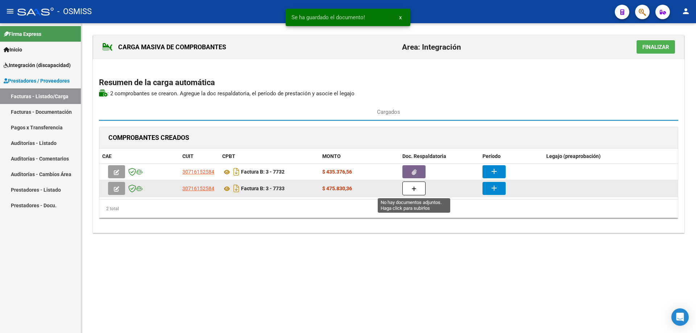
click at [419, 187] on button "button" at bounding box center [413, 189] width 23 height 14
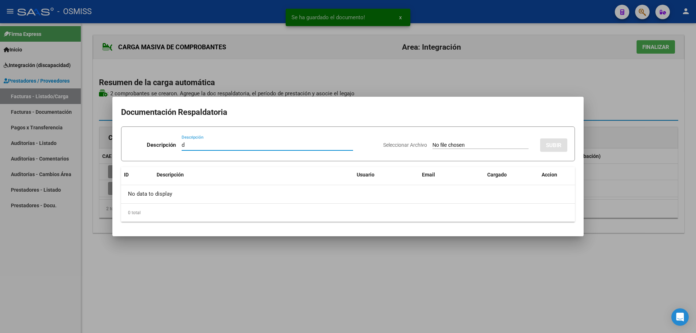
type input "d"
click at [437, 145] on input "Seleccionar Archivo" at bounding box center [480, 145] width 96 height 7
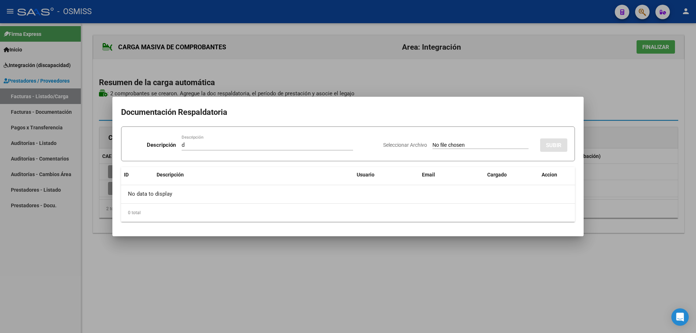
type input "C:\fakepath\09-2025 Planillas _20250930.pdf"
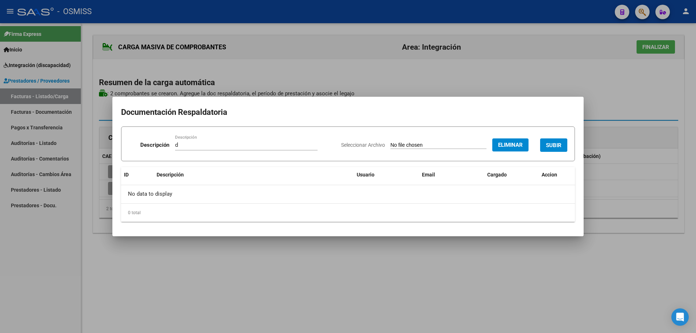
click at [559, 142] on span "SUBIR" at bounding box center [554, 145] width 16 height 7
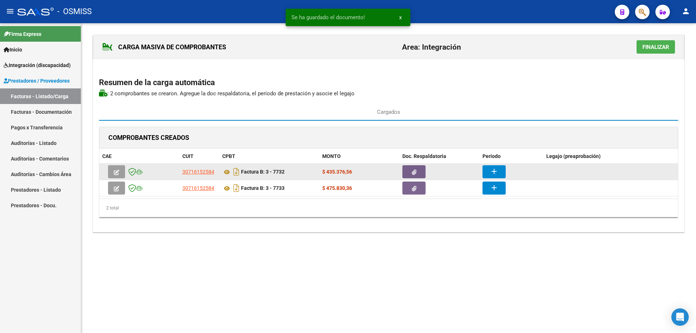
click at [498, 172] on button "add" at bounding box center [493, 171] width 23 height 13
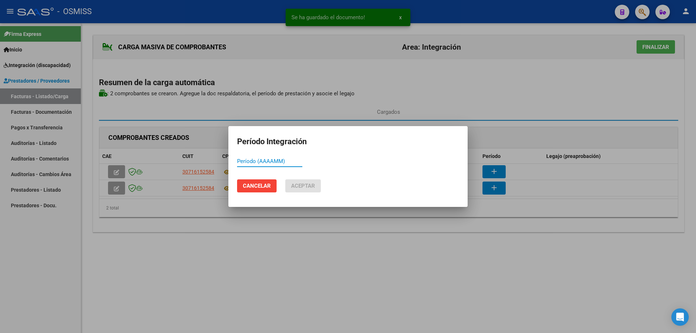
paste input "202509"
type input "202509"
drag, startPoint x: 303, startPoint y: 187, endPoint x: 309, endPoint y: 187, distance: 6.5
click at [303, 187] on span "Aceptar" at bounding box center [303, 186] width 24 height 7
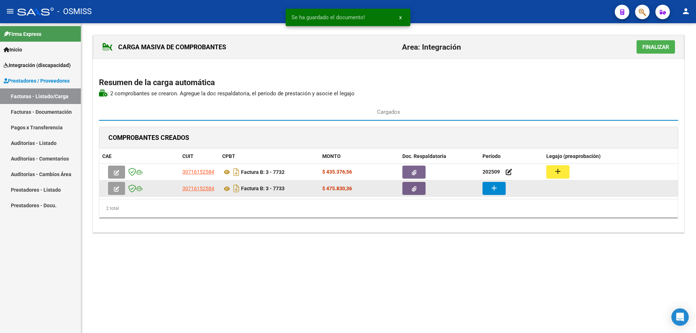
click at [492, 189] on mat-icon "add" at bounding box center [494, 188] width 9 height 9
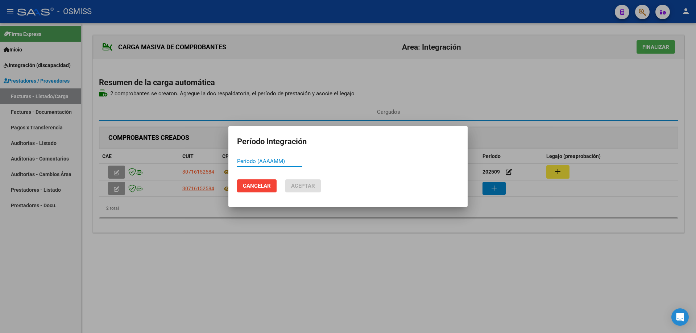
paste input "202509"
type input "202509"
click at [299, 186] on span "Aceptar" at bounding box center [303, 186] width 24 height 7
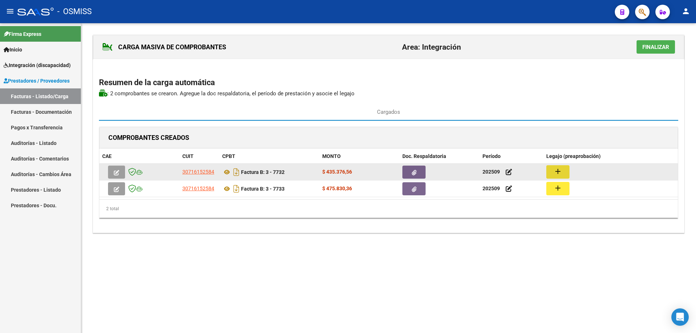
click at [569, 170] on button "add" at bounding box center [557, 171] width 23 height 13
click at [563, 167] on button "add" at bounding box center [557, 171] width 23 height 13
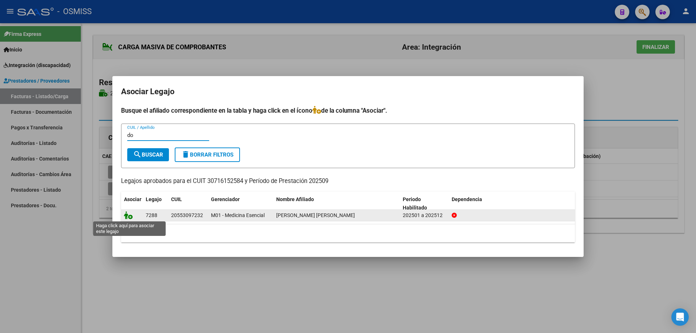
type input "do"
click at [127, 216] on icon at bounding box center [128, 215] width 9 height 8
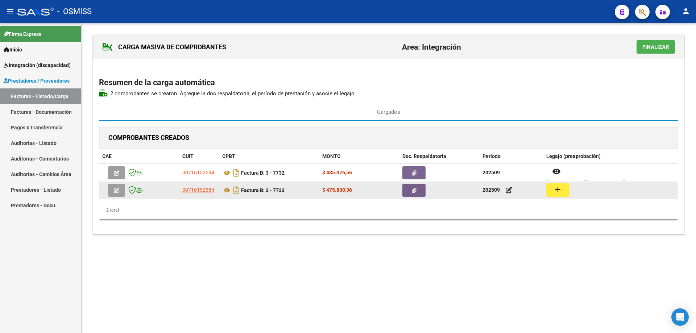
click at [560, 190] on mat-icon "add" at bounding box center [557, 189] width 9 height 9
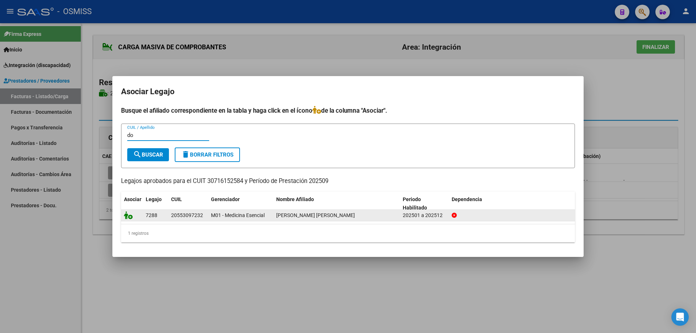
type input "do"
click at [128, 217] on icon at bounding box center [128, 215] width 9 height 8
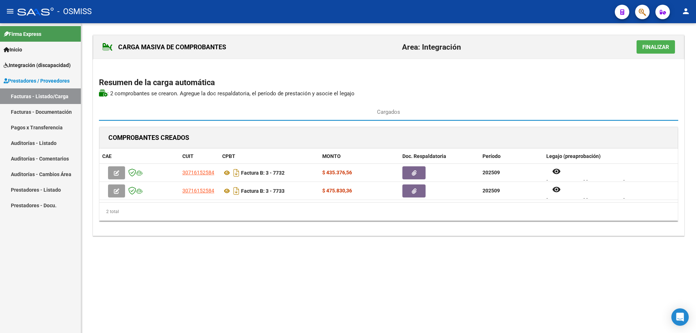
click at [650, 47] on span "Finalizar" at bounding box center [655, 47] width 27 height 7
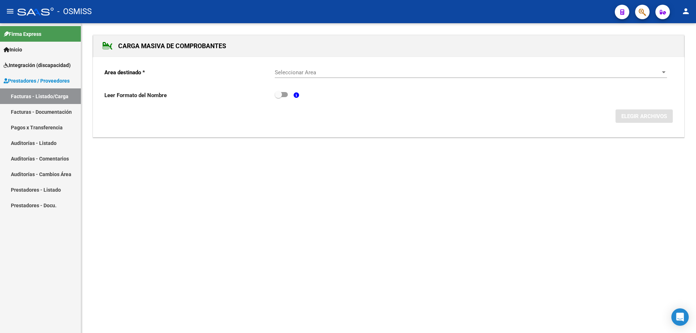
click at [342, 68] on div "Seleccionar Area Seleccionar Area" at bounding box center [471, 70] width 392 height 16
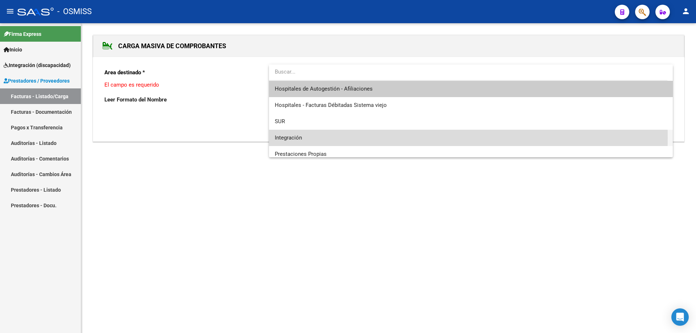
click at [330, 138] on span "Integración" at bounding box center [471, 138] width 392 height 16
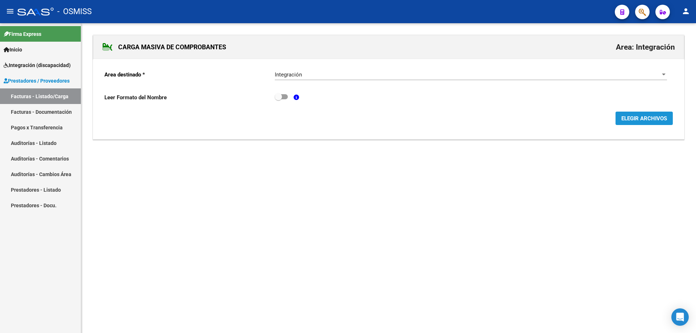
click at [633, 122] on button "ELEGIR ARCHIVOS" at bounding box center [643, 118] width 57 height 13
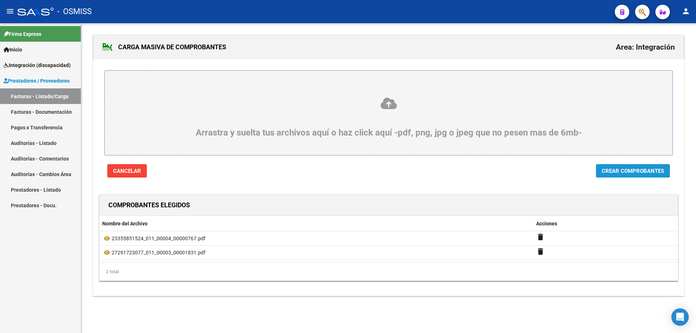
click at [631, 174] on button "Crear Comprobantes" at bounding box center [633, 170] width 74 height 13
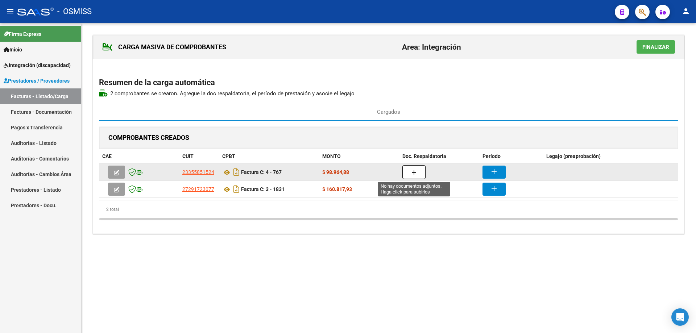
click at [412, 170] on icon "button" at bounding box center [413, 172] width 5 height 5
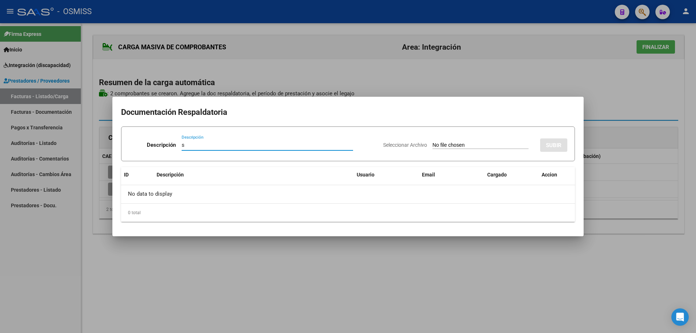
type input "s"
click at [458, 143] on input "Seleccionar Archivo" at bounding box center [480, 145] width 96 height 7
type input "C:\fakepath\[PERSON_NAME] , [DATE].pdf"
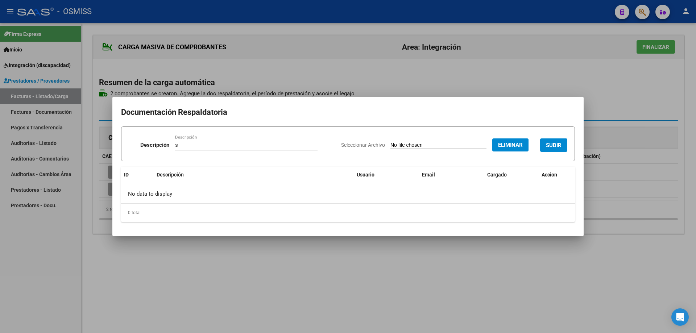
click at [550, 143] on span "SUBIR" at bounding box center [554, 145] width 16 height 7
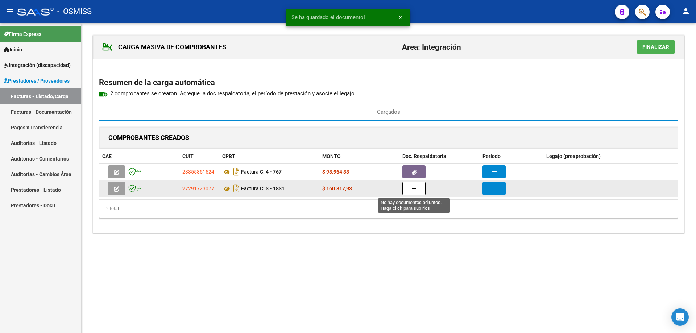
click at [417, 189] on button "button" at bounding box center [413, 189] width 23 height 14
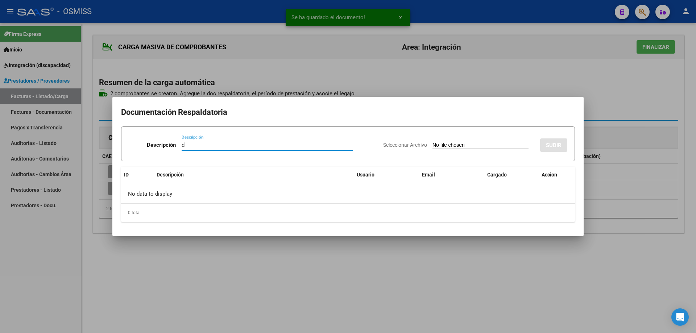
type input "d"
click at [436, 146] on input "Seleccionar Archivo" at bounding box center [480, 145] width 96 height 7
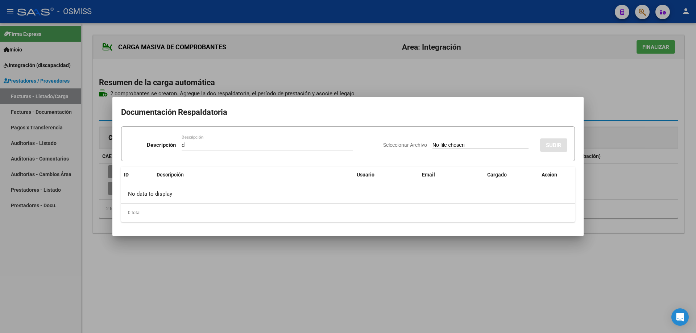
type input "C:\fakepath\Osmiss [PERSON_NAME] [DATE].pdf"
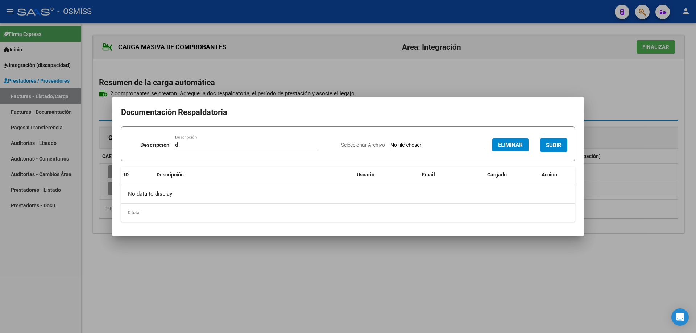
click at [550, 142] on span "SUBIR" at bounding box center [554, 145] width 16 height 7
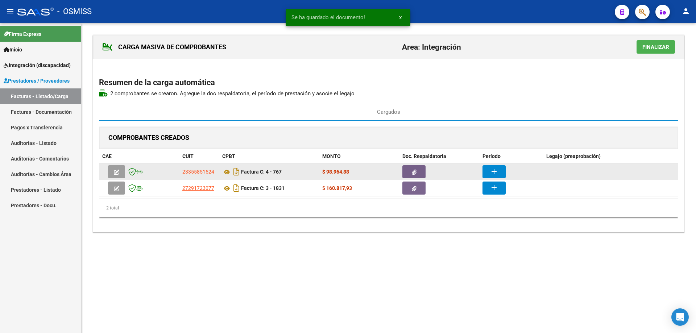
click at [494, 170] on mat-icon "add" at bounding box center [494, 171] width 9 height 9
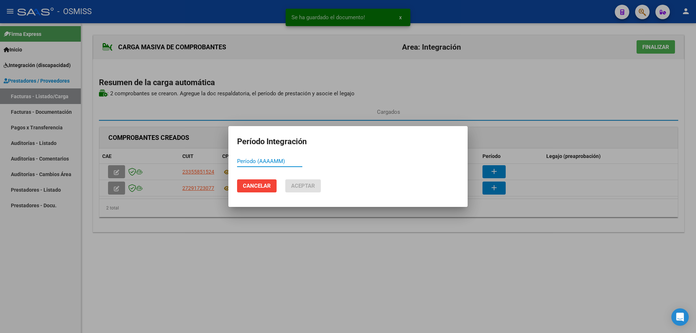
paste input "202509"
type input "202509"
click at [308, 186] on span "Aceptar" at bounding box center [303, 186] width 24 height 7
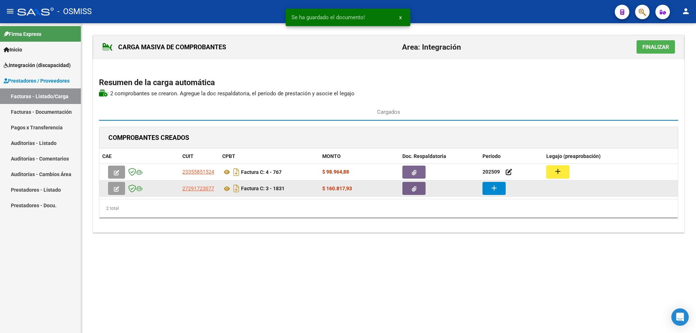
click at [492, 191] on mat-icon "add" at bounding box center [494, 188] width 9 height 9
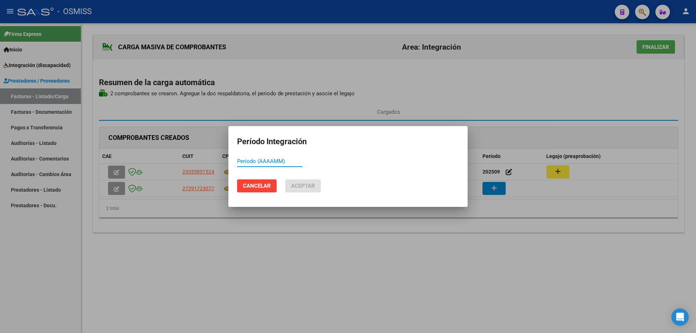
paste input "202509"
type input "202509"
click at [308, 188] on span "Aceptar" at bounding box center [303, 186] width 24 height 7
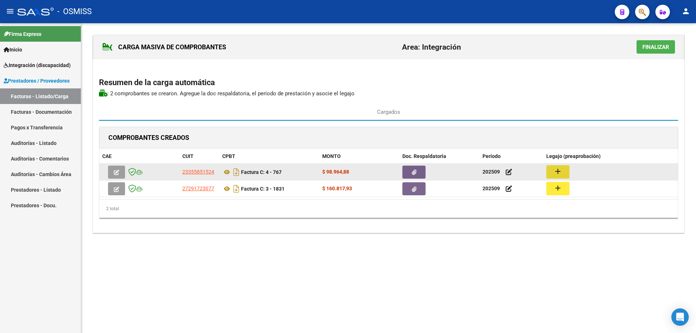
click at [555, 172] on mat-icon "add" at bounding box center [557, 171] width 9 height 9
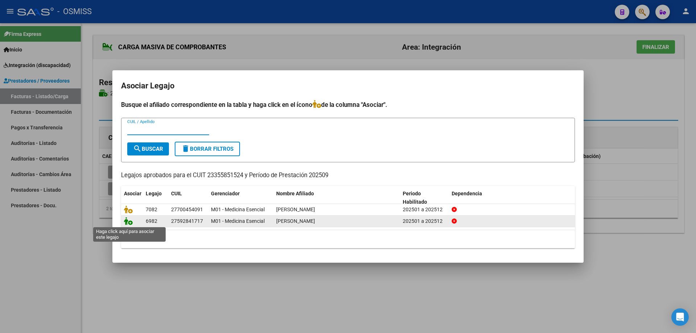
click at [130, 222] on icon at bounding box center [128, 221] width 9 height 8
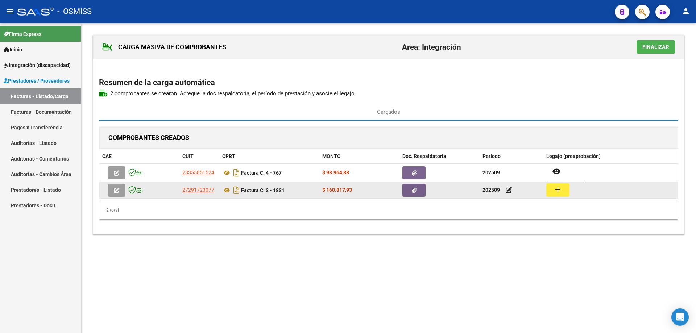
click at [554, 190] on mat-icon "add" at bounding box center [557, 189] width 9 height 9
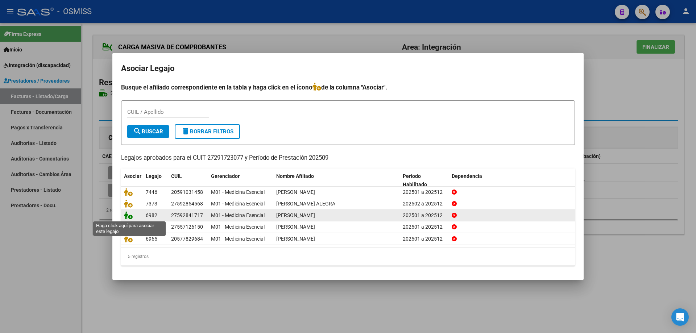
click at [130, 216] on icon at bounding box center [128, 215] width 9 height 8
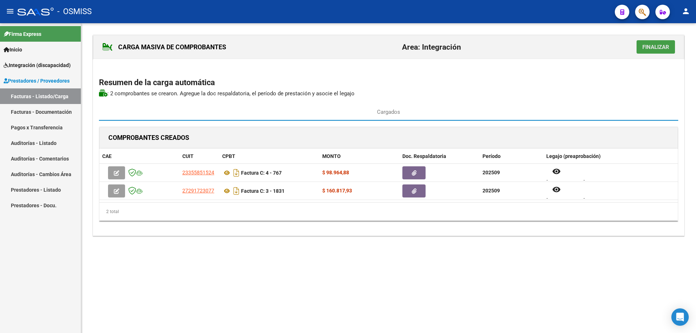
click at [662, 45] on span "Finalizar" at bounding box center [655, 47] width 27 height 7
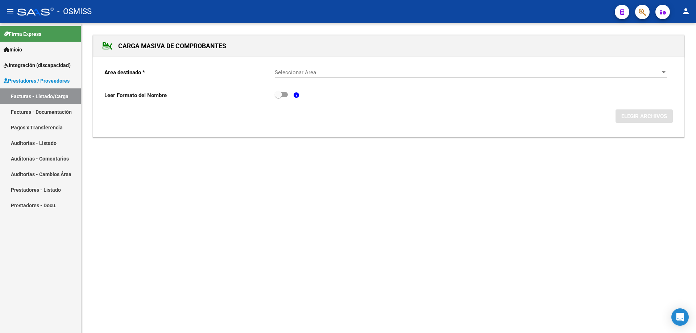
click at [379, 76] on div "Seleccionar Area Seleccionar Area" at bounding box center [471, 70] width 392 height 16
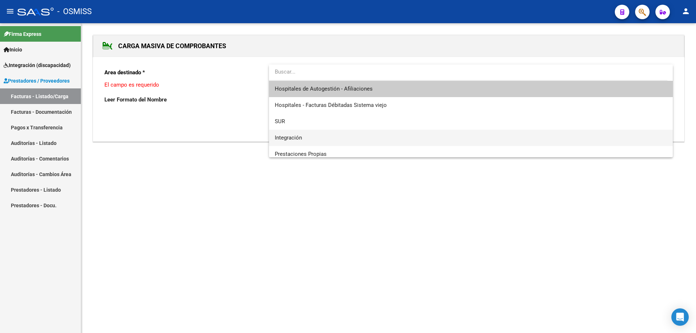
click at [328, 137] on span "Integración" at bounding box center [471, 138] width 392 height 16
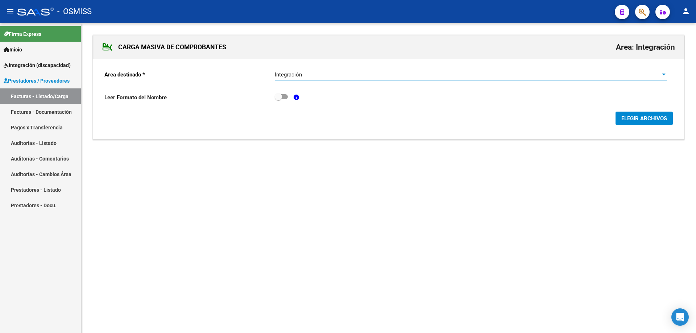
click at [625, 119] on span "ELEGIR ARCHIVOS" at bounding box center [644, 118] width 46 height 7
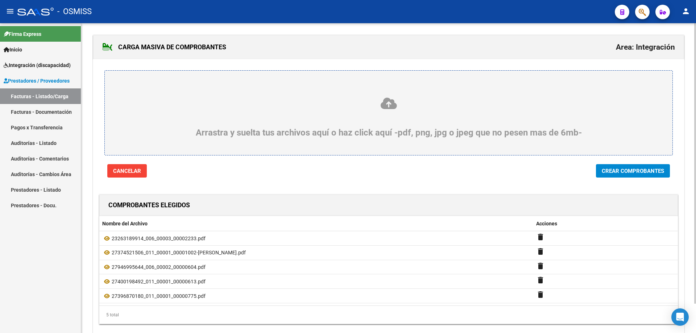
click at [639, 175] on button "Crear Comprobantes" at bounding box center [633, 170] width 74 height 13
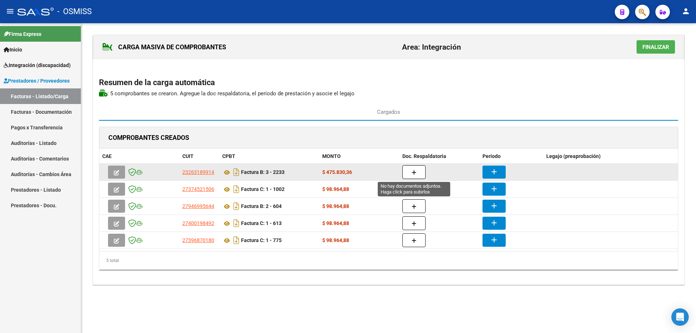
click at [415, 172] on icon "button" at bounding box center [413, 172] width 5 height 5
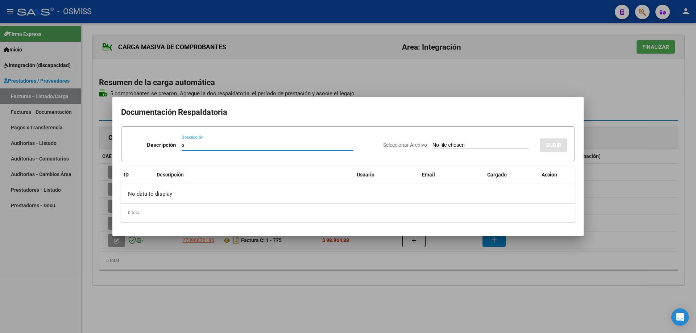
type input "s"
click at [439, 146] on input "Seleccionar Archivo" at bounding box center [480, 145] width 96 height 7
type input "C:\fakepath\Asistencia [PERSON_NAME] [DATE].pdf"
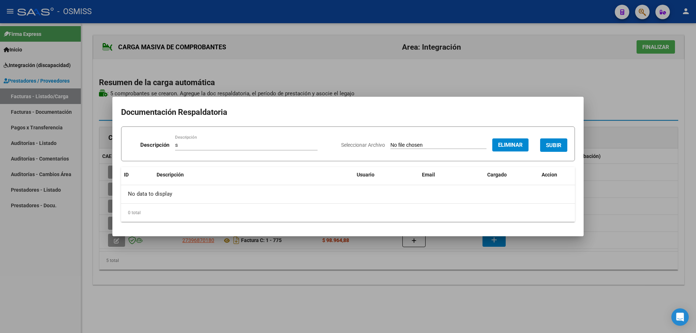
click at [556, 142] on span "SUBIR" at bounding box center [554, 145] width 16 height 7
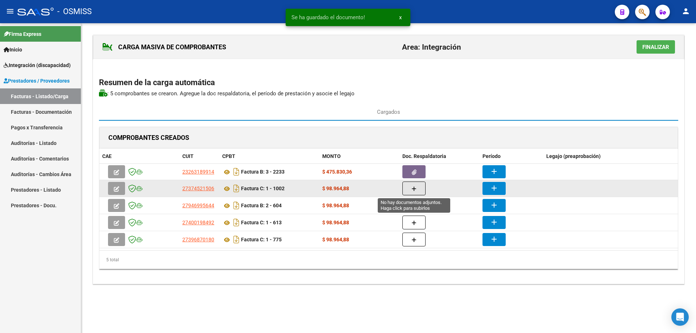
click at [416, 189] on button "button" at bounding box center [413, 189] width 23 height 14
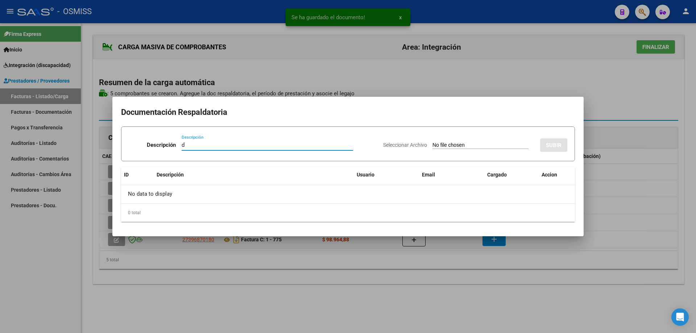
type input "d"
click at [432, 146] on input "Seleccionar Archivo" at bounding box center [480, 145] width 96 height 7
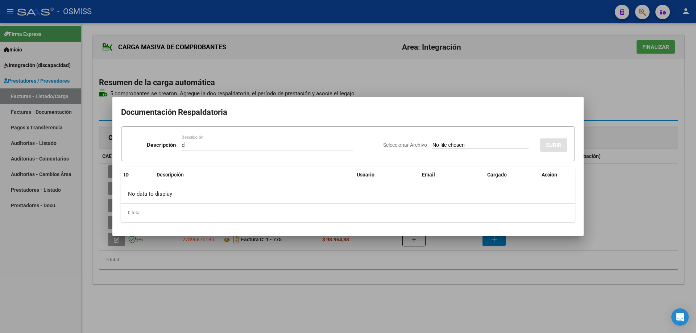
type input "C:\fakepath\[PERSON_NAME] - ASISTENCIA.pdf"
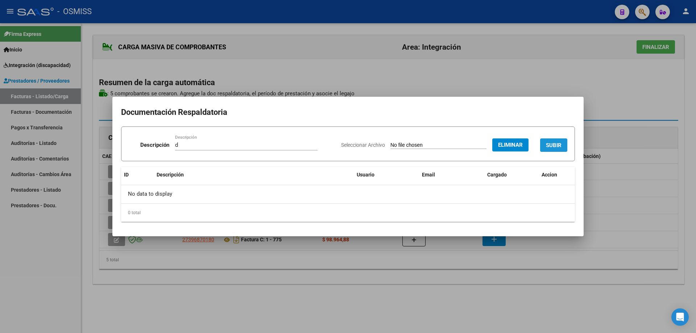
click at [552, 142] on span "SUBIR" at bounding box center [554, 145] width 16 height 7
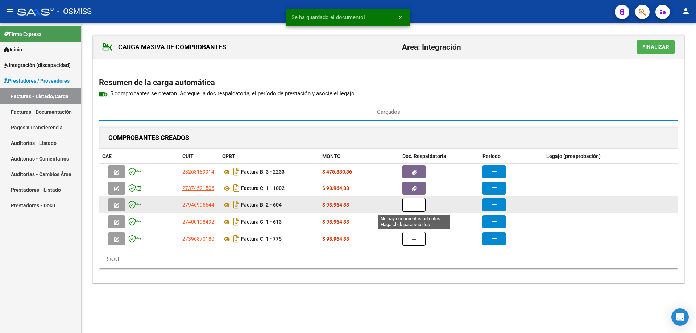
click at [411, 207] on button "button" at bounding box center [413, 205] width 23 height 14
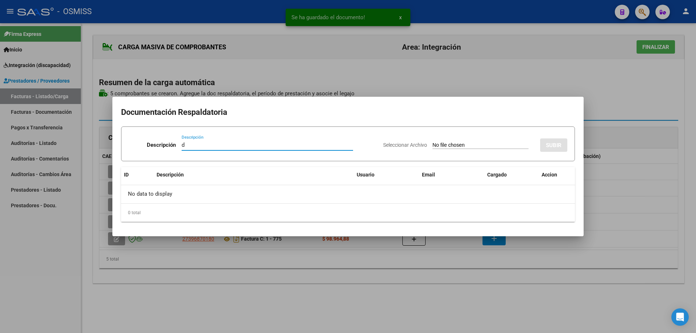
type input "d"
click at [432, 146] on input "Seleccionar Archivo" at bounding box center [480, 145] width 96 height 7
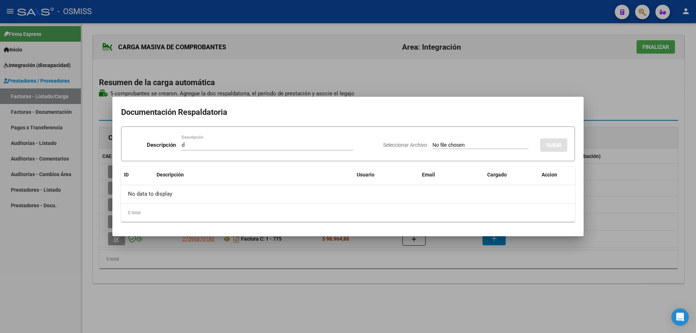
type input "C:\fakepath\PLANILLA [DATE] - [PERSON_NAME].pdf"
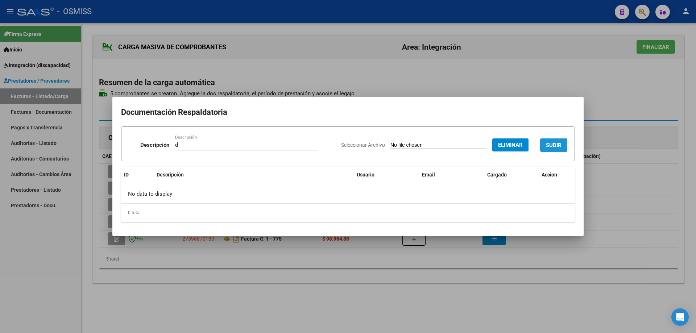
click at [557, 141] on button "SUBIR" at bounding box center [553, 144] width 27 height 13
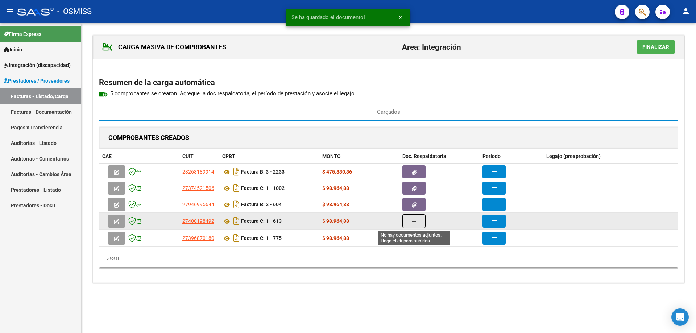
click at [415, 221] on icon "button" at bounding box center [413, 221] width 5 height 5
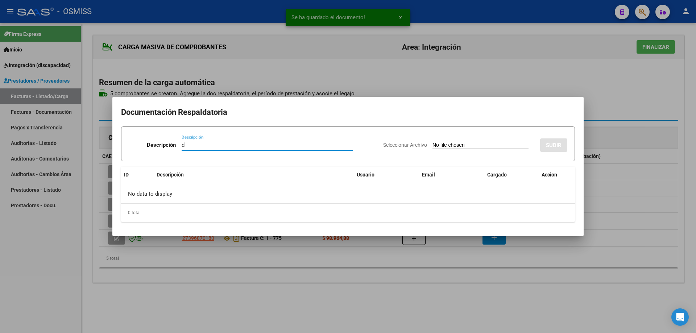
type input "d"
click at [432, 146] on input "Seleccionar Archivo" at bounding box center [480, 145] width 96 height 7
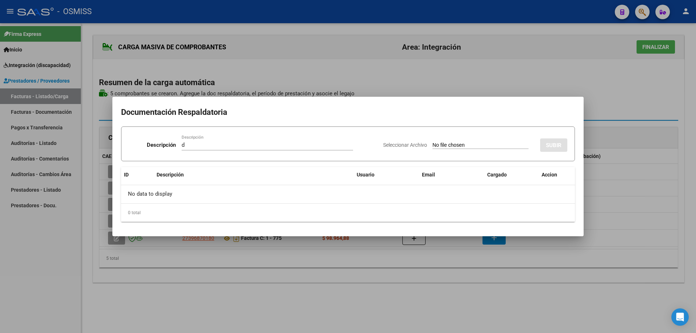
type input "C:\fakepath\PLANILLA DE ASISTENCIA.pdf"
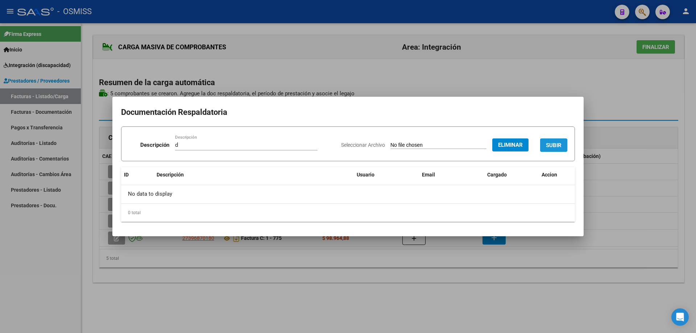
click at [554, 144] on span "SUBIR" at bounding box center [554, 145] width 16 height 7
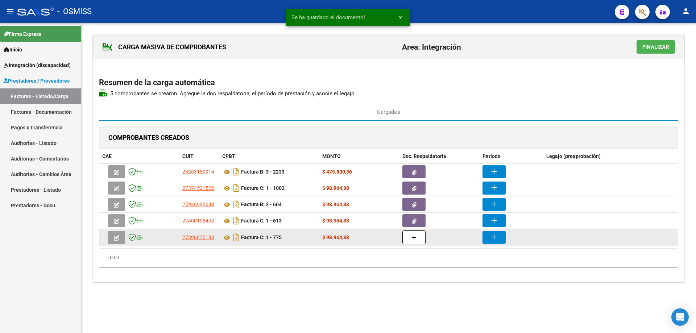
click at [419, 240] on button "button" at bounding box center [413, 237] width 23 height 14
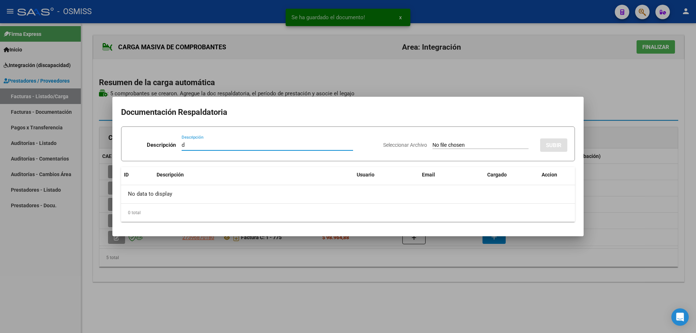
type input "d"
click at [432, 146] on input "Seleccionar Archivo" at bounding box center [480, 145] width 96 height 7
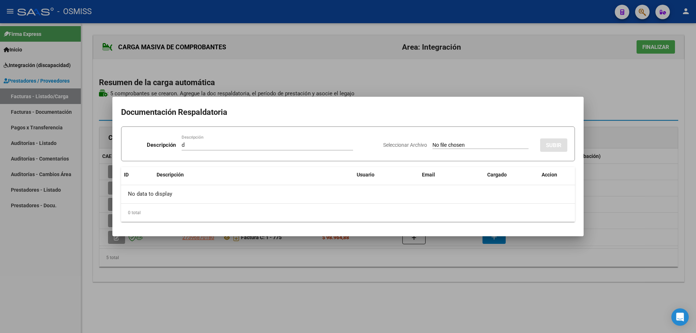
type input "C:\fakepath\AsistenciaSeptiembreDuaso.pdf"
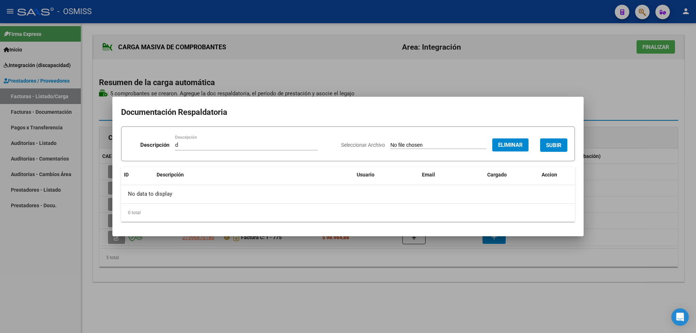
click at [557, 142] on span "SUBIR" at bounding box center [554, 145] width 16 height 7
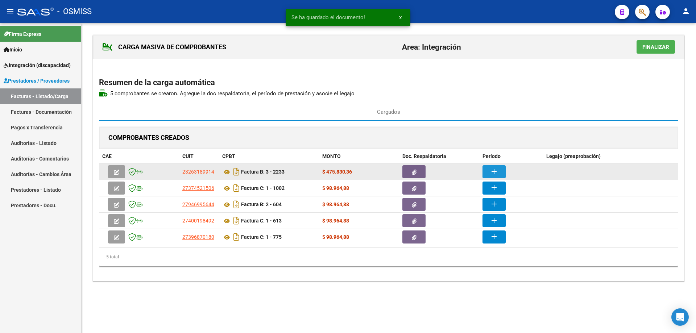
click at [498, 170] on mat-icon "add" at bounding box center [494, 171] width 9 height 9
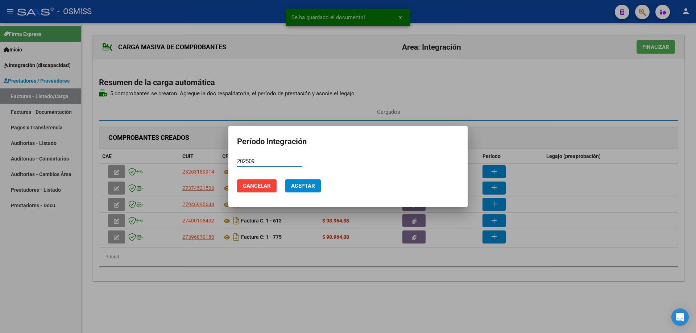
type input "202509"
click at [297, 184] on span "Aceptar" at bounding box center [303, 186] width 24 height 7
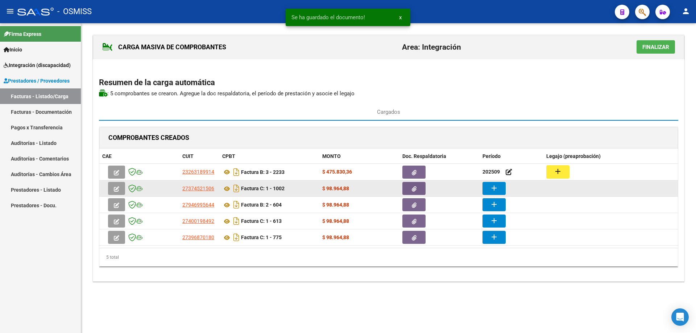
click at [493, 189] on mat-icon "add" at bounding box center [494, 188] width 9 height 9
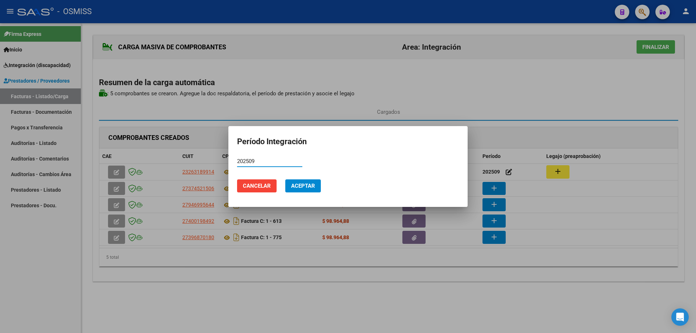
type input "202509"
click at [296, 189] on button "Aceptar" at bounding box center [303, 185] width 36 height 13
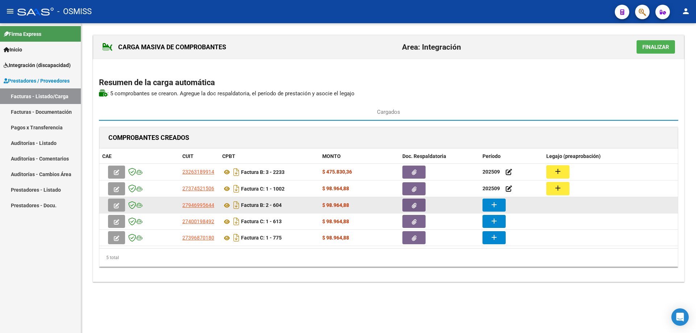
click at [501, 205] on button "add" at bounding box center [493, 205] width 23 height 13
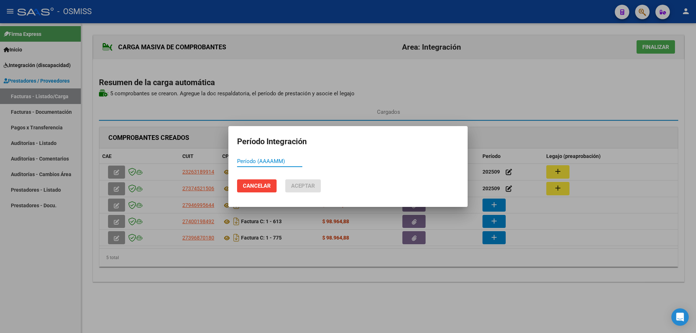
paste input "202509"
type input "202509"
click at [294, 188] on span "Aceptar" at bounding box center [303, 186] width 24 height 7
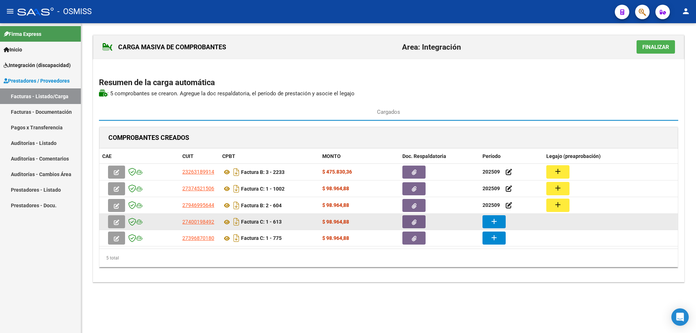
click at [496, 222] on mat-icon "add" at bounding box center [494, 221] width 9 height 9
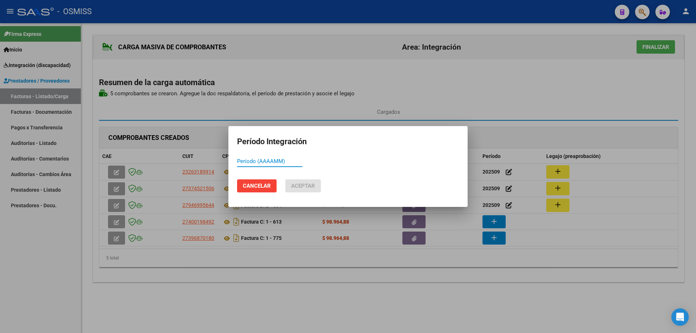
paste input "202509"
type input "202509"
click at [288, 184] on button "Aceptar" at bounding box center [303, 185] width 36 height 13
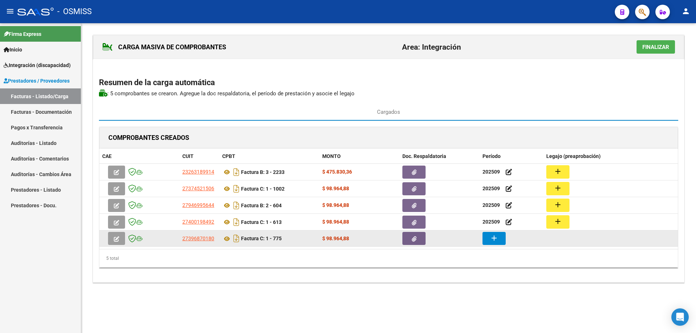
click at [495, 237] on mat-icon "add" at bounding box center [494, 238] width 9 height 9
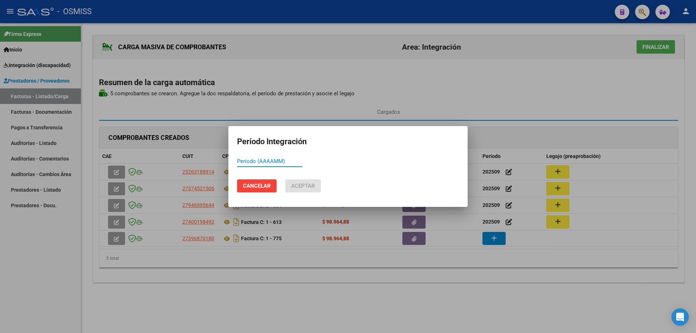
paste input "202509"
type input "202509"
click at [302, 179] on mat-dialog-actions "Cancelar Aceptar" at bounding box center [348, 186] width 222 height 25
click at [303, 186] on span "Aceptar" at bounding box center [303, 186] width 24 height 7
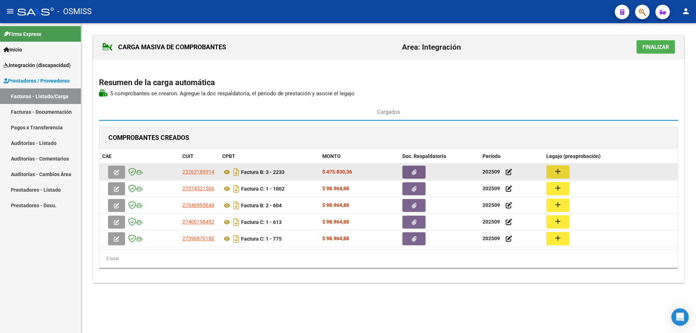
click at [558, 169] on mat-icon "add" at bounding box center [557, 171] width 9 height 9
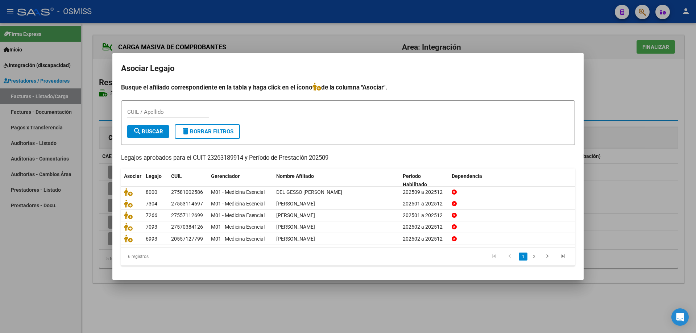
click at [418, 131] on form "CUIL / Apellido search Buscar delete Borrar Filtros" at bounding box center [348, 122] width 454 height 45
click at [159, 112] on input "CUIL / Apellido" at bounding box center [168, 112] width 82 height 7
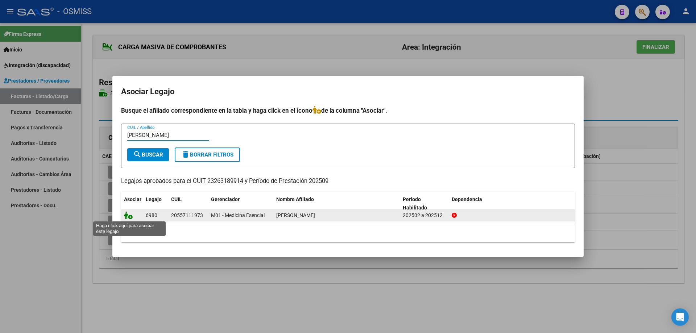
type input "[PERSON_NAME]"
click at [127, 217] on icon at bounding box center [128, 215] width 9 height 8
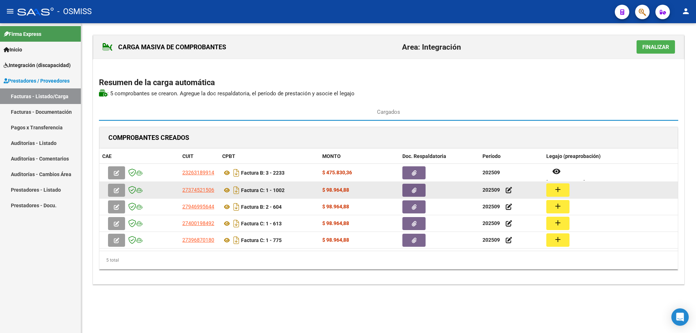
click at [559, 188] on mat-icon "add" at bounding box center [557, 189] width 9 height 9
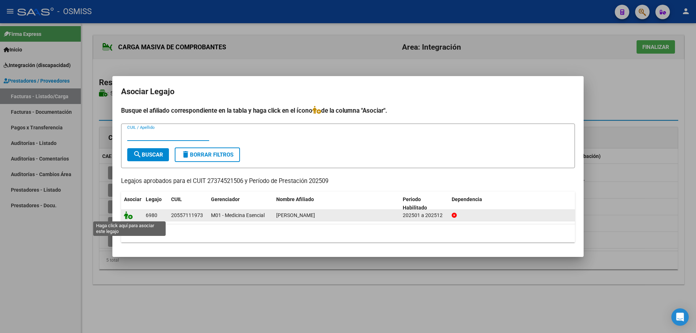
click at [125, 217] on icon at bounding box center [128, 215] width 9 height 8
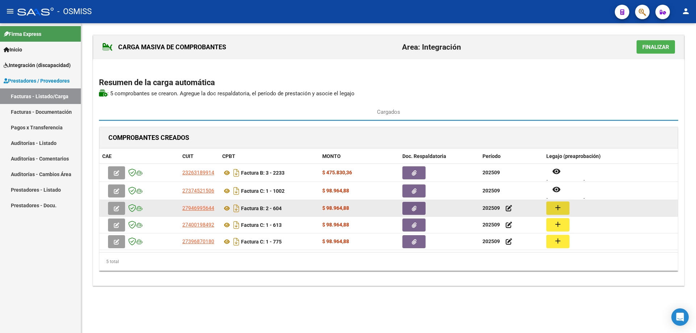
click at [559, 204] on mat-icon "add" at bounding box center [557, 207] width 9 height 9
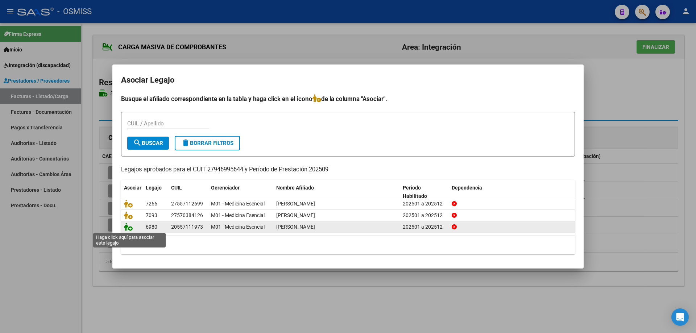
click at [129, 230] on icon at bounding box center [128, 227] width 9 height 8
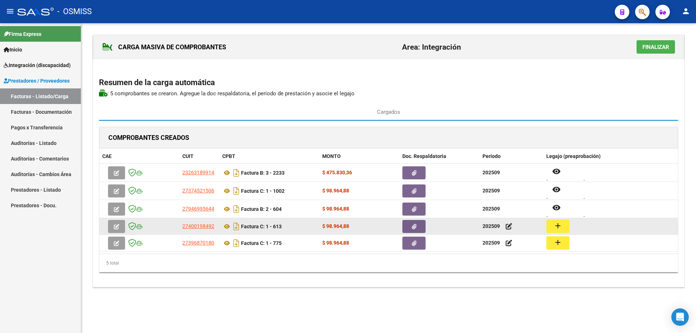
click at [560, 228] on mat-icon "add" at bounding box center [557, 225] width 9 height 9
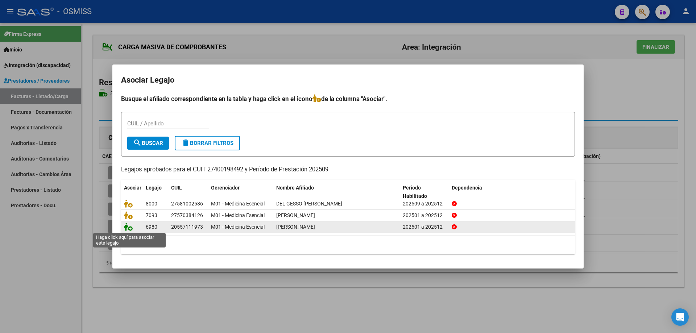
click at [128, 227] on icon at bounding box center [128, 227] width 9 height 8
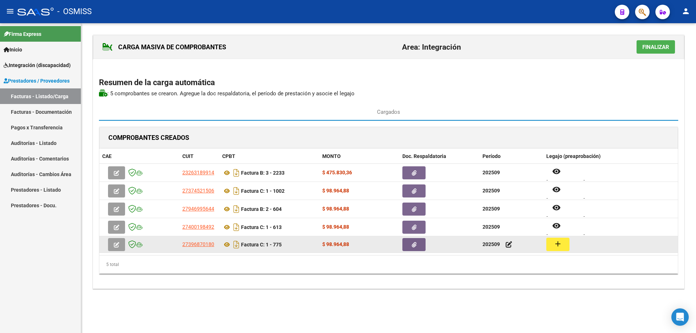
click at [553, 246] on button "add" at bounding box center [557, 244] width 23 height 13
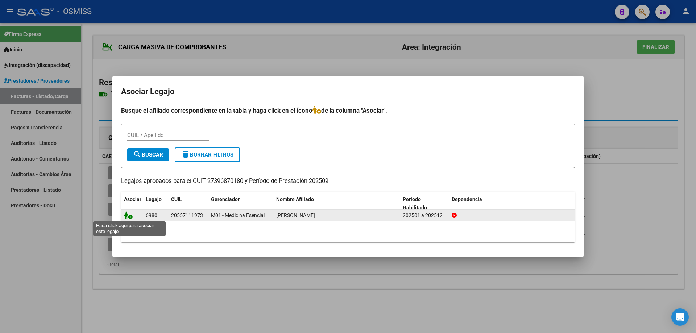
click at [129, 217] on icon at bounding box center [128, 215] width 9 height 8
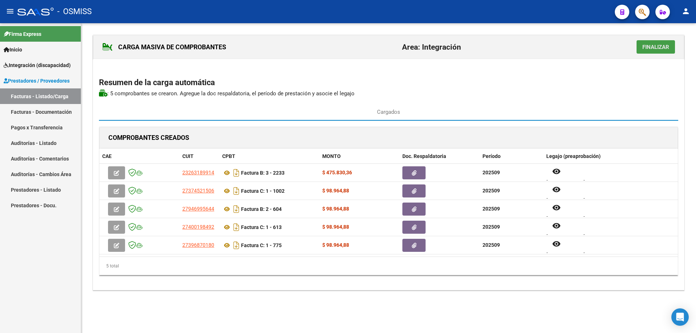
drag, startPoint x: 660, startPoint y: 46, endPoint x: 582, endPoint y: 60, distance: 79.5
click at [660, 46] on span "Finalizar" at bounding box center [655, 47] width 27 height 7
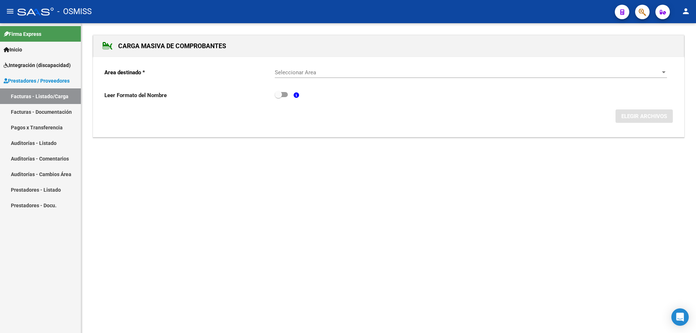
click at [326, 75] on span "Seleccionar Area" at bounding box center [468, 72] width 386 height 7
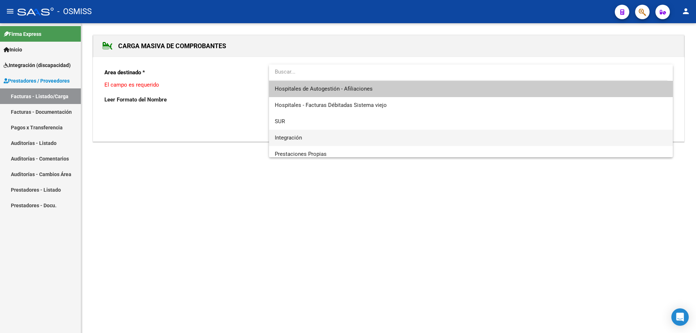
click at [309, 138] on span "Integración" at bounding box center [471, 138] width 392 height 16
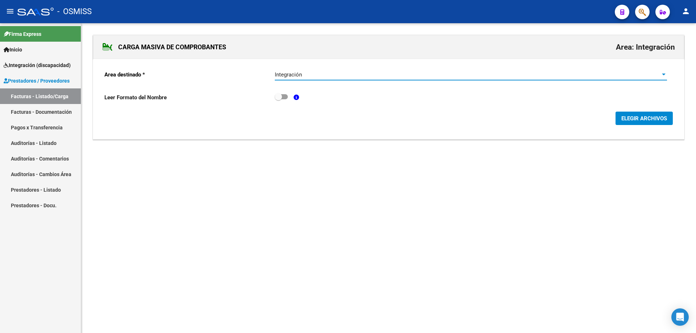
click at [632, 119] on span "ELEGIR ARCHIVOS" at bounding box center [644, 118] width 46 height 7
